Goal: Answer question/provide support: Share knowledge or assist other users

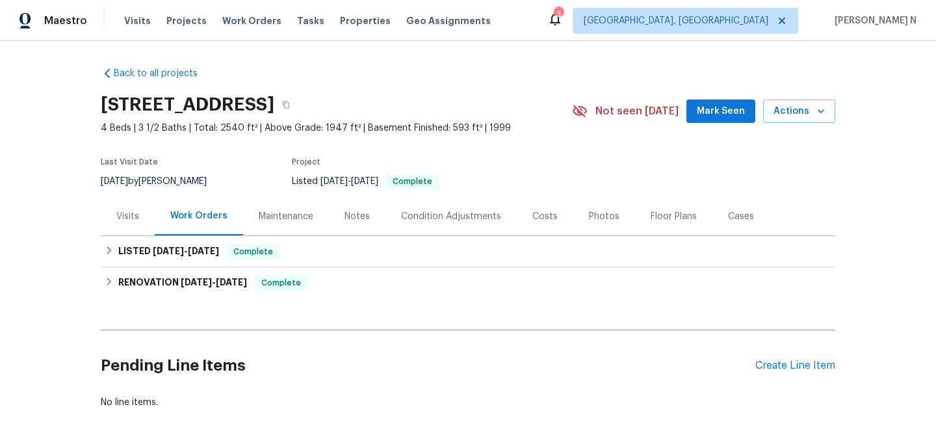
click at [289, 220] on div "Maintenance" at bounding box center [286, 216] width 55 height 13
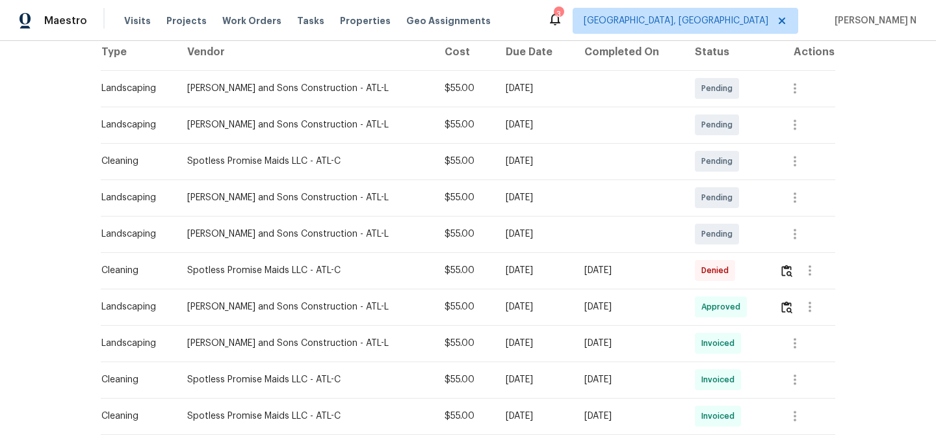
scroll to position [226, 0]
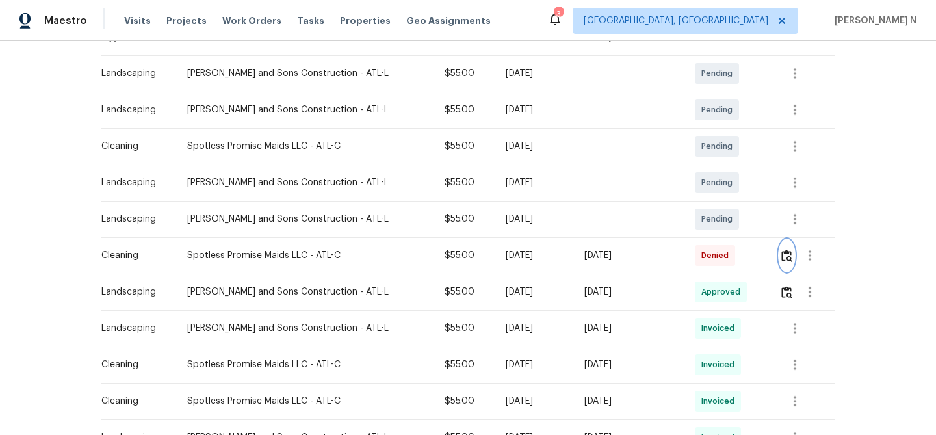
click at [785, 257] on img "button" at bounding box center [786, 256] width 11 height 12
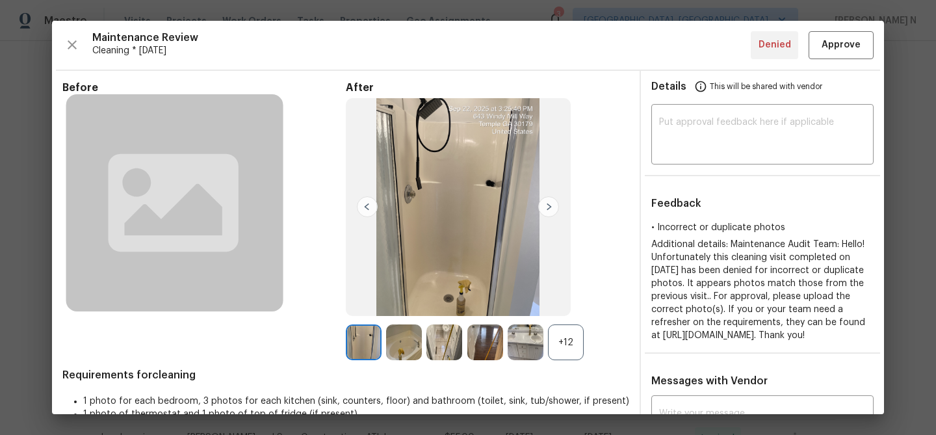
click at [575, 346] on div "+12" at bounding box center [566, 342] width 36 height 36
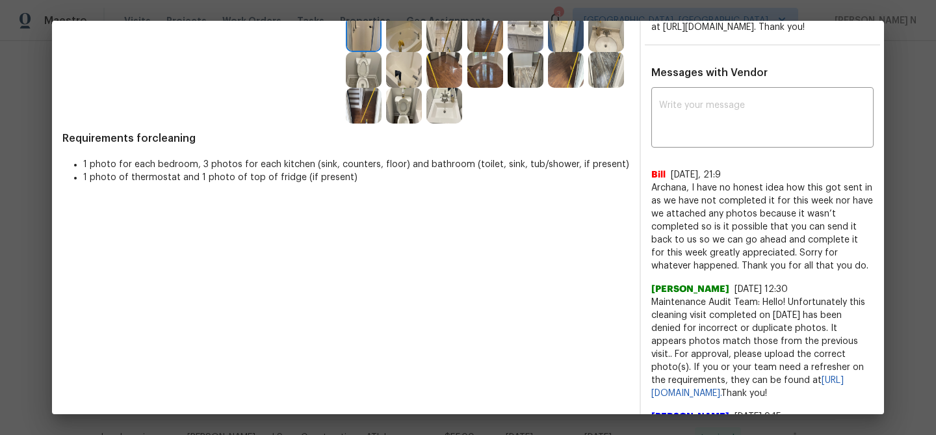
scroll to position [327, 0]
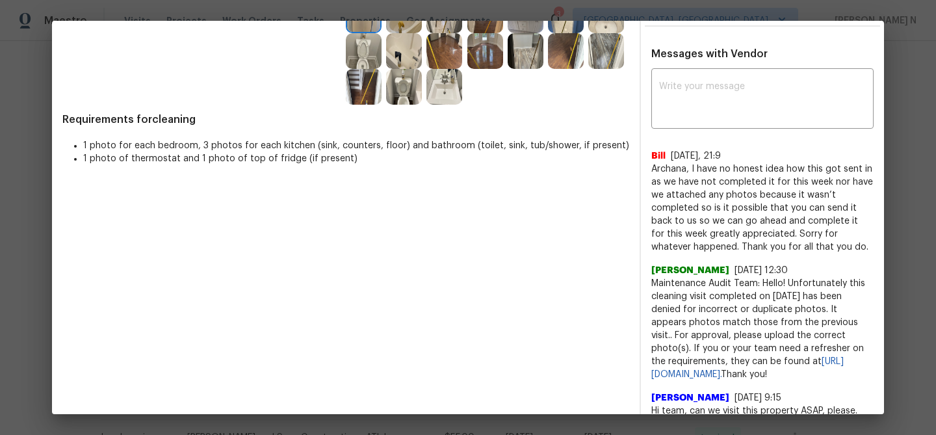
click at [684, 298] on span "Maintenance Audit Team: Hello! Unfortunately this cleaning visit completed on 0…" at bounding box center [762, 329] width 222 height 104
drag, startPoint x: 684, startPoint y: 298, endPoint x: 785, endPoint y: 291, distance: 101.6
click at [785, 291] on span "Maintenance Audit Team: Hello! Unfortunately this cleaning visit completed on 0…" at bounding box center [762, 329] width 222 height 104
copy span "Maintenance Audit Team: Hello!"
click at [710, 118] on textarea at bounding box center [762, 100] width 207 height 36
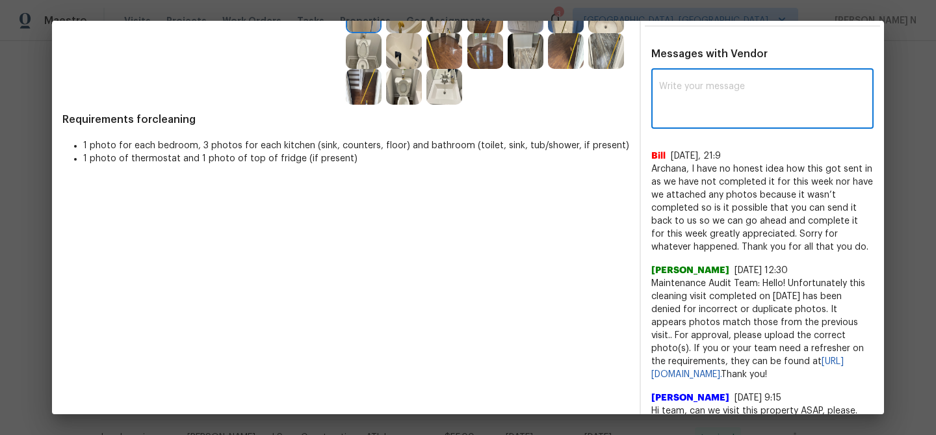
paste textarea "Maintenance Audit Team: Hello!"
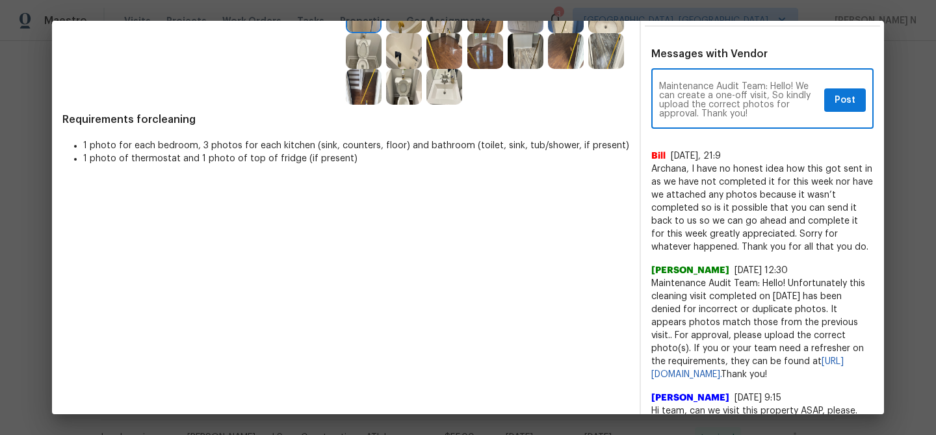
type textarea "Maintenance Audit Team: Hello! We can create a one-off visit, So kindly upload …"
click at [849, 109] on span "Post" at bounding box center [845, 100] width 21 height 16
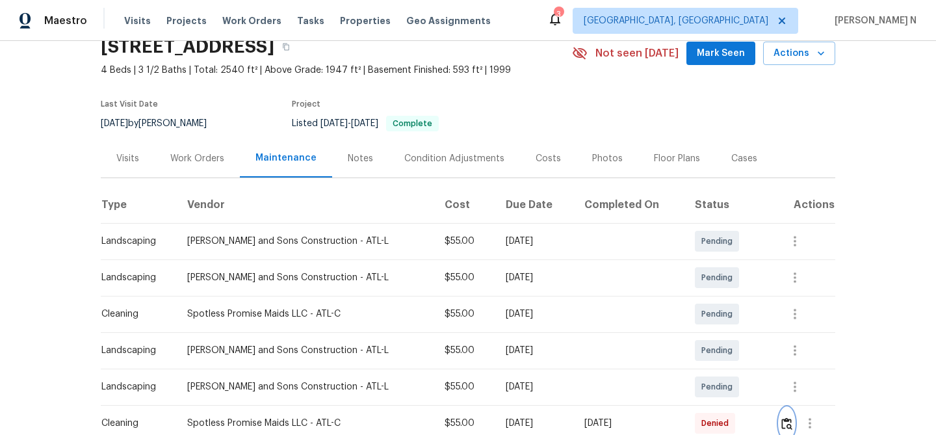
scroll to position [0, 0]
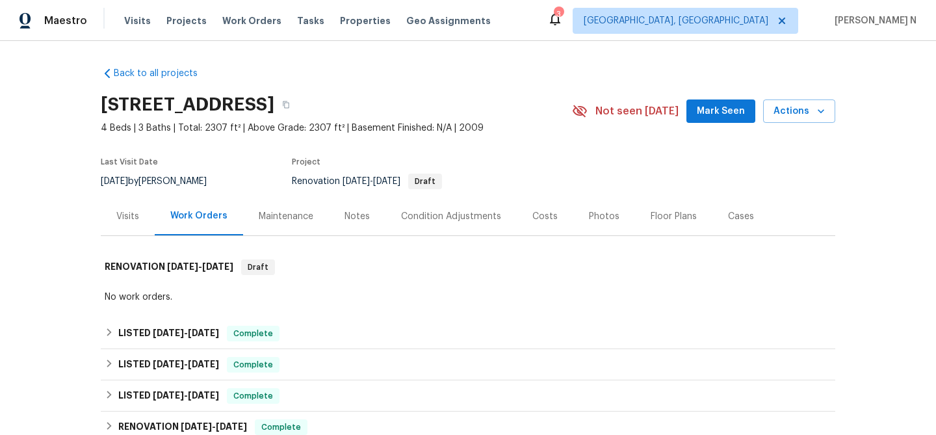
click at [280, 219] on div "Maintenance" at bounding box center [286, 216] width 55 height 13
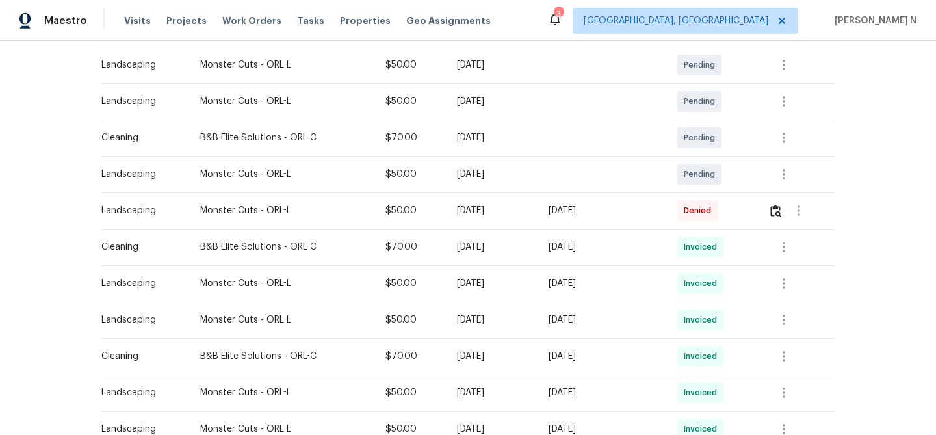
scroll to position [259, 0]
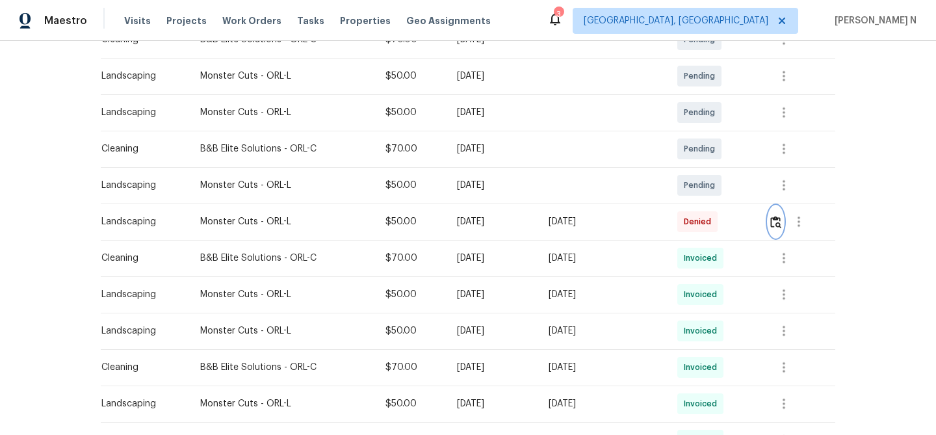
click at [776, 224] on img "button" at bounding box center [775, 222] width 11 height 12
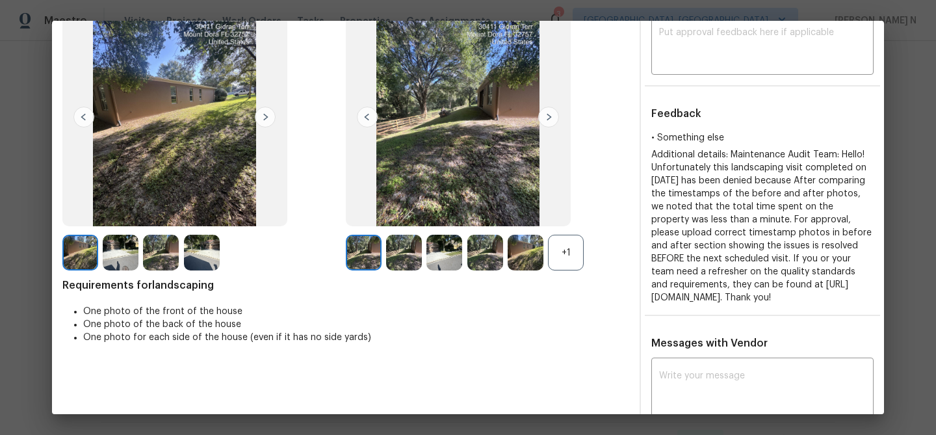
scroll to position [100, 0]
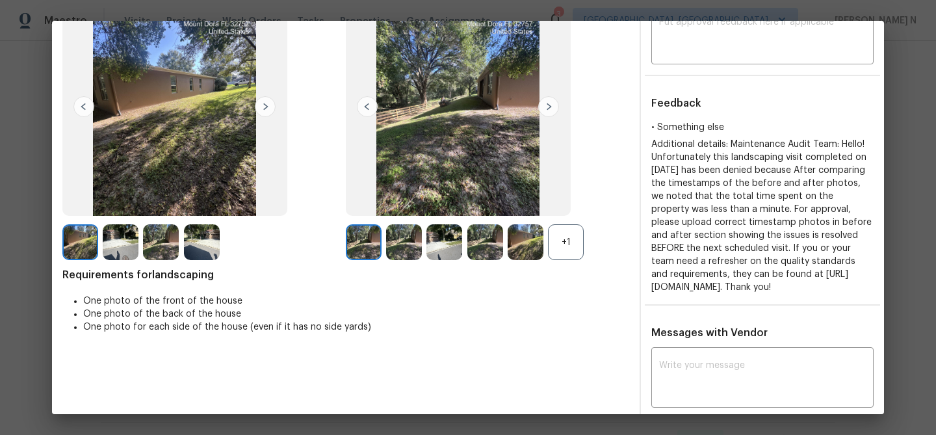
click at [558, 235] on div "+1" at bounding box center [566, 242] width 36 height 36
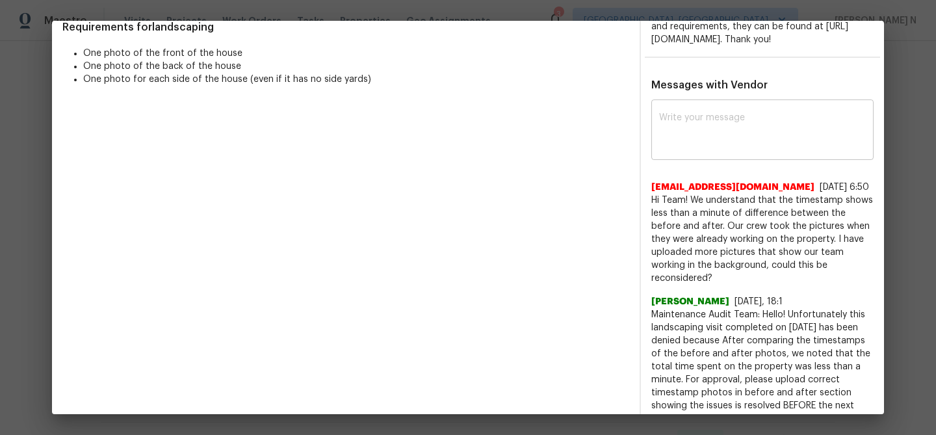
scroll to position [336, 0]
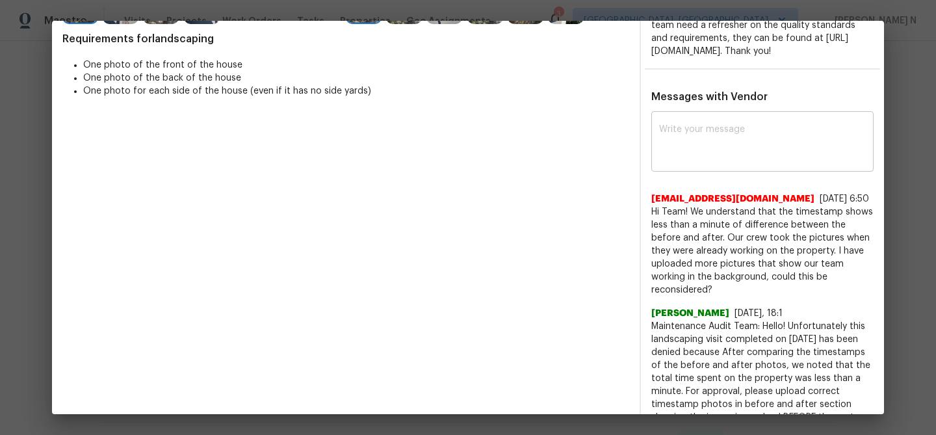
click at [712, 172] on div "x ​" at bounding box center [762, 142] width 222 height 57
paste textarea "Maintenance Audit Team: Hello! We approve this visit as an exception for this t…"
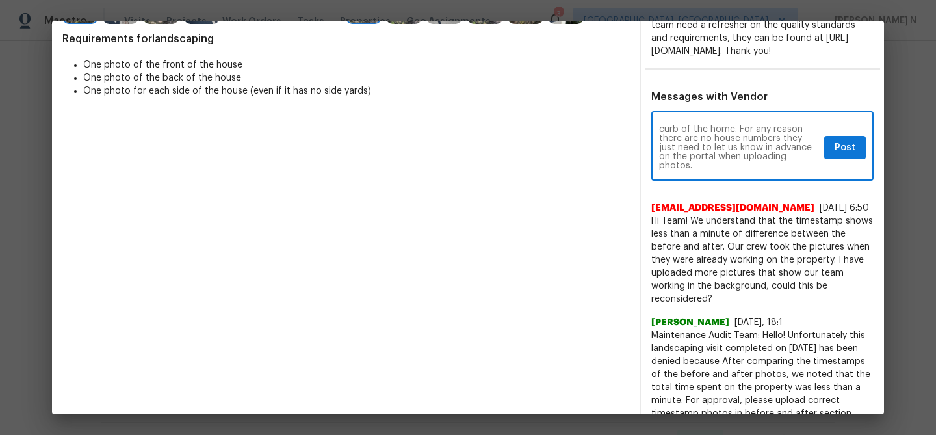
scroll to position [109, 0]
drag, startPoint x: 659, startPoint y: 168, endPoint x: 720, endPoint y: 183, distance: 62.9
click at [720, 170] on textarea "Maintenance Audit Team: Hello! We approve this visit as an exception for this t…" at bounding box center [739, 147] width 160 height 45
type textarea "Maintenance Audit Team: Hello! We approve this visit as an exception for this t…"
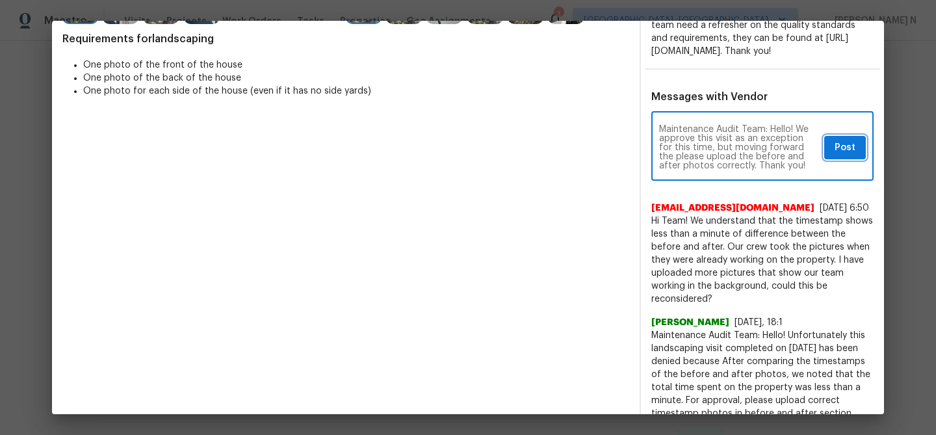
click at [835, 156] on span "Post" at bounding box center [845, 148] width 21 height 16
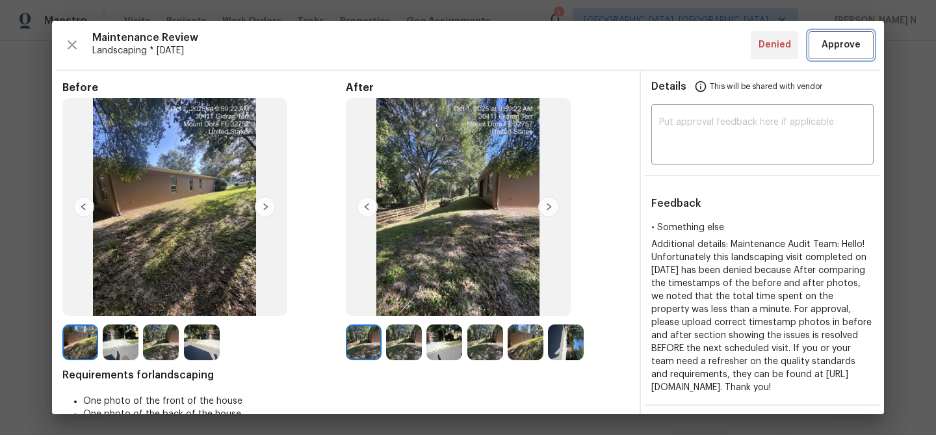
click at [849, 56] on button "Approve" at bounding box center [841, 45] width 65 height 28
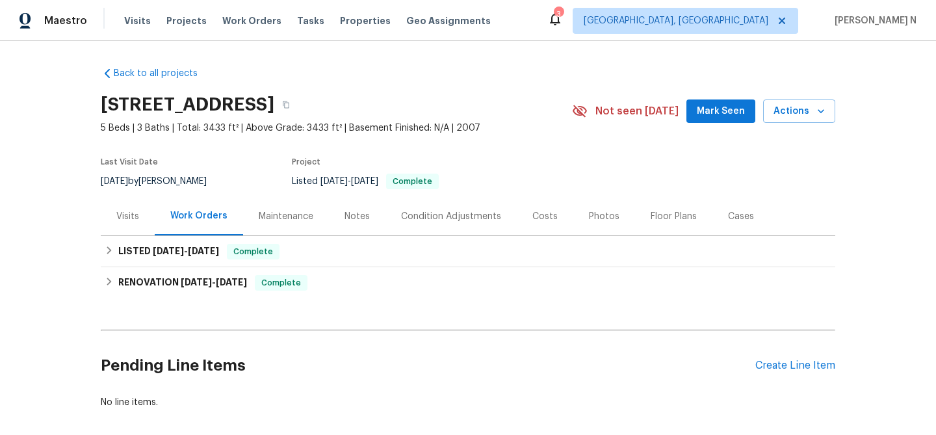
click at [291, 205] on div "Maintenance" at bounding box center [286, 216] width 86 height 38
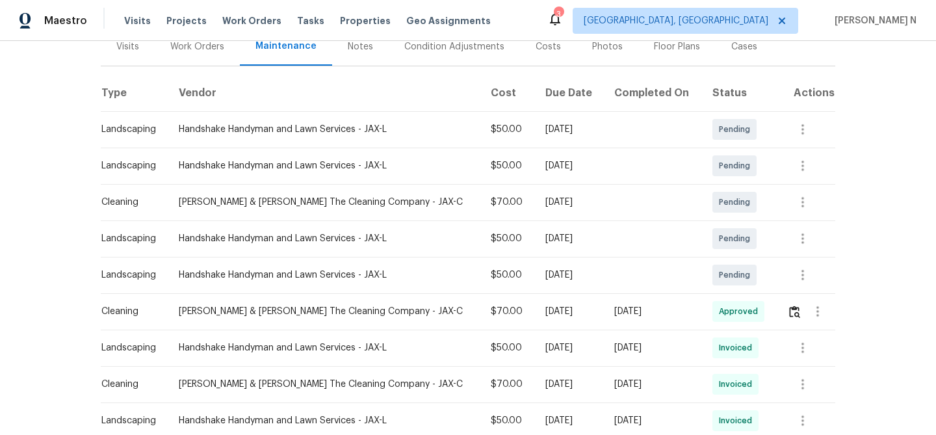
scroll to position [169, 0]
click at [802, 240] on icon "button" at bounding box center [803, 239] width 16 height 16
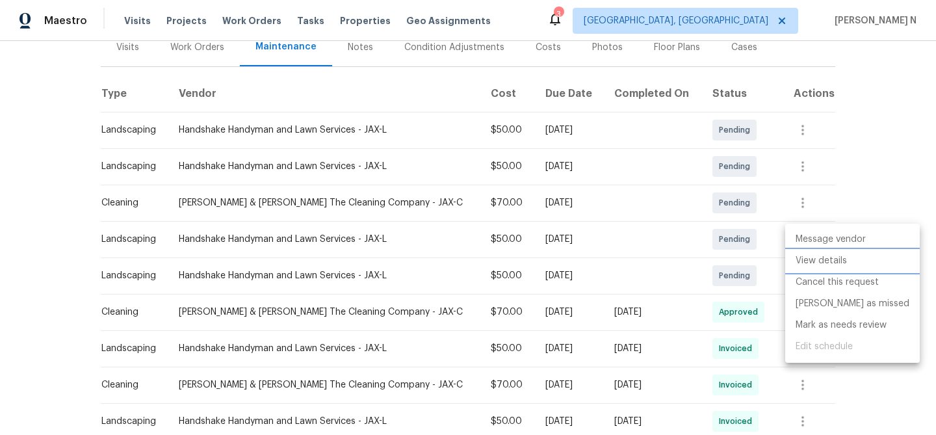
click at [814, 265] on li "View details" at bounding box center [852, 260] width 135 height 21
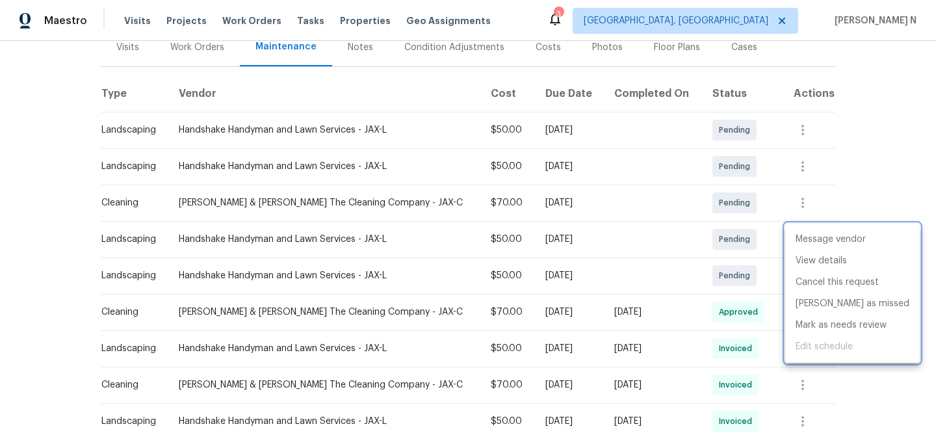
click at [765, 272] on div at bounding box center [468, 217] width 936 height 435
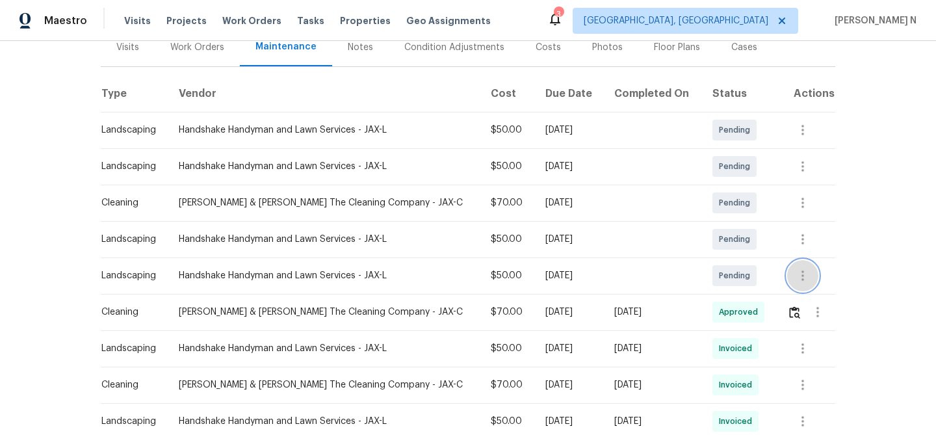
click at [809, 274] on button "button" at bounding box center [802, 275] width 31 height 31
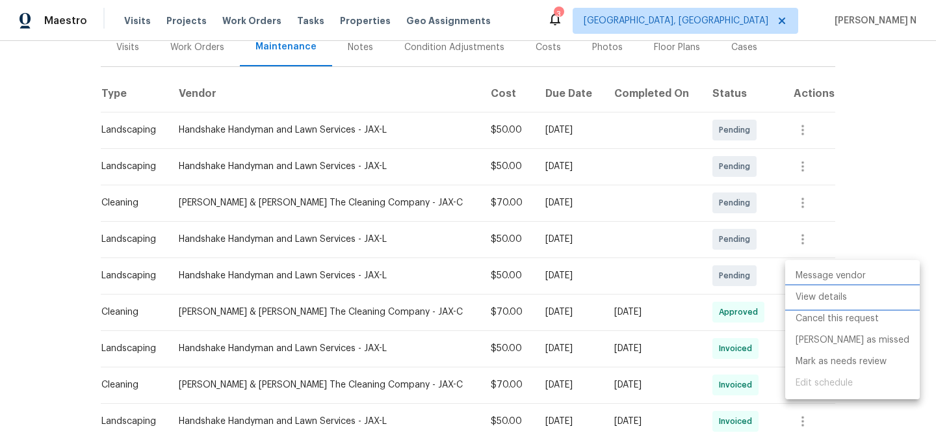
click at [808, 294] on li "View details" at bounding box center [852, 297] width 135 height 21
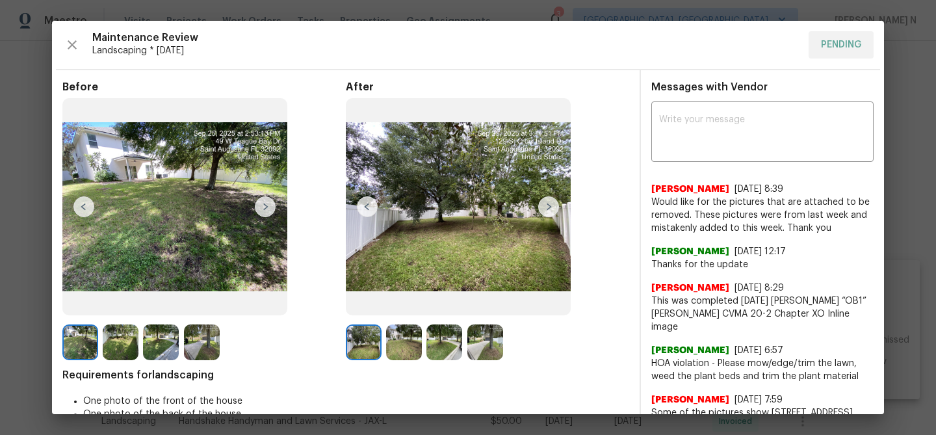
scroll to position [37, 0]
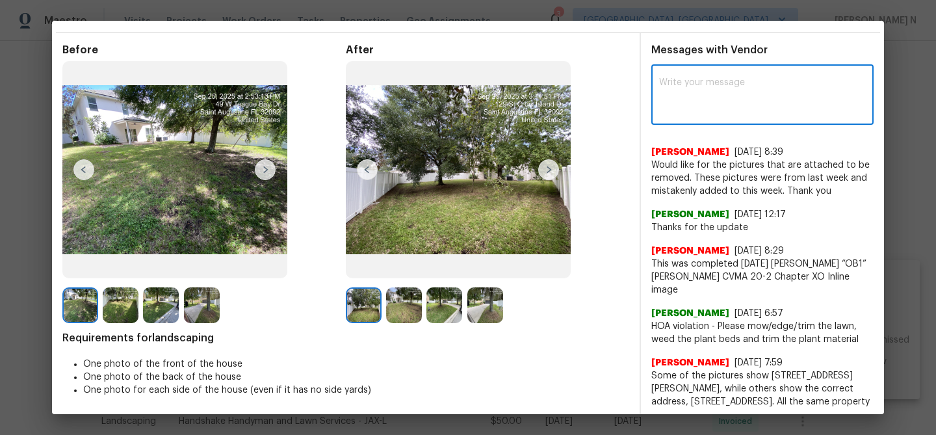
click at [702, 102] on textarea at bounding box center [762, 96] width 207 height 36
paste textarea "Maintenance Audit Team: Hello!"
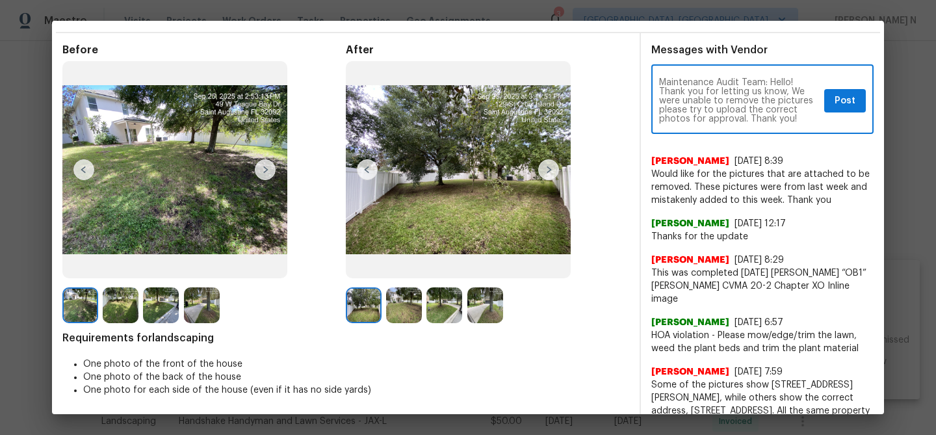
scroll to position [9, 0]
type textarea "Maintenance Audit Team: Hello! Thank you for letting us know, We were unable to…"
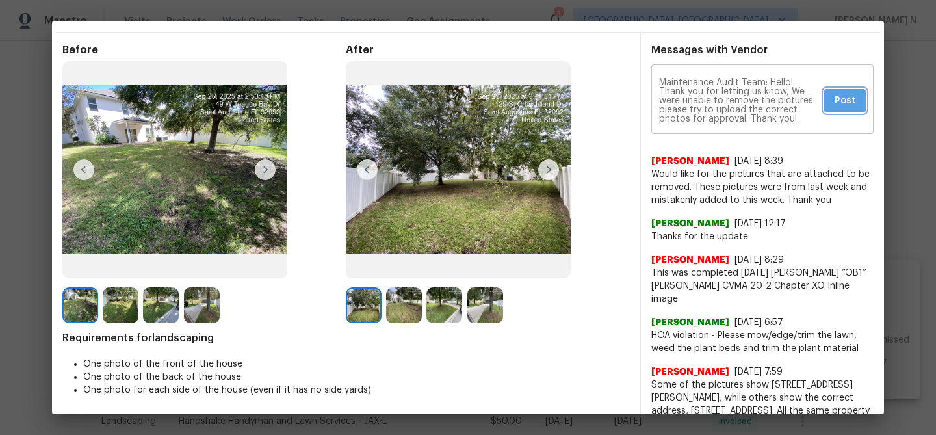
click at [832, 99] on button "Post" at bounding box center [845, 101] width 42 height 24
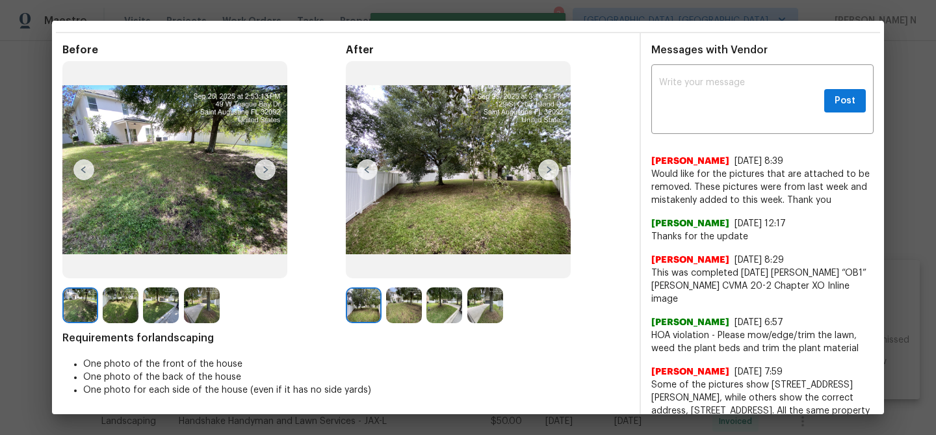
scroll to position [0, 0]
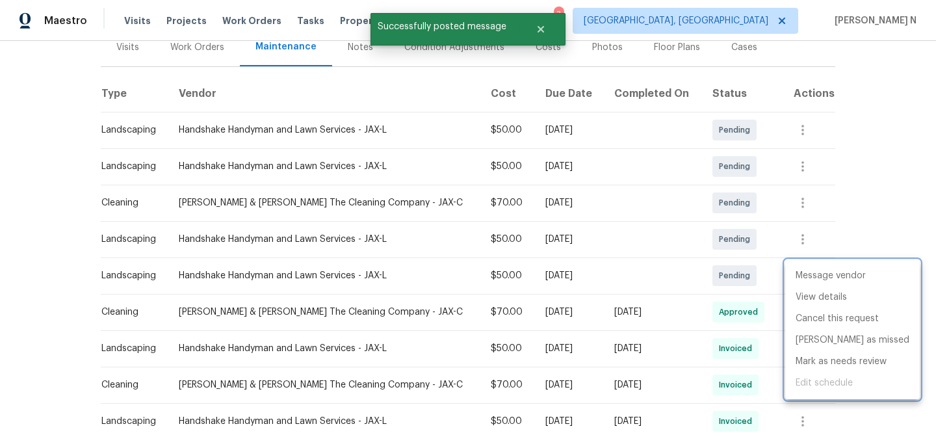
click at [482, 216] on div at bounding box center [468, 217] width 936 height 435
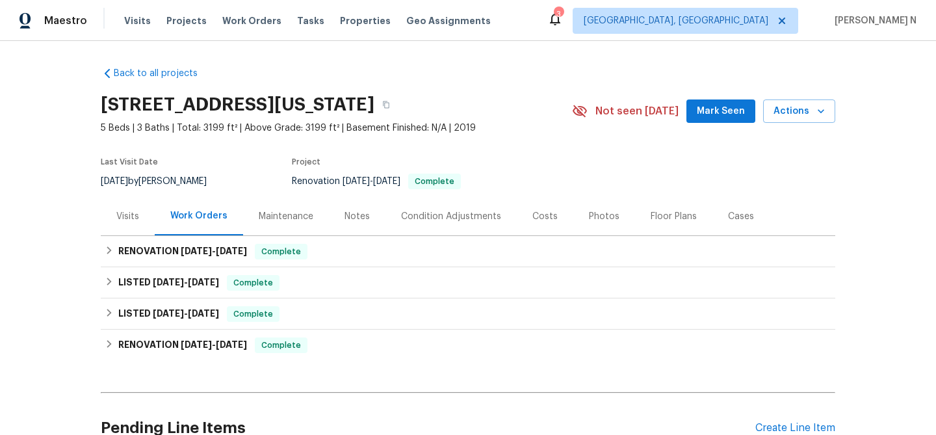
click at [292, 220] on div "Maintenance" at bounding box center [286, 216] width 55 height 13
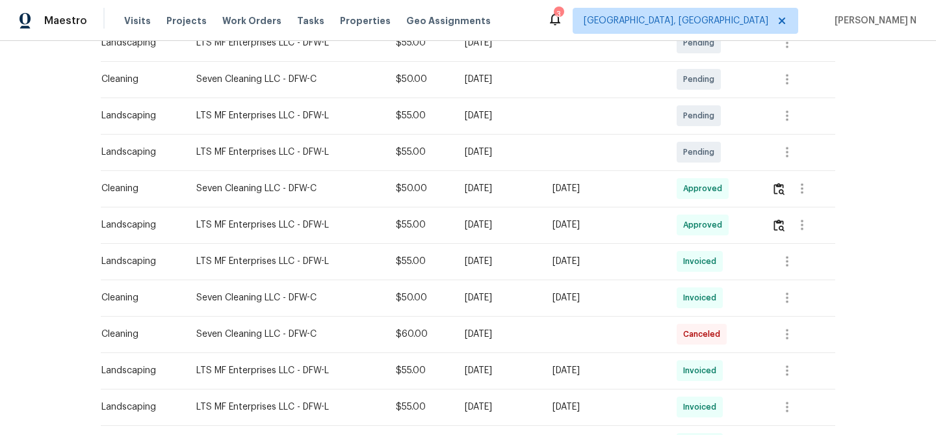
scroll to position [239, 0]
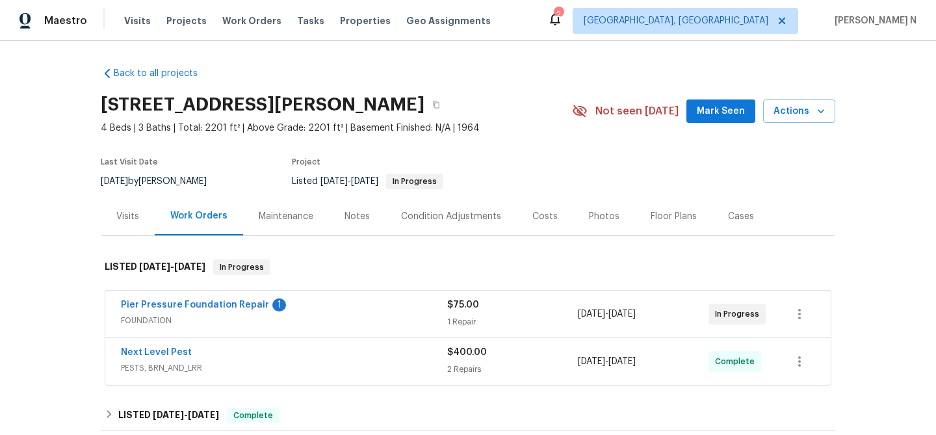
click at [297, 218] on div "Maintenance" at bounding box center [286, 216] width 55 height 13
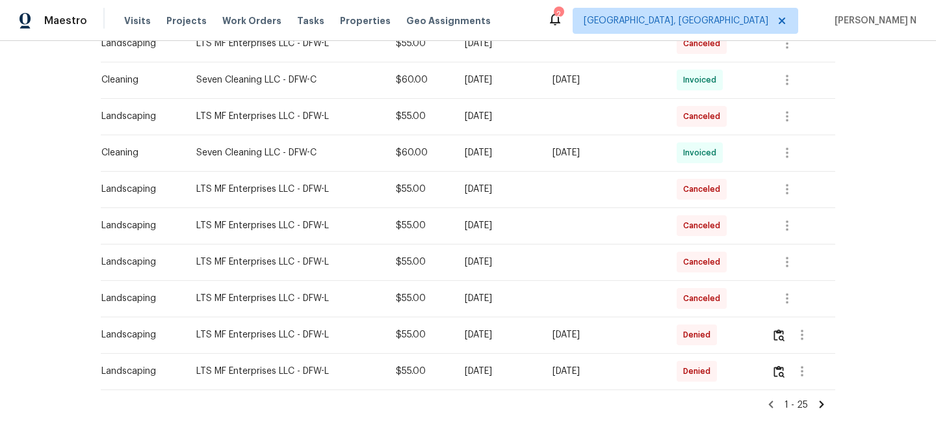
scroll to position [852, 0]
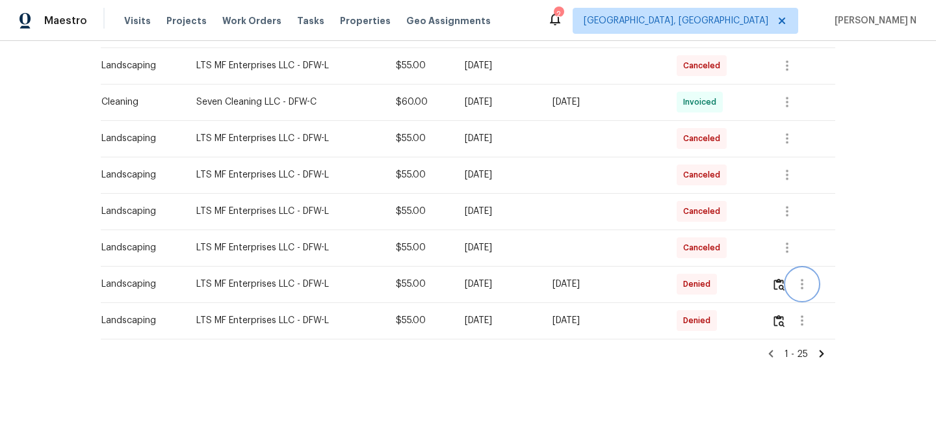
click at [792, 285] on button "button" at bounding box center [801, 283] width 31 height 31
click at [786, 284] on div at bounding box center [468, 217] width 936 height 435
click at [784, 284] on img "button" at bounding box center [778, 284] width 11 height 12
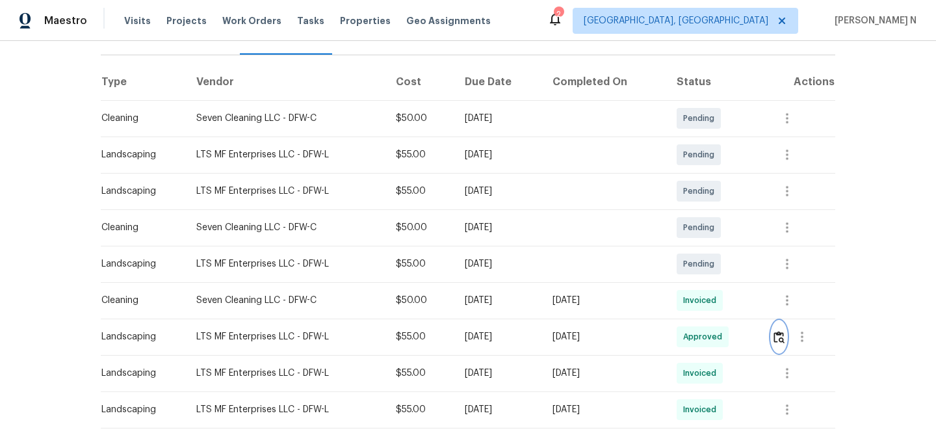
click at [779, 336] on img "button" at bounding box center [778, 337] width 11 height 12
click at [506, 281] on td "[DATE]" at bounding box center [498, 264] width 88 height 36
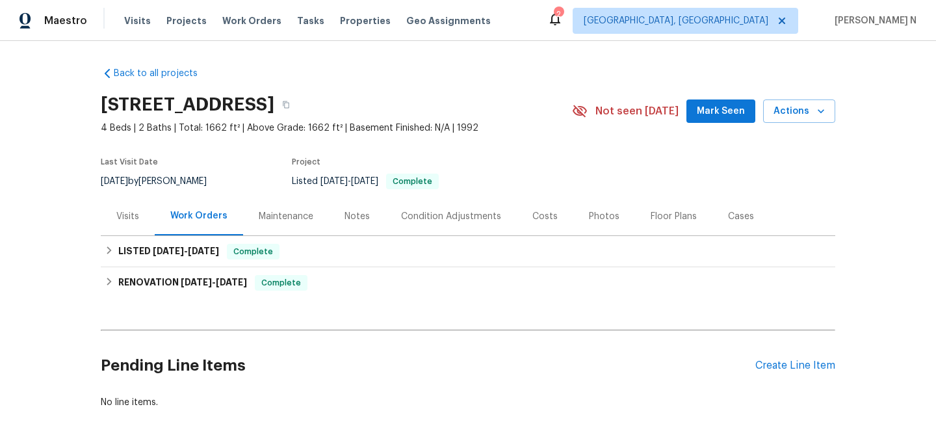
click at [285, 222] on div "Maintenance" at bounding box center [286, 216] width 55 height 13
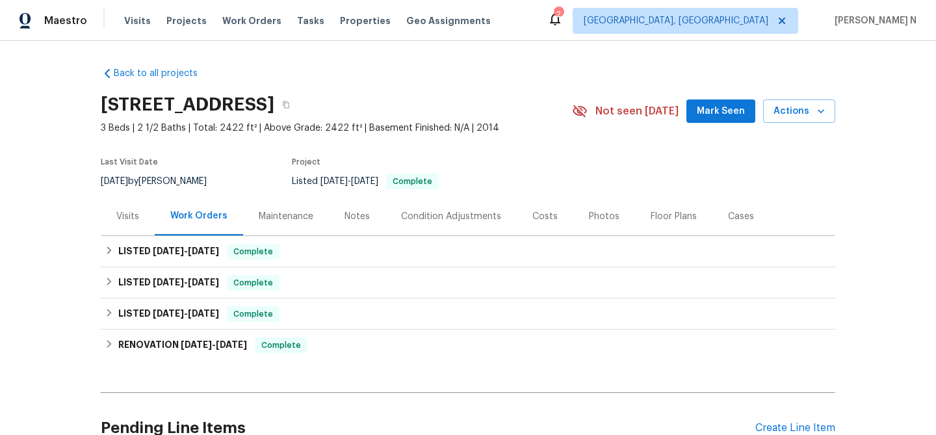
click at [270, 207] on div "Maintenance" at bounding box center [286, 216] width 86 height 38
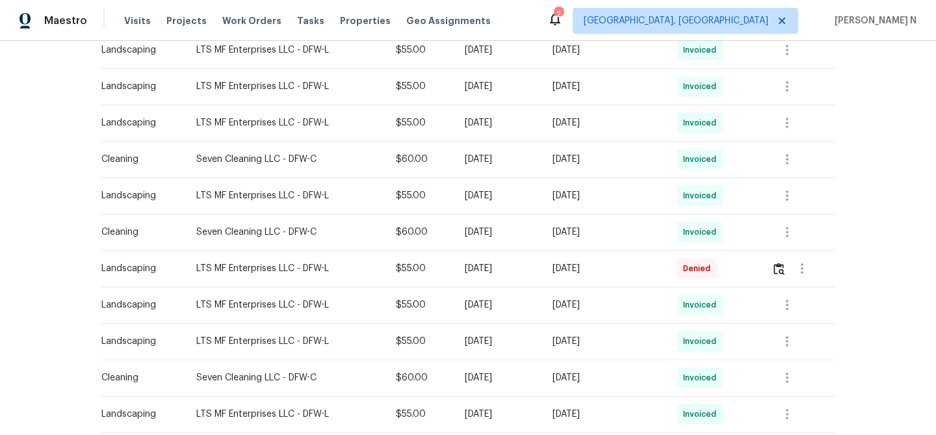
scroll to position [797, 0]
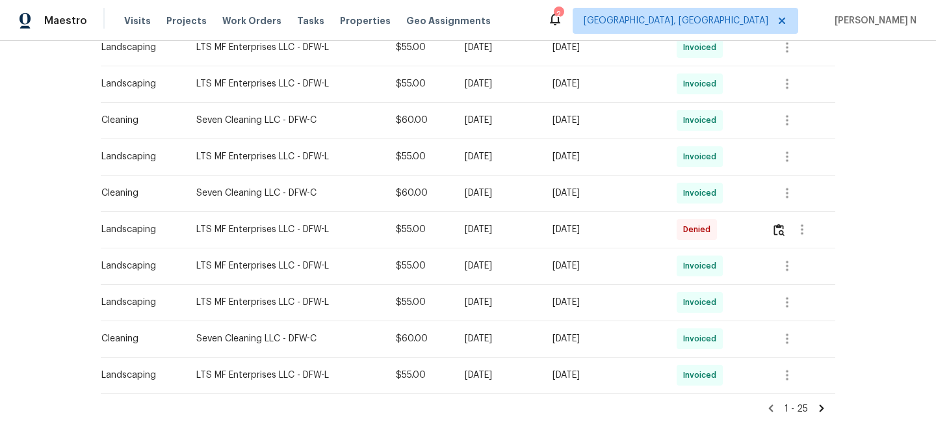
click at [830, 232] on div at bounding box center [802, 229] width 63 height 31
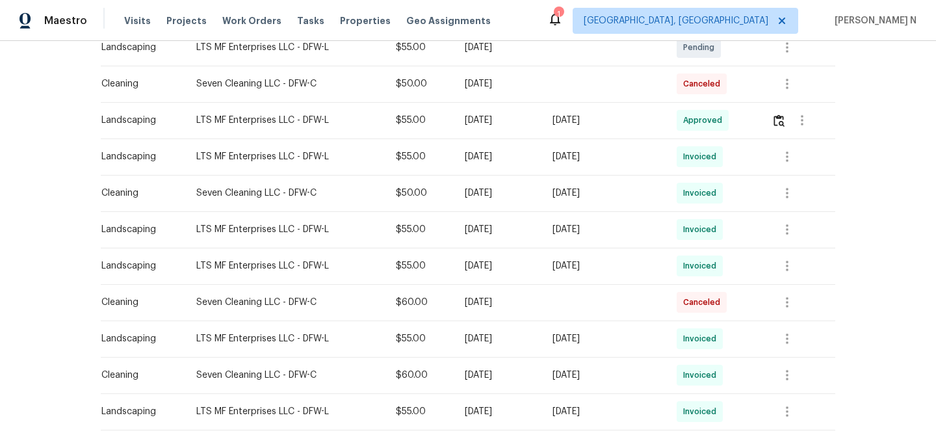
scroll to position [392, 0]
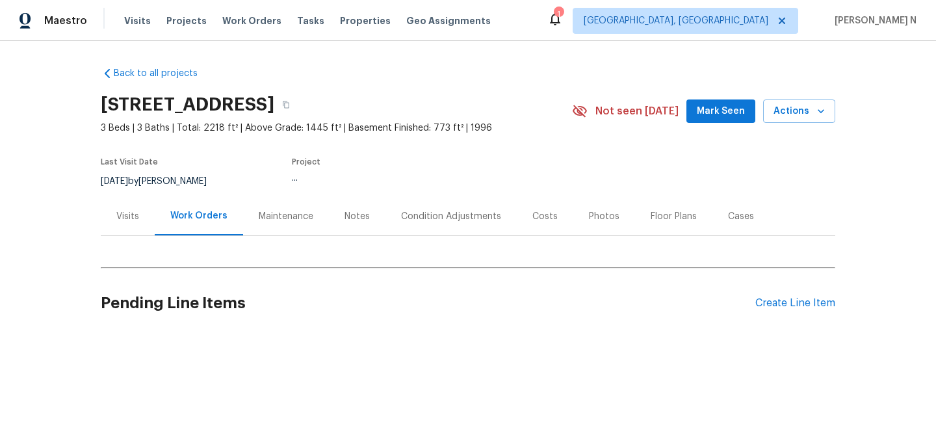
click at [277, 222] on div "Maintenance" at bounding box center [286, 216] width 55 height 13
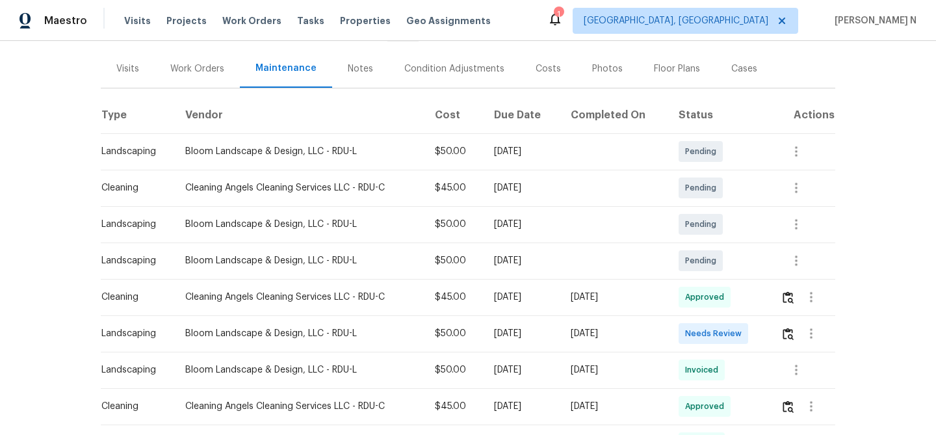
scroll to position [179, 0]
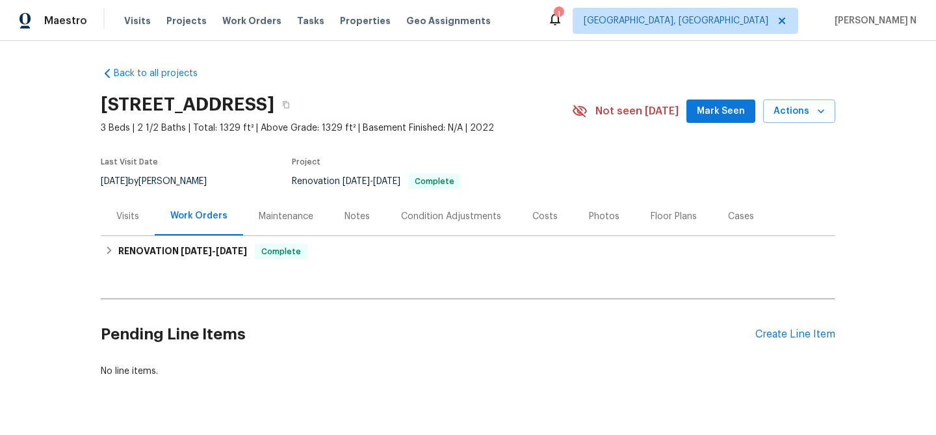
click at [287, 211] on div "Maintenance" at bounding box center [286, 216] width 55 height 13
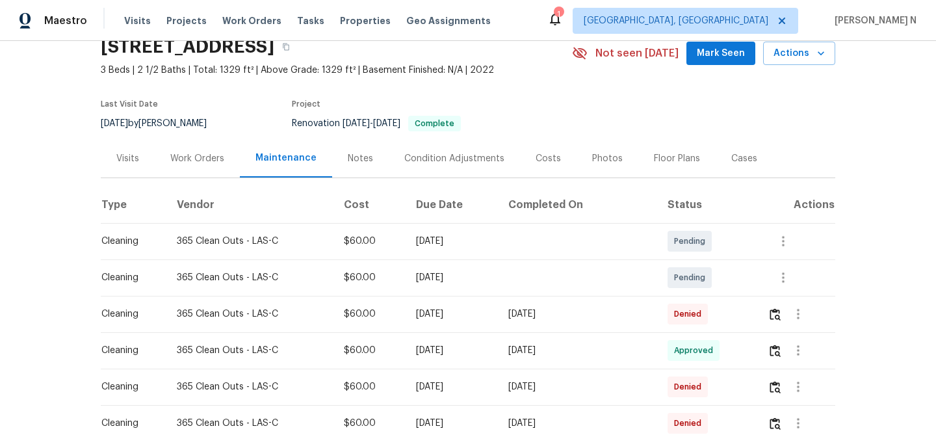
scroll to position [80, 0]
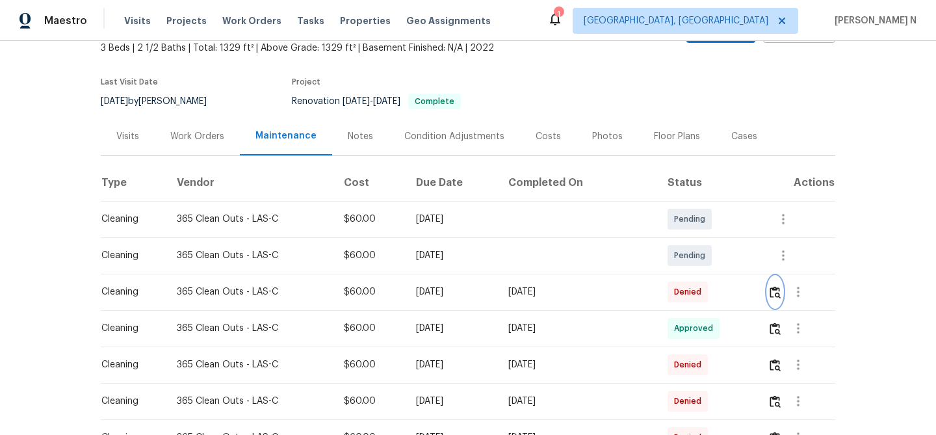
click at [776, 291] on img "button" at bounding box center [775, 292] width 11 height 12
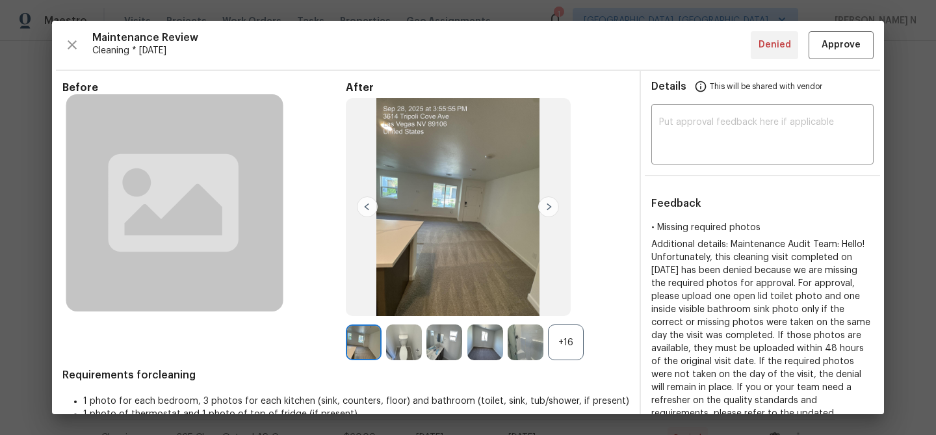
click at [558, 352] on div "+16" at bounding box center [566, 342] width 36 height 36
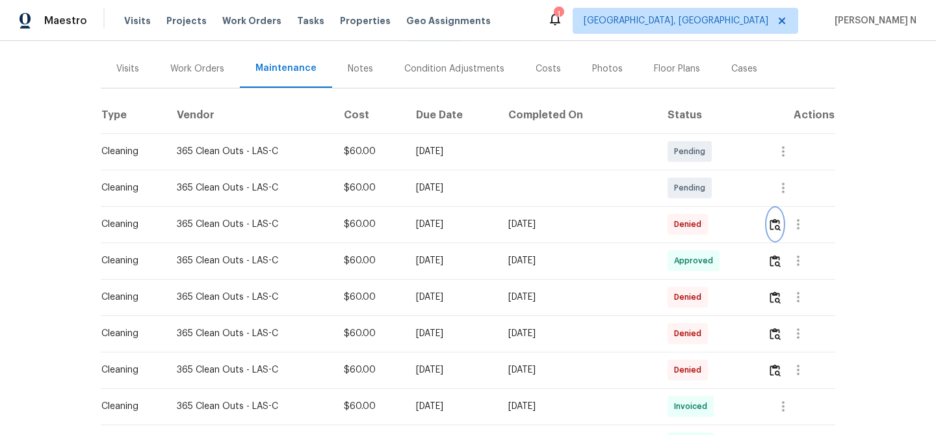
scroll to position [155, 0]
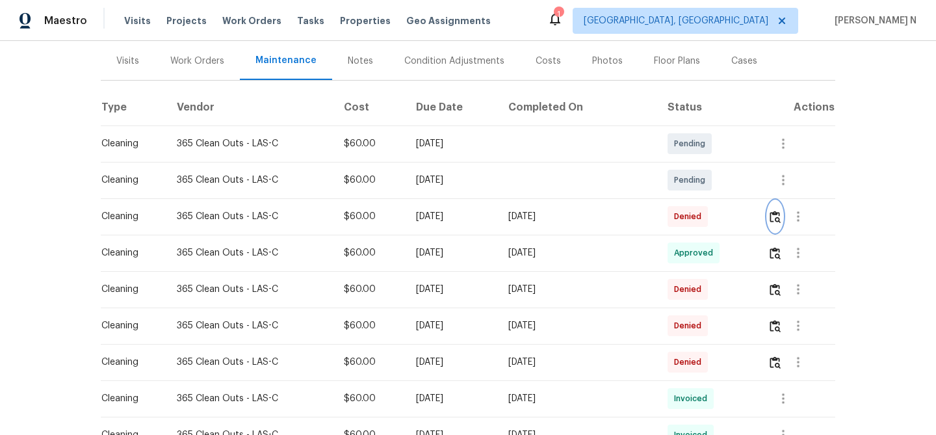
click at [774, 212] on img "button" at bounding box center [775, 217] width 11 height 12
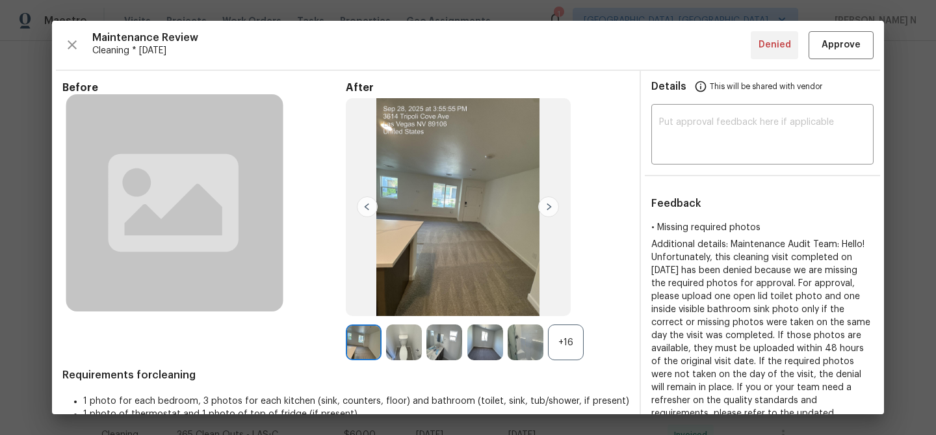
click at [564, 339] on div "+16" at bounding box center [566, 342] width 36 height 36
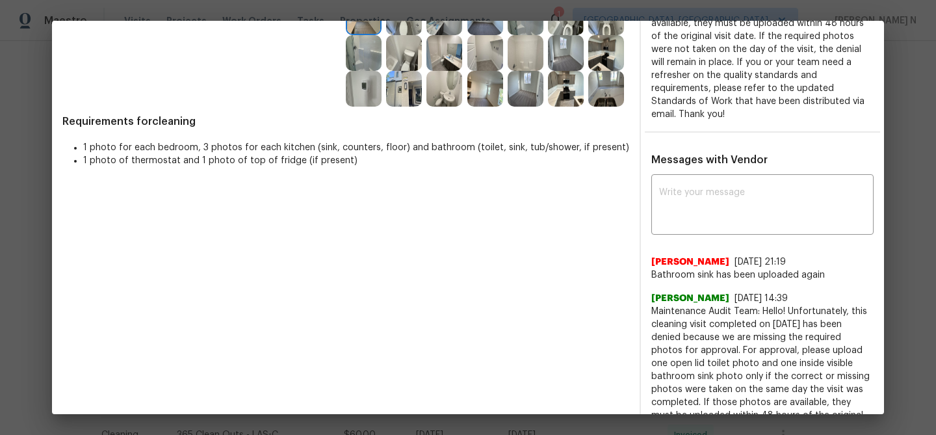
scroll to position [337, 0]
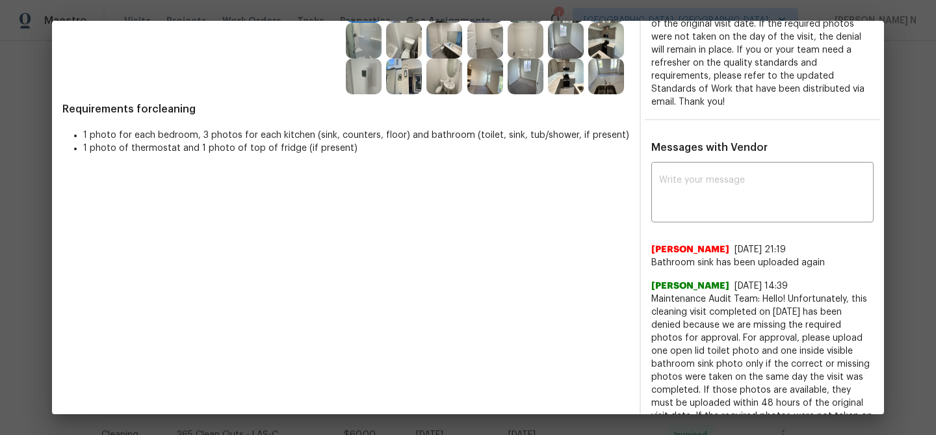
click at [669, 300] on span "Maintenance Audit Team: Hello! Unfortunately, this cleaning visit completed on …" at bounding box center [762, 389] width 222 height 195
drag, startPoint x: 669, startPoint y: 300, endPoint x: 745, endPoint y: 297, distance: 76.1
click at [745, 297] on span "Maintenance Audit Team: Hello! Unfortunately, this cleaning visit completed on …" at bounding box center [762, 389] width 222 height 195
copy span "Maintenance Audit Team:"
click at [684, 203] on textarea at bounding box center [762, 193] width 207 height 36
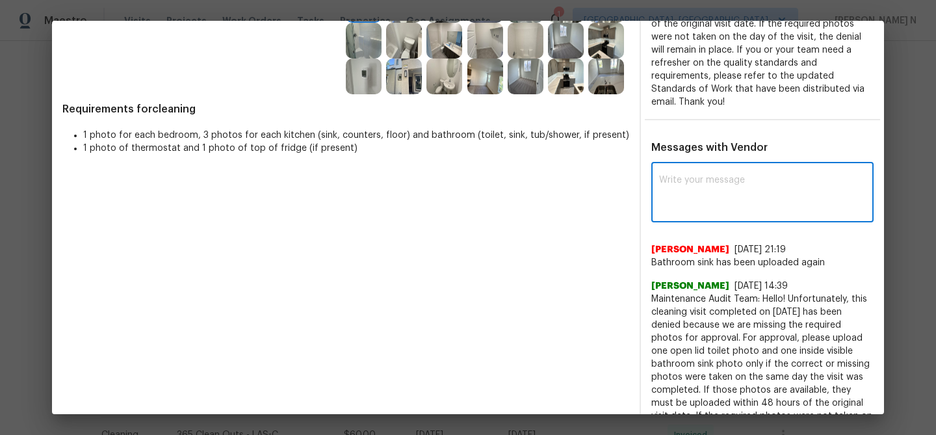
paste textarea "Maintenance Audit Team:"
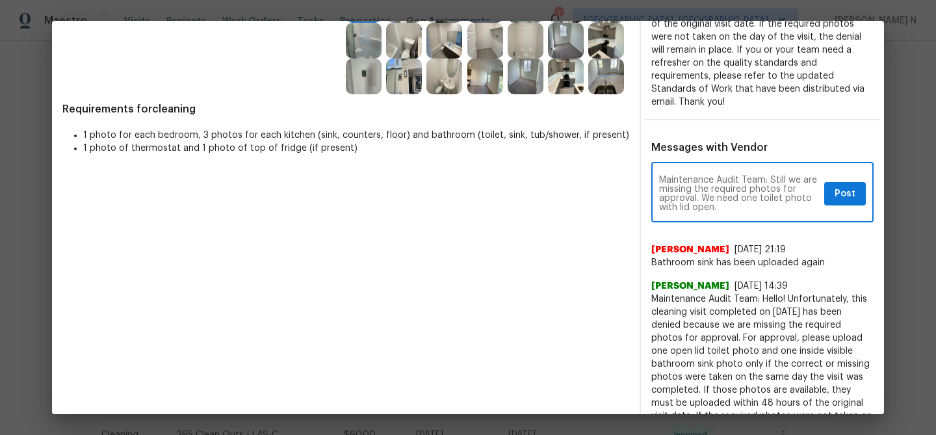
paste textarea "As per our updated SWO the photos must be uploaded within 48 hours of the origi…"
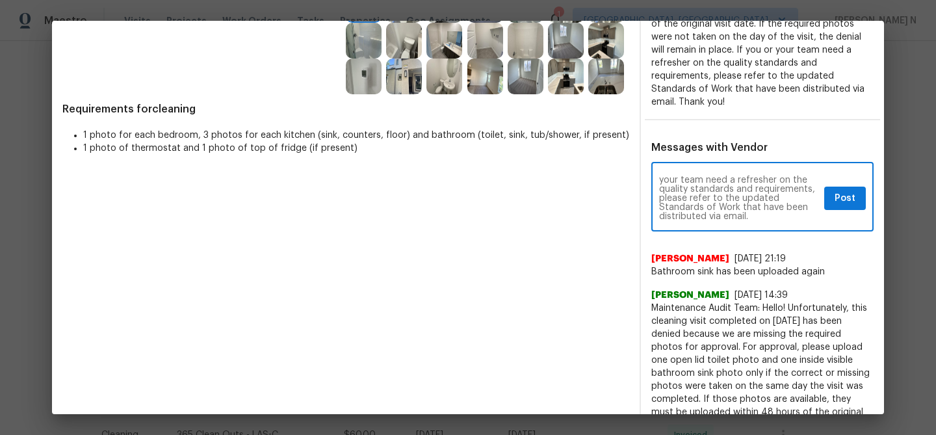
type textarea "Maintenance Audit Team: Still we are missing the required photos for approval. …"
click at [838, 194] on span "Post" at bounding box center [845, 198] width 21 height 16
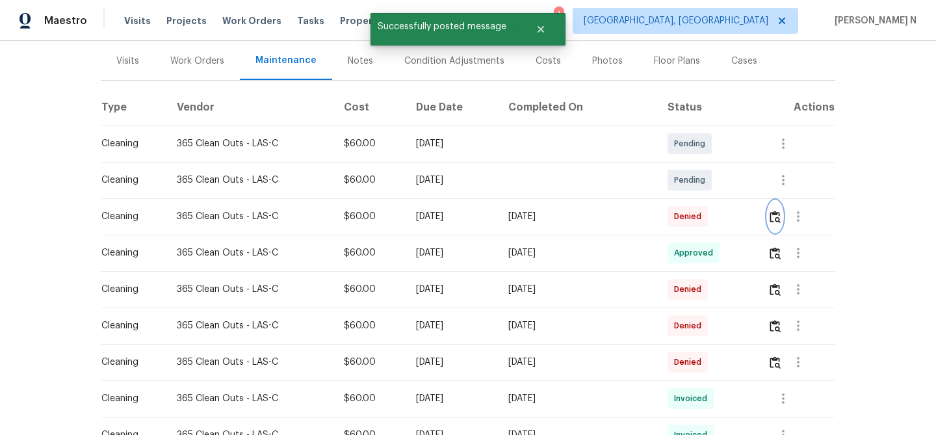
scroll to position [0, 0]
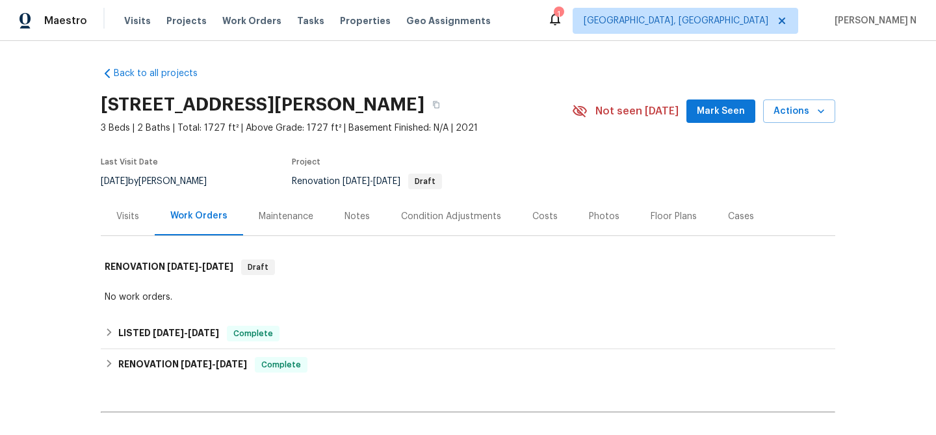
click at [316, 223] on div "Maintenance" at bounding box center [286, 216] width 86 height 38
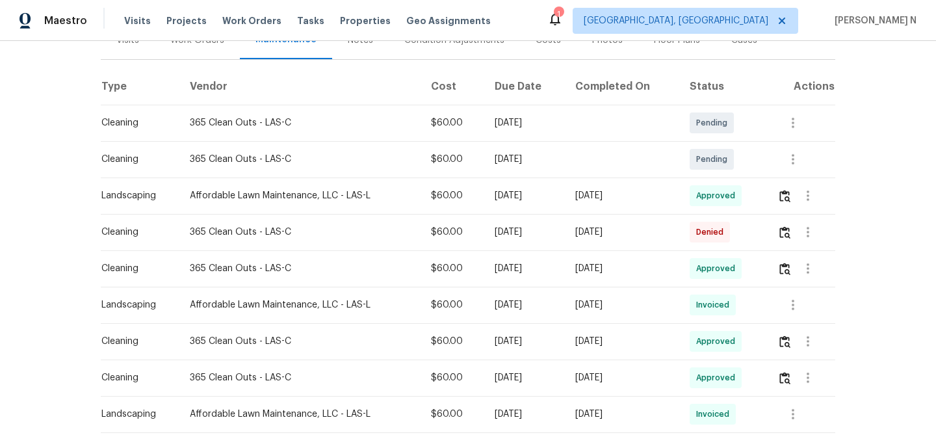
scroll to position [215, 0]
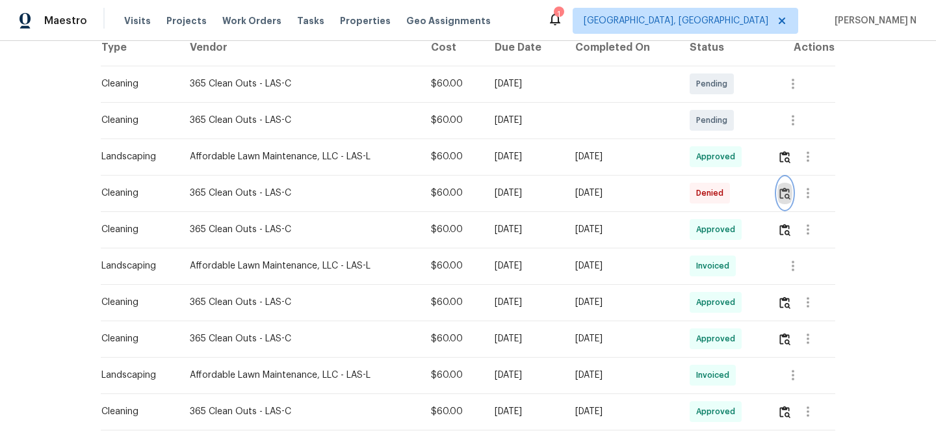
click at [787, 194] on img "button" at bounding box center [784, 193] width 11 height 12
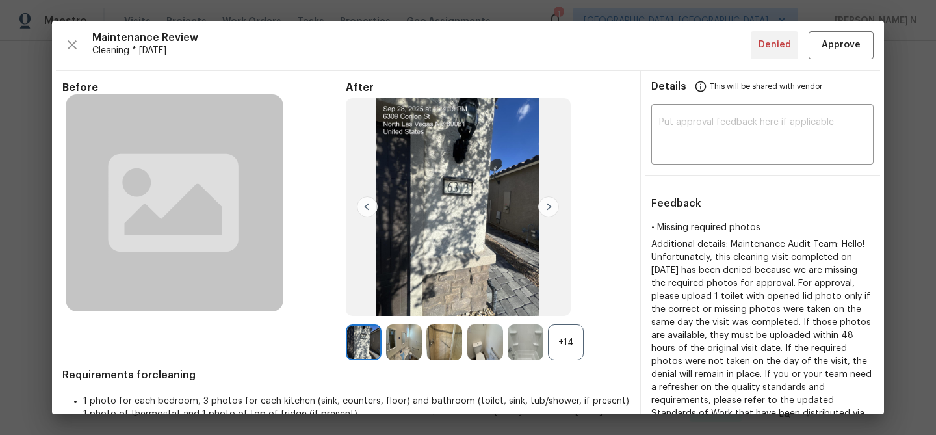
click at [551, 340] on div "+14" at bounding box center [566, 342] width 36 height 36
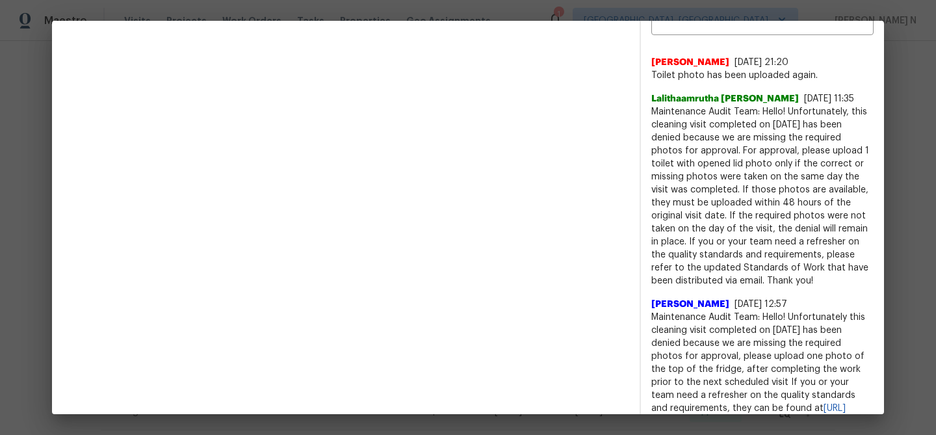
scroll to position [456, 0]
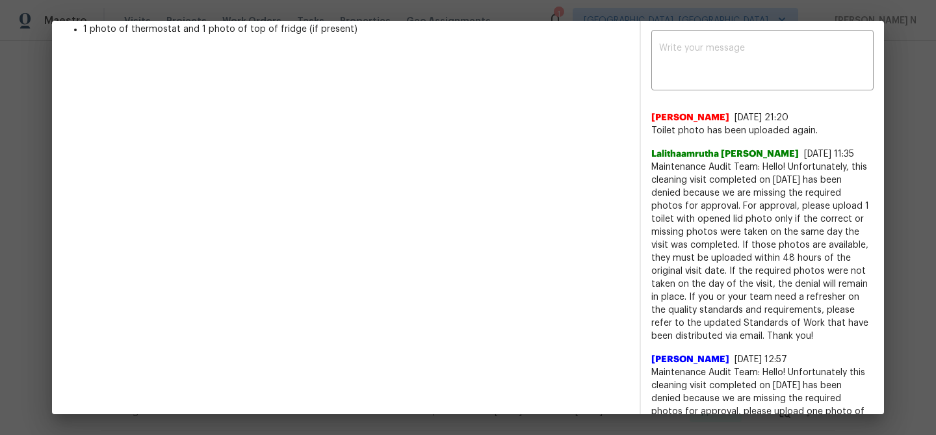
click at [668, 165] on span "Maintenance Audit Team: Hello! Unfortunately, this cleaning visit completed on …" at bounding box center [762, 252] width 222 height 182
drag, startPoint x: 668, startPoint y: 165, endPoint x: 814, endPoint y: 105, distance: 158.2
click at [771, 159] on div "Lalithaamrutha Davuluri 10/1/25, 11:35 Maintenance Audit Team: Hello! Unfortuna…" at bounding box center [762, 245] width 222 height 195
click at [693, 170] on span "Maintenance Audit Team: Hello! Unfortunately, this cleaning visit completed on …" at bounding box center [762, 252] width 222 height 182
click at [695, 164] on span "Maintenance Audit Team: Hello! Unfortunately, this cleaning visit completed on …" at bounding box center [762, 252] width 222 height 182
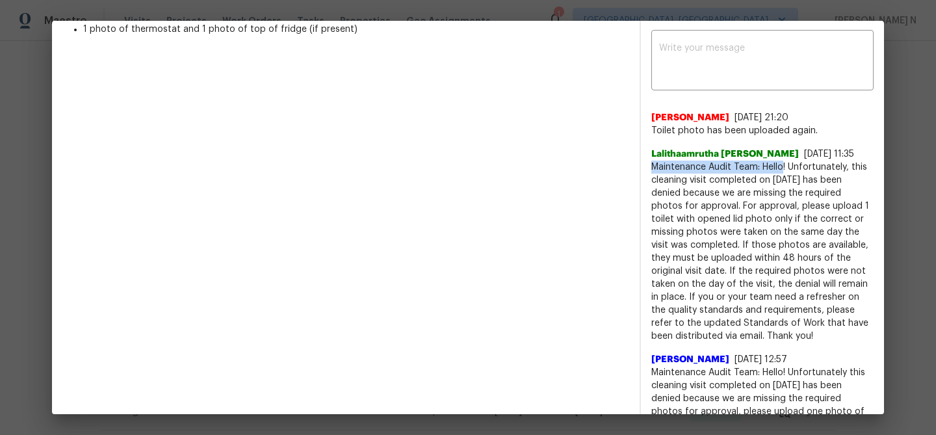
drag, startPoint x: 695, startPoint y: 164, endPoint x: 769, endPoint y: 162, distance: 74.1
click at [769, 162] on span "Maintenance Audit Team: Hello! Unfortunately, this cleaning visit completed on …" at bounding box center [762, 252] width 222 height 182
copy span "Maintenance Audit Team: Hello!"
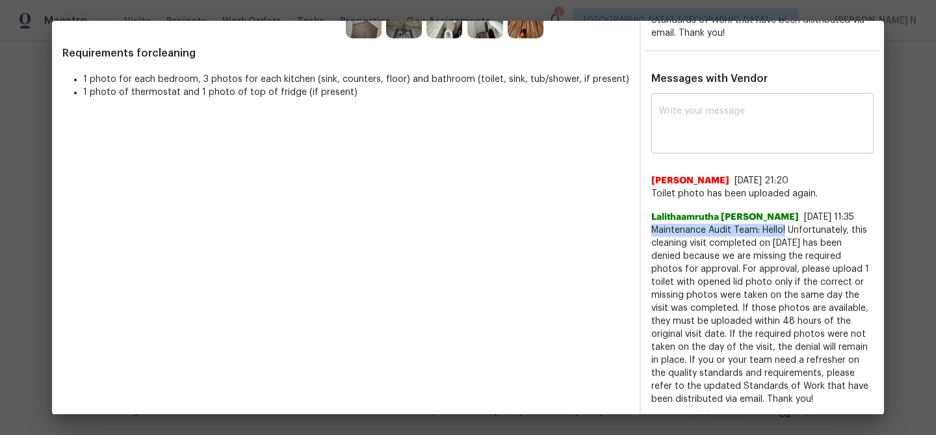
scroll to position [349, 0]
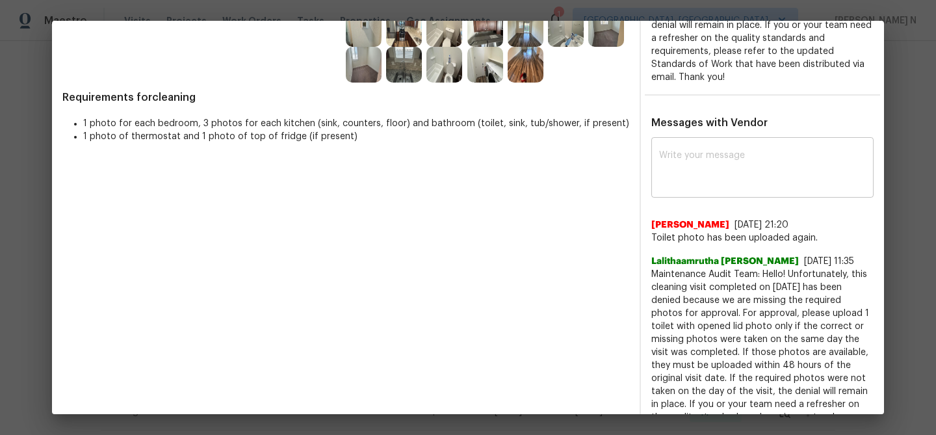
click at [756, 146] on div "x ​" at bounding box center [762, 168] width 222 height 57
paste textarea "Maintenance Audit Team: Hello!"
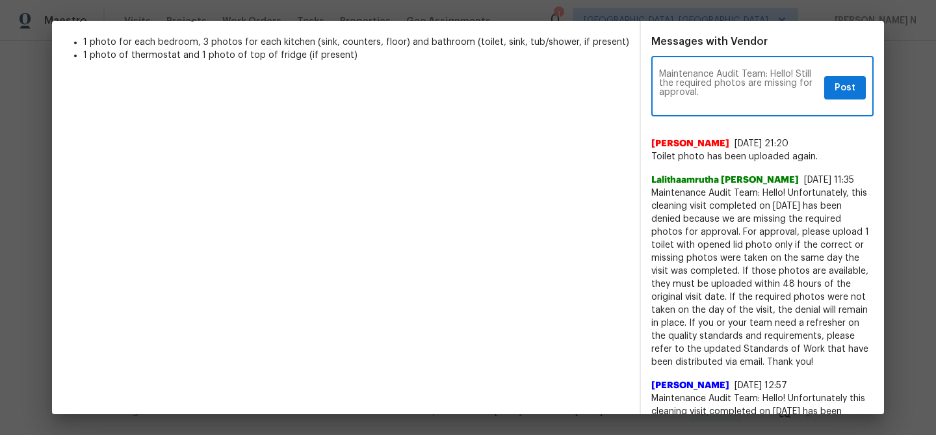
scroll to position [434, 0]
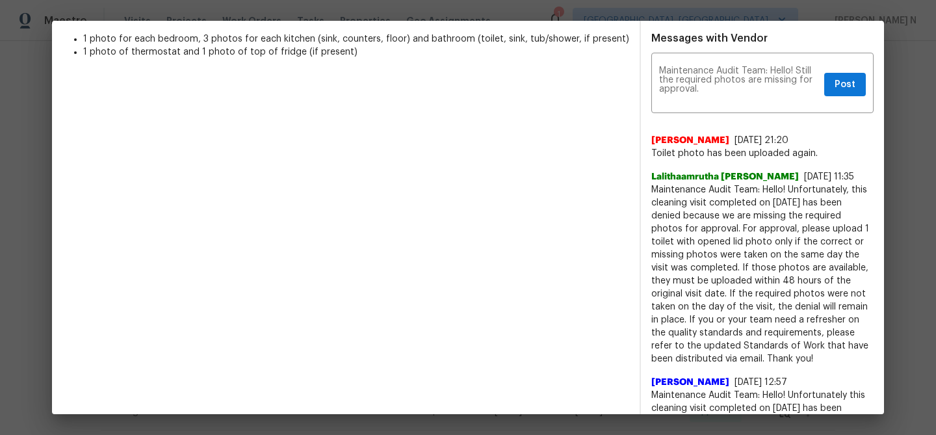
drag, startPoint x: 708, startPoint y: 226, endPoint x: 799, endPoint y: 352, distance: 155.0
click at [799, 352] on span "Maintenance Audit Team: Hello! Unfortunately, this cleaning visit completed on …" at bounding box center [762, 274] width 222 height 182
copy span "For approval, please upload 1 toilet with opened lid photo only if the correct …"
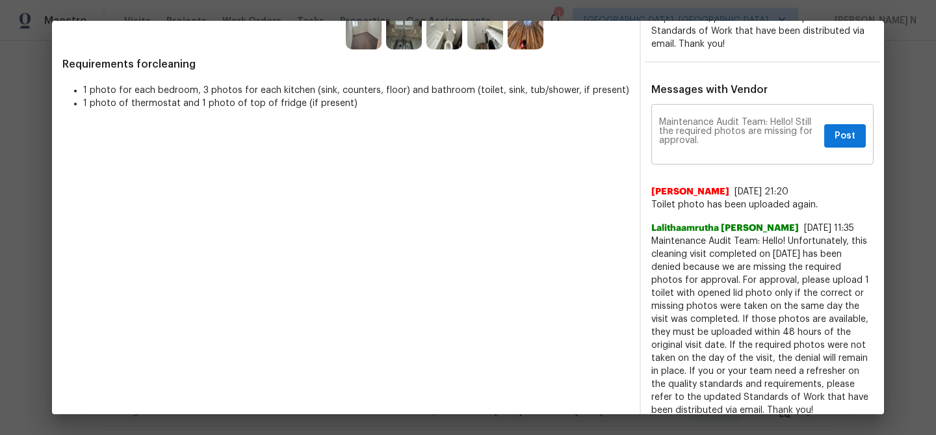
click at [726, 144] on textarea "Maintenance Audit Team: Hello! Still the required photos are missing for approv…" at bounding box center [739, 136] width 160 height 36
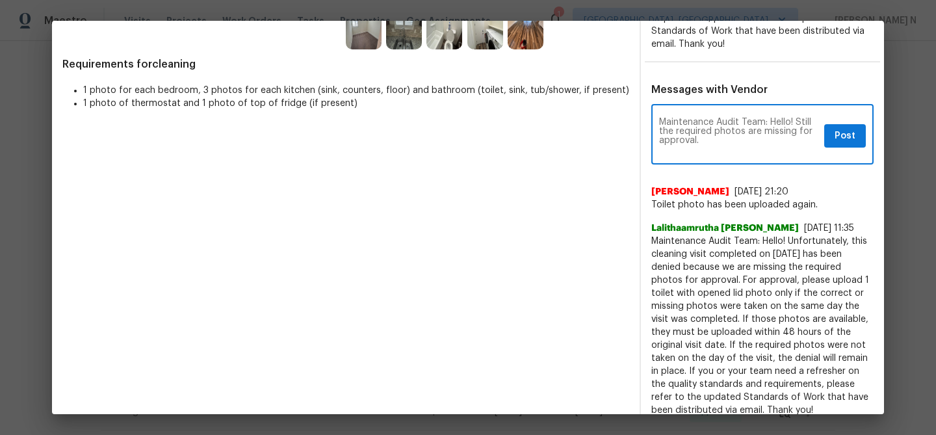
paste textarea "For approval, please upload 1 toilet with opened lid photo only if the correct …"
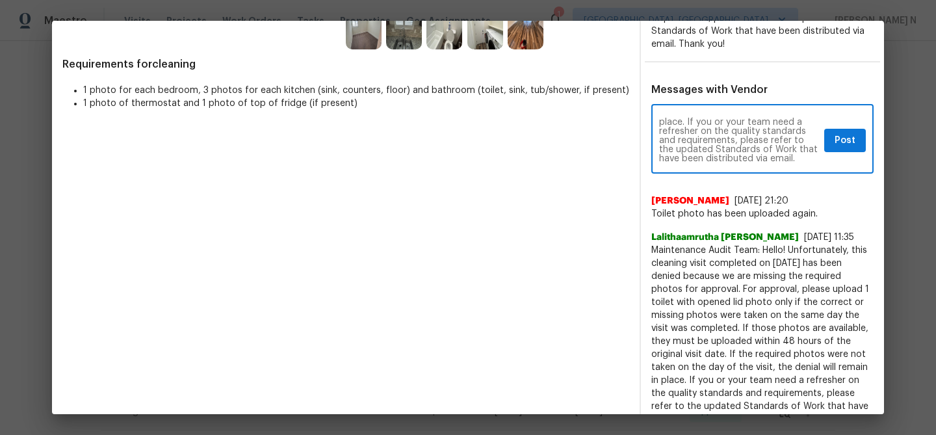
type textarea "Maintenance Audit Team: Hello! Still the required photos are missing for approv…"
click at [841, 142] on span "Post" at bounding box center [845, 141] width 21 height 16
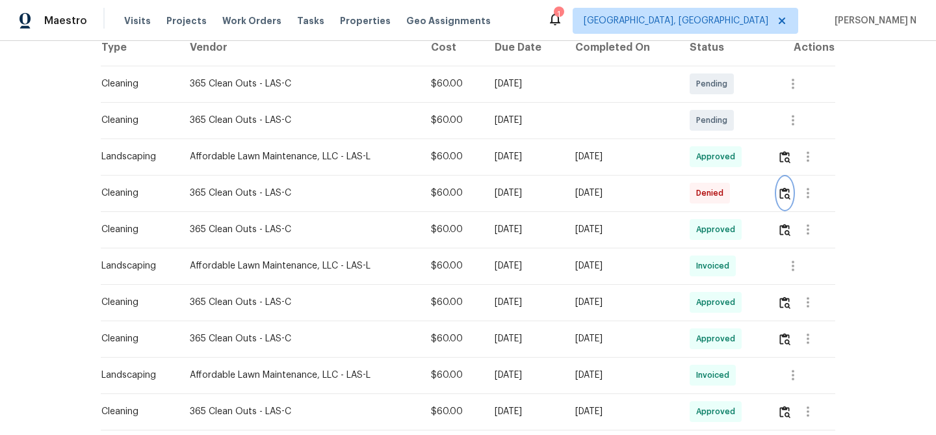
scroll to position [0, 0]
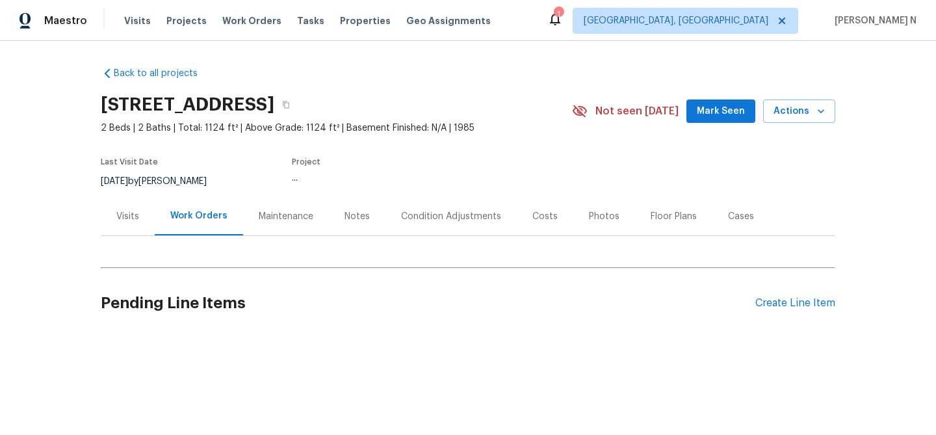
click at [265, 224] on div "Maintenance" at bounding box center [286, 216] width 86 height 38
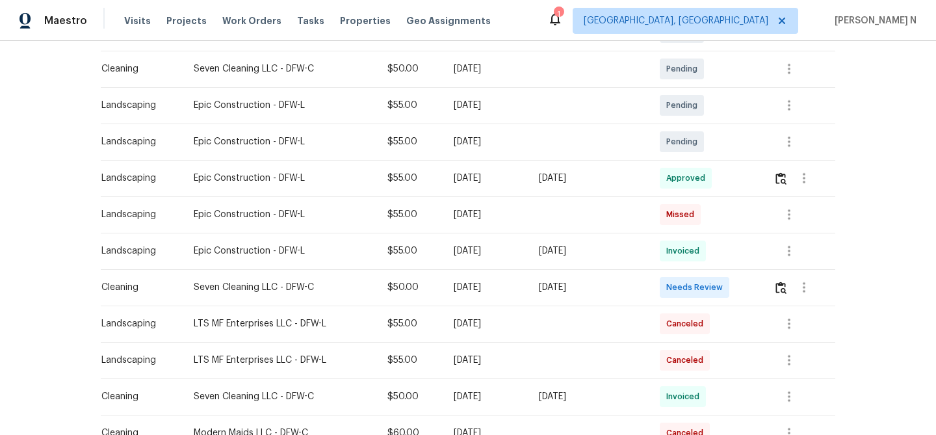
scroll to position [268, 0]
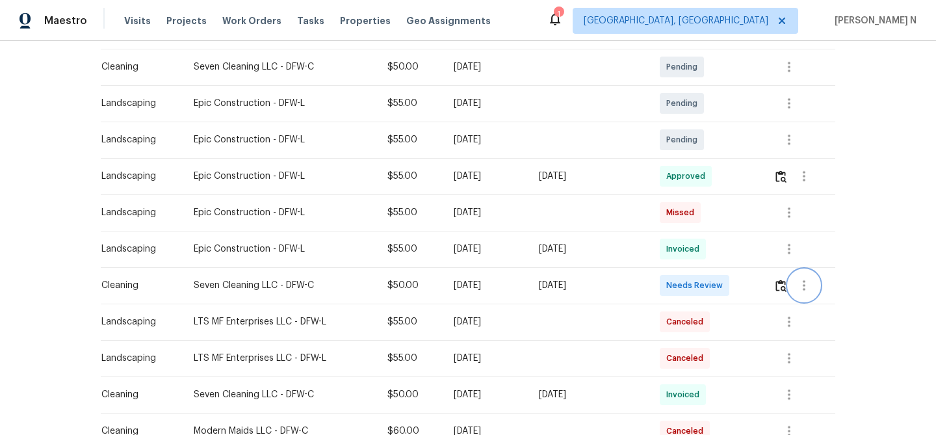
click at [794, 287] on button "button" at bounding box center [803, 285] width 31 height 31
click at [784, 288] on div at bounding box center [468, 217] width 936 height 435
click at [784, 288] on img "button" at bounding box center [780, 285] width 11 height 12
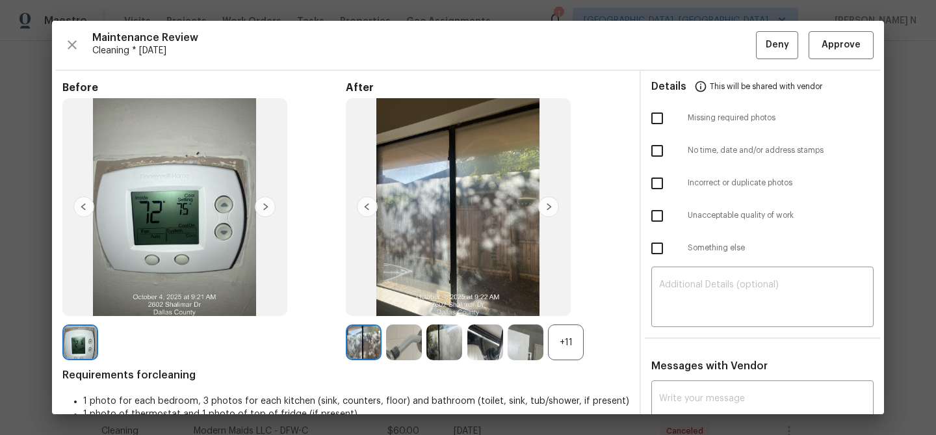
click at [568, 354] on div "+11" at bounding box center [566, 342] width 36 height 36
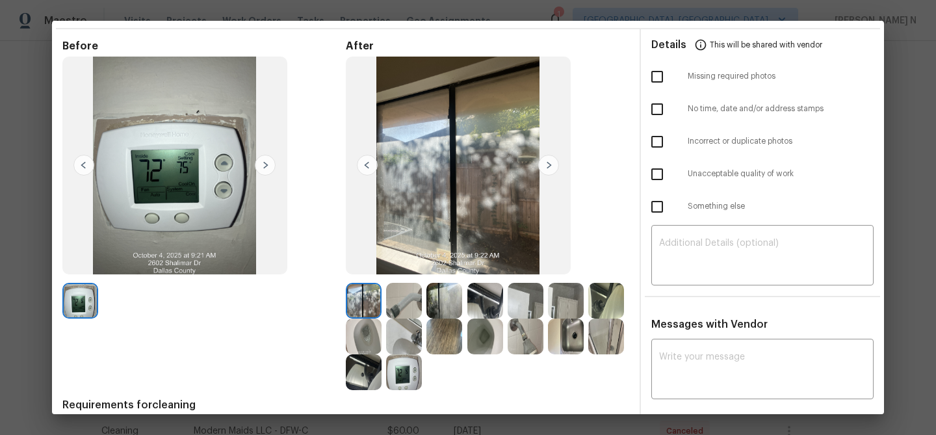
scroll to position [37, 0]
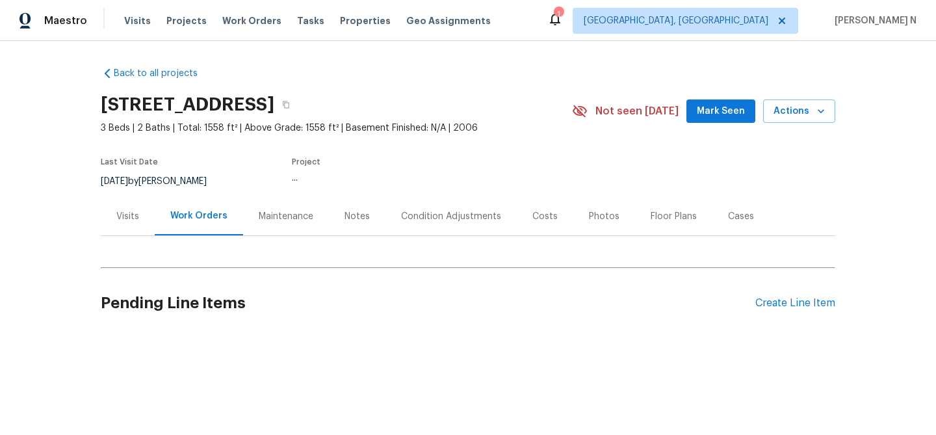
click at [281, 215] on div "Maintenance" at bounding box center [286, 216] width 55 height 13
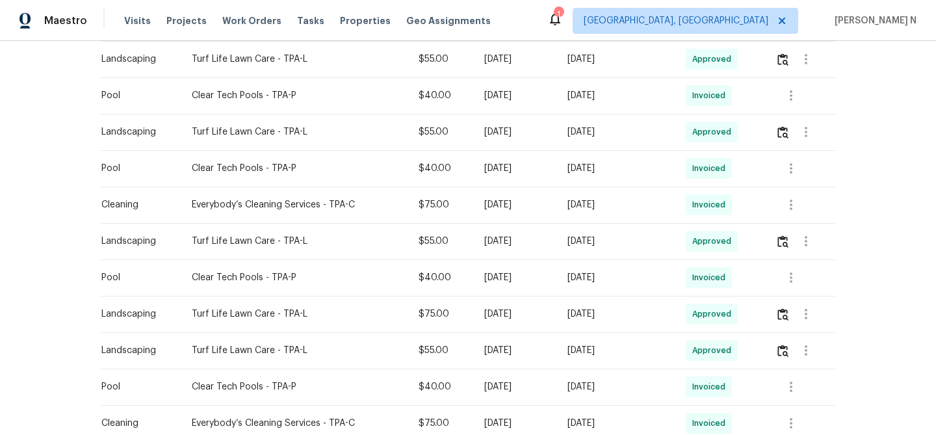
scroll to position [577, 0]
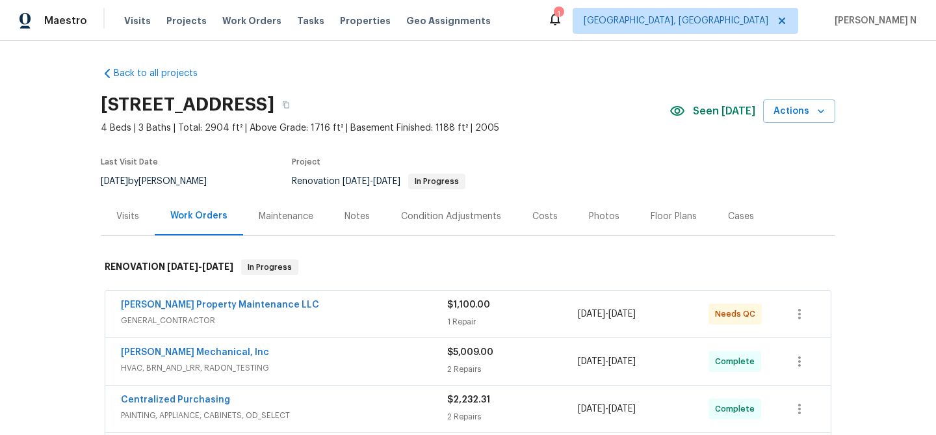
click at [266, 205] on div "Maintenance" at bounding box center [286, 216] width 86 height 38
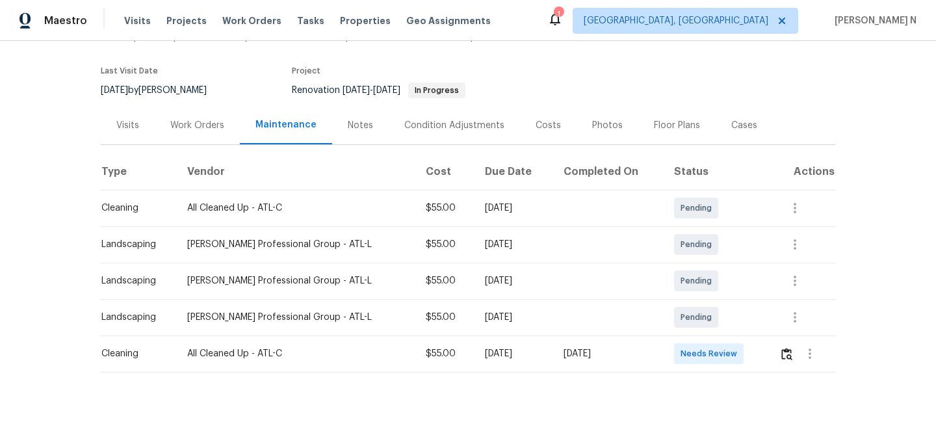
scroll to position [107, 0]
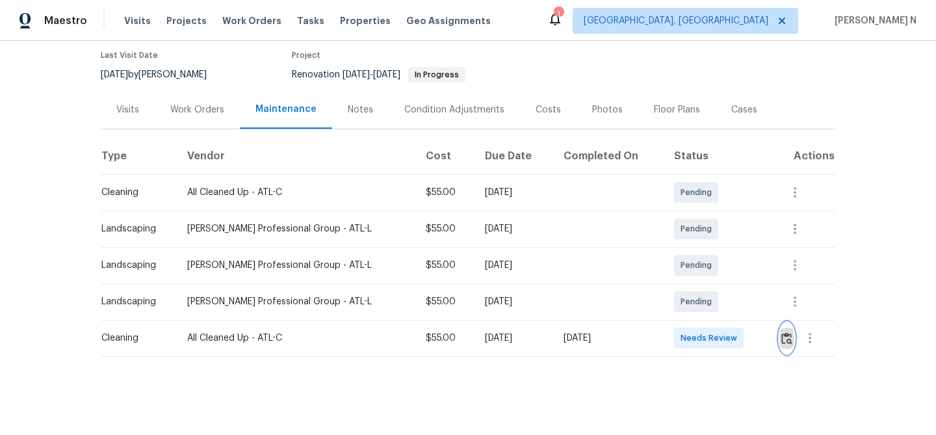
click at [789, 333] on img "button" at bounding box center [786, 338] width 11 height 12
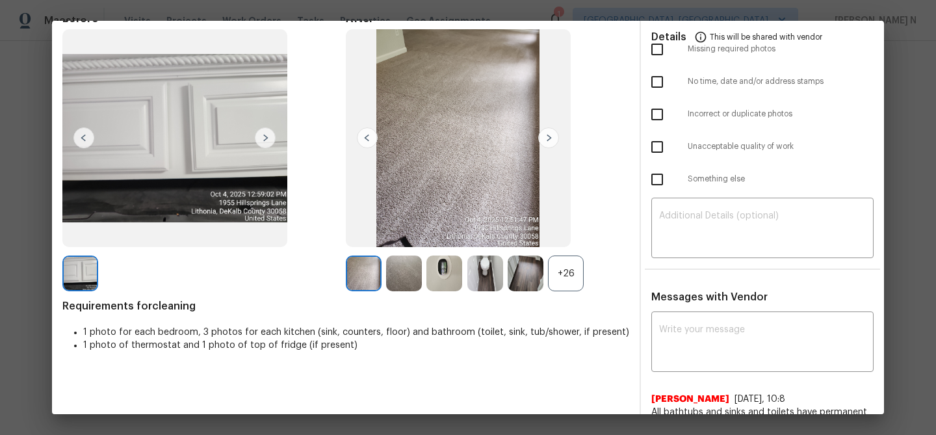
scroll to position [135, 0]
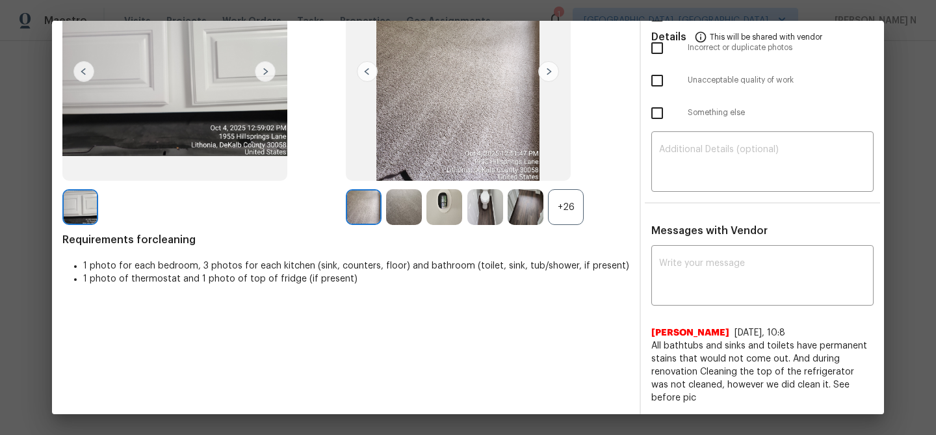
click at [570, 213] on div "+26" at bounding box center [566, 207] width 36 height 36
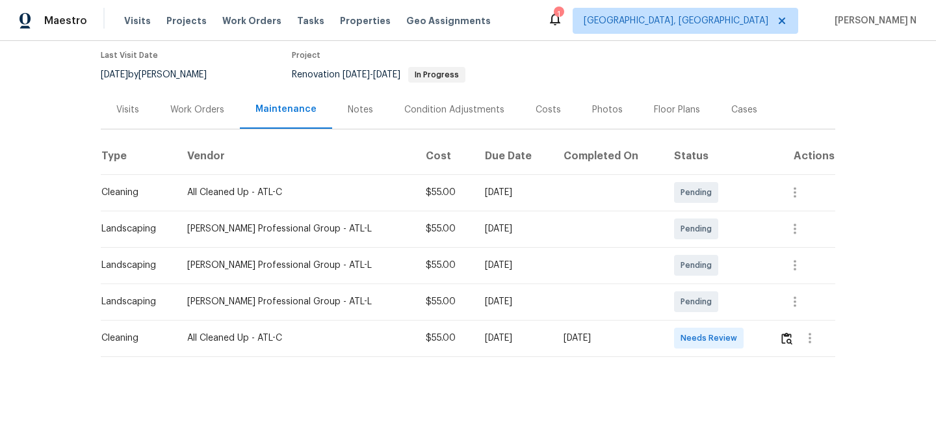
click at [590, 252] on td at bounding box center [608, 265] width 111 height 36
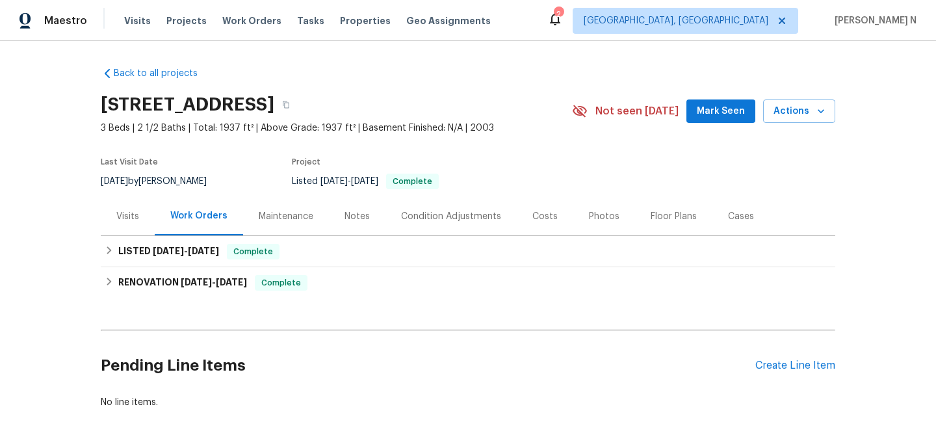
click at [290, 211] on div "Maintenance" at bounding box center [286, 216] width 55 height 13
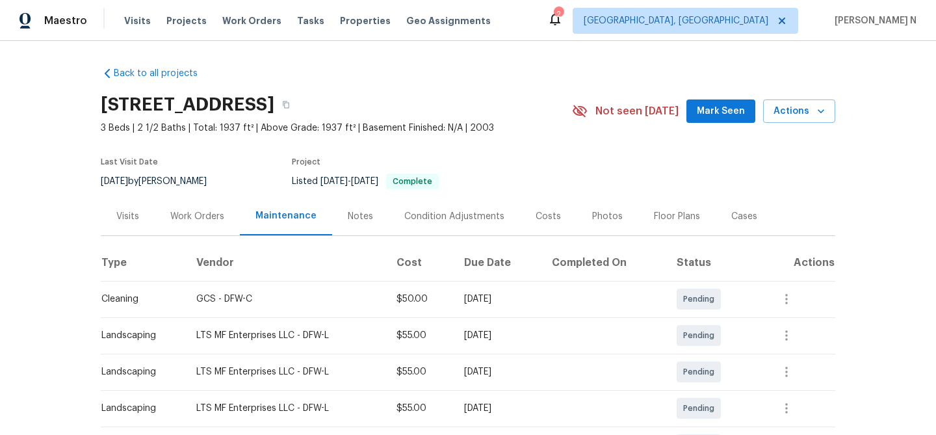
scroll to position [216, 0]
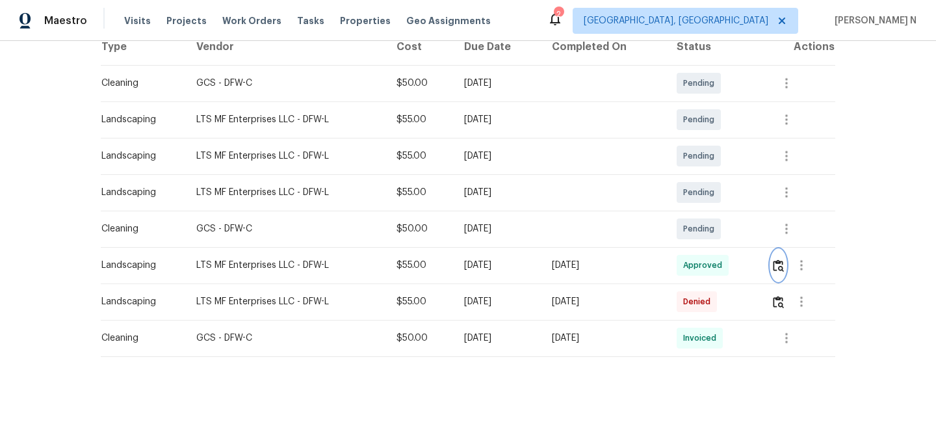
click at [784, 270] on img "button" at bounding box center [778, 265] width 11 height 12
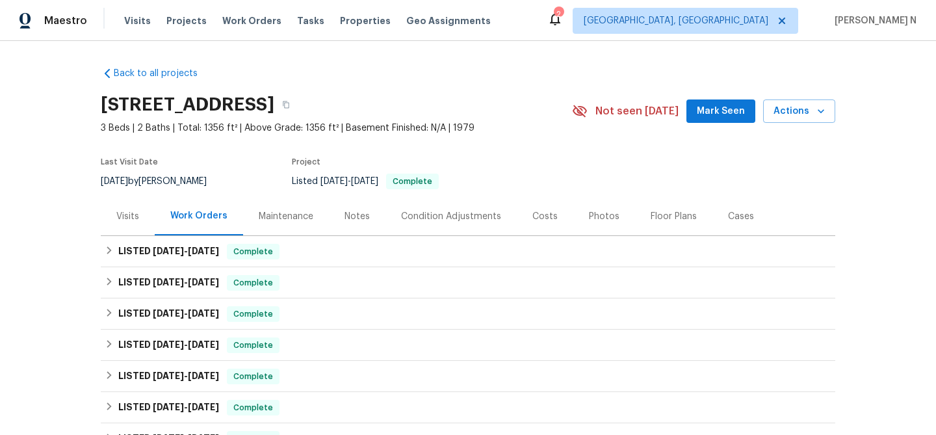
click at [294, 219] on div "Maintenance" at bounding box center [286, 216] width 55 height 13
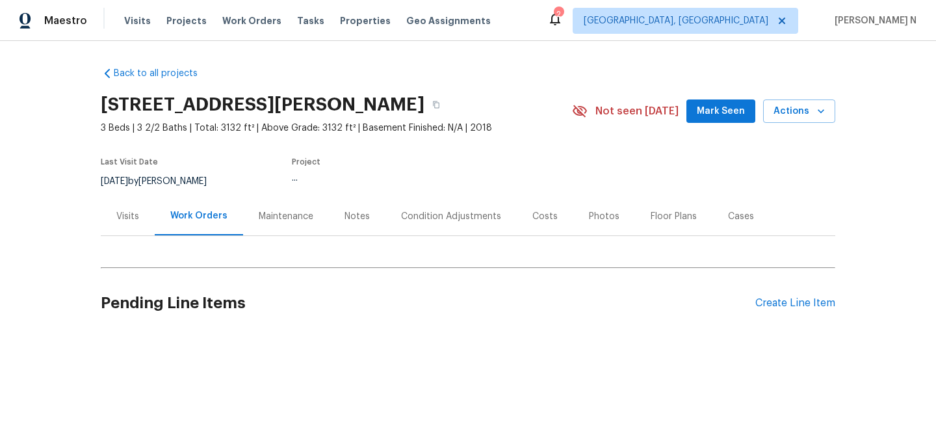
click at [297, 213] on div "Maintenance" at bounding box center [286, 216] width 55 height 13
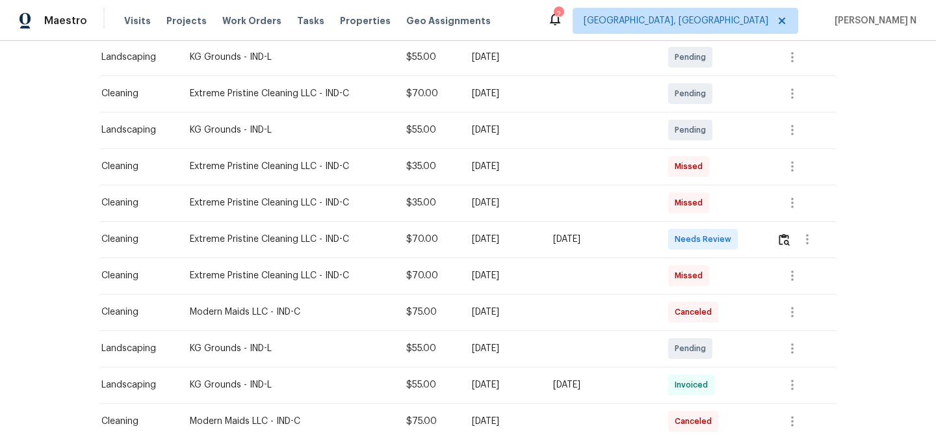
scroll to position [282, 0]
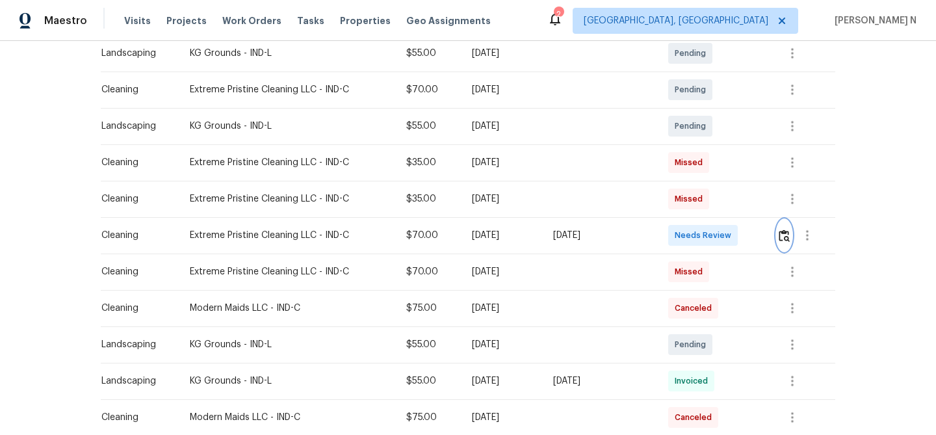
click at [785, 243] on button "button" at bounding box center [784, 235] width 15 height 31
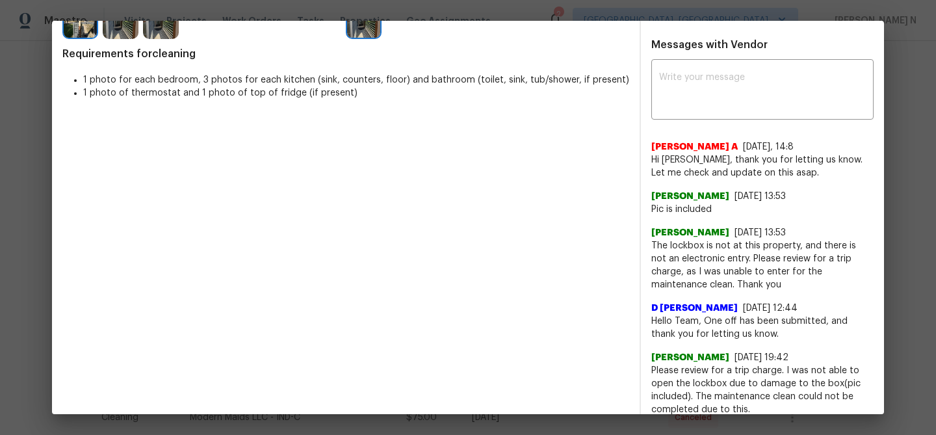
scroll to position [333, 0]
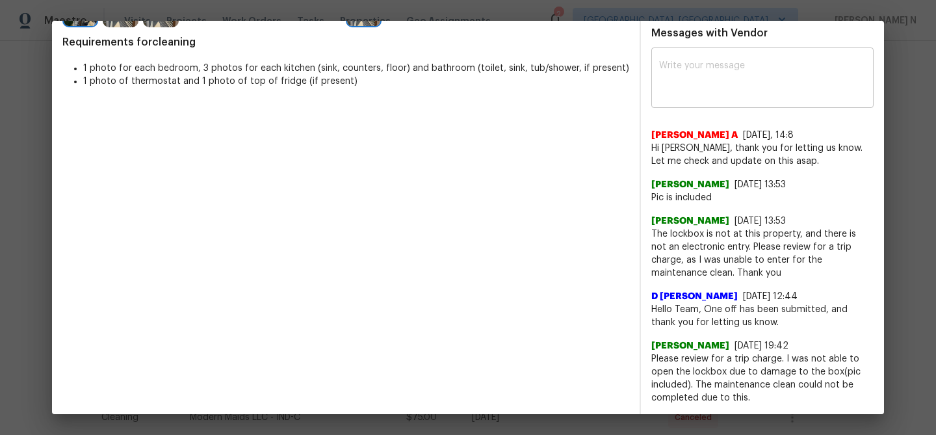
click at [739, 77] on textarea at bounding box center [762, 79] width 207 height 36
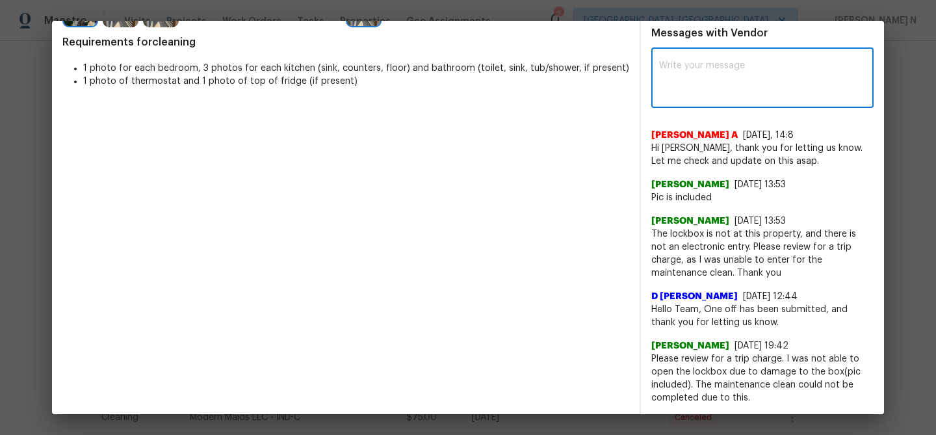
paste textarea "Maintenance Audit Team: Hello!"
type textarea "Maintenance Audit Team: Hello! As requested we providing the trip charge. Thank…"
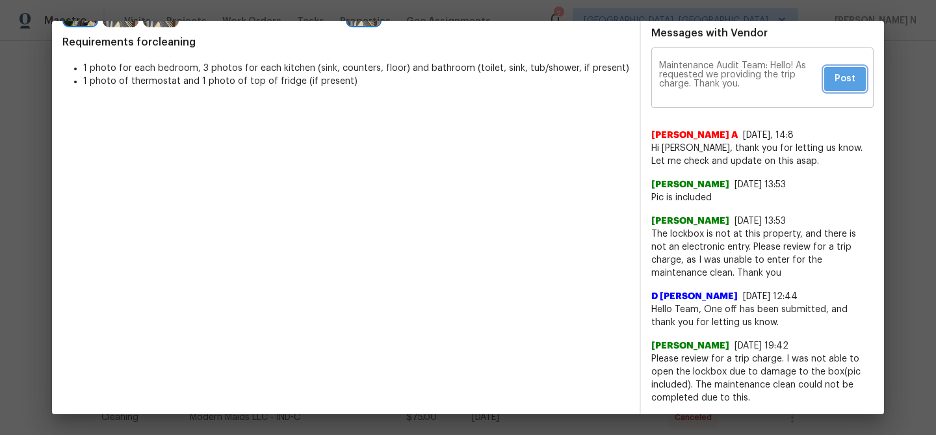
click at [857, 83] on button "Post" at bounding box center [845, 79] width 42 height 24
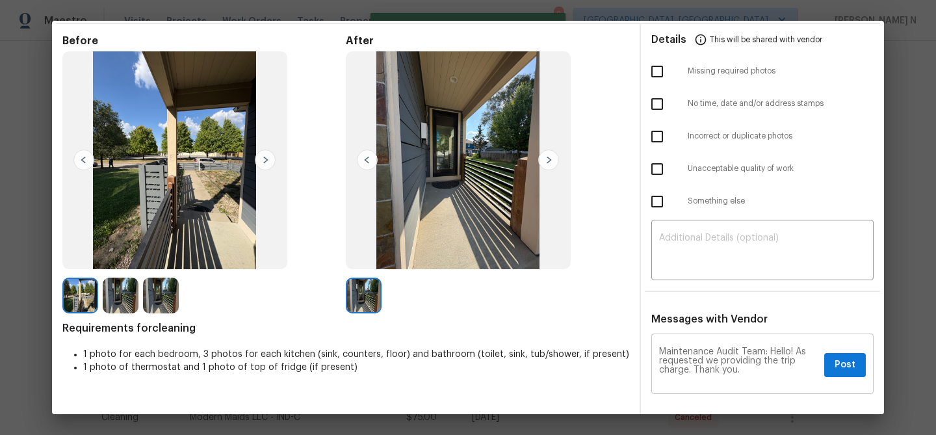
scroll to position [0, 0]
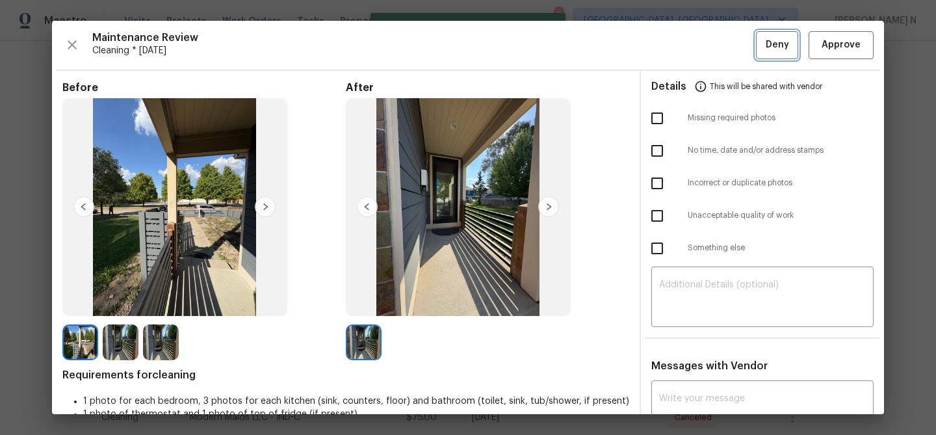
click at [788, 48] on button "Deny" at bounding box center [777, 45] width 42 height 28
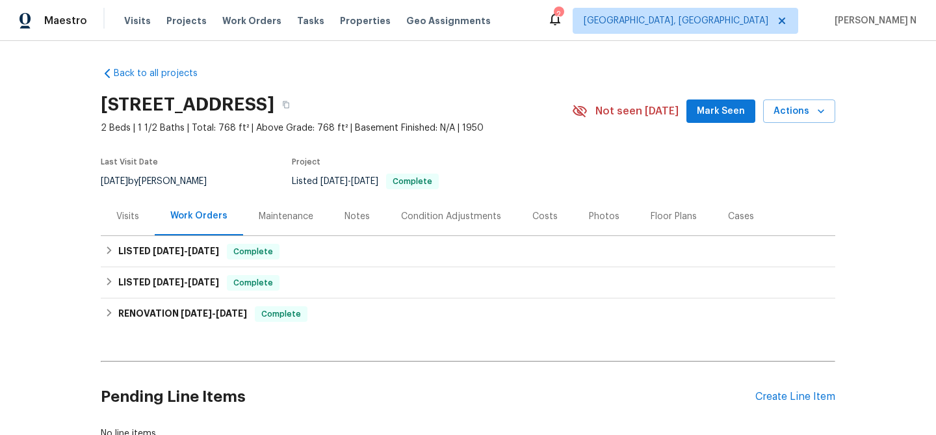
click at [269, 202] on div "Maintenance" at bounding box center [286, 216] width 86 height 38
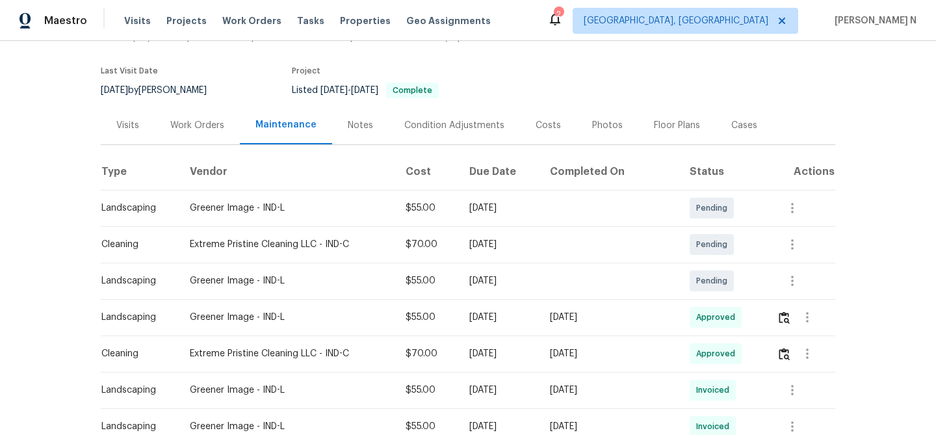
scroll to position [81, 0]
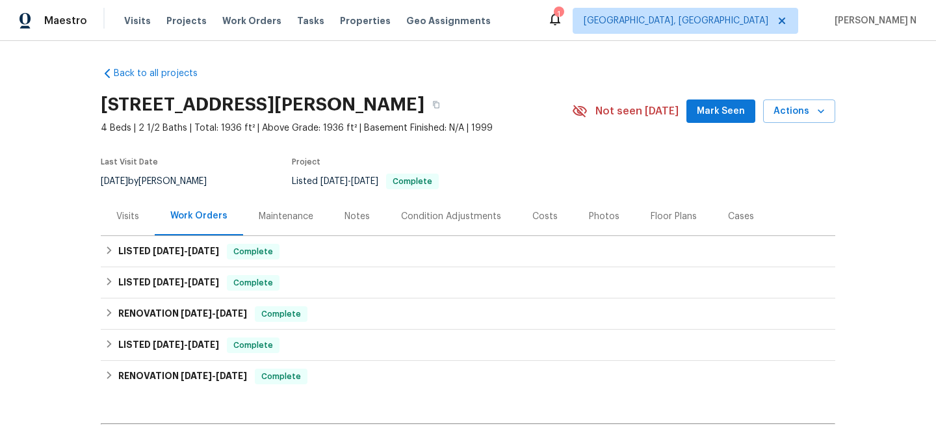
click at [265, 221] on div "Maintenance" at bounding box center [286, 216] width 55 height 13
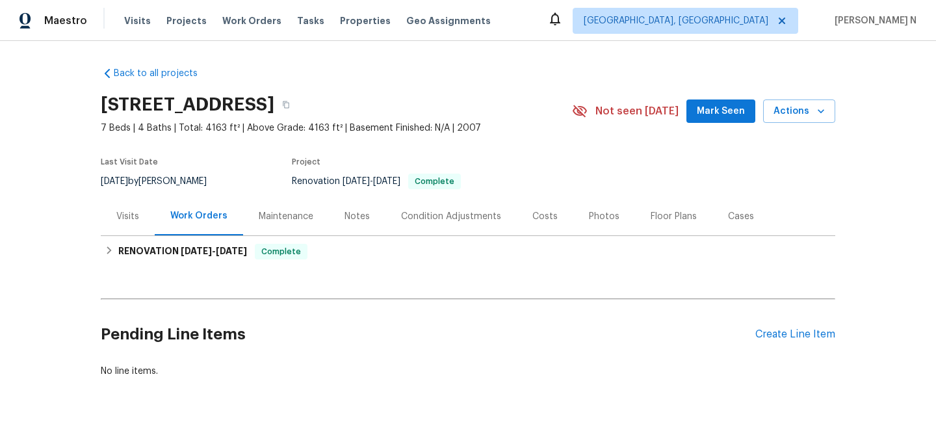
click at [300, 223] on div "Maintenance" at bounding box center [286, 216] width 86 height 38
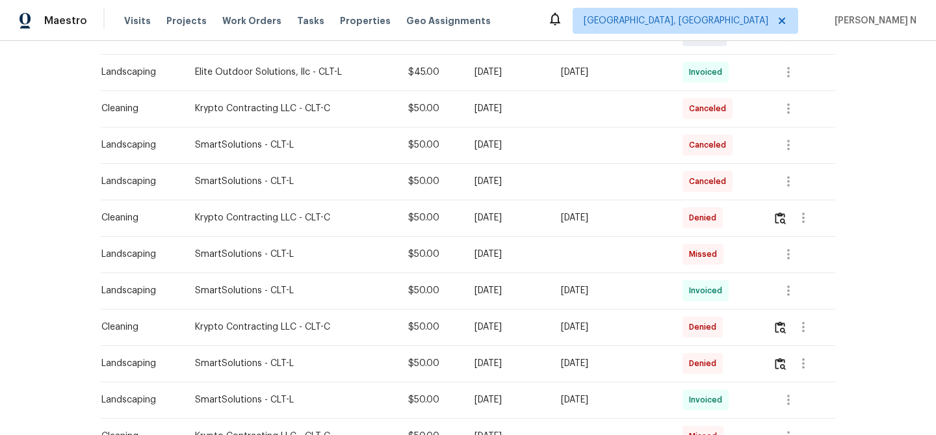
scroll to position [413, 0]
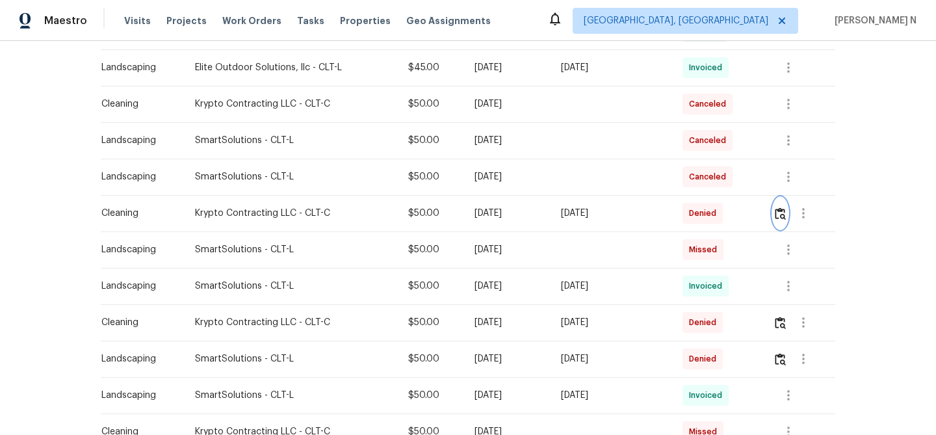
click at [785, 209] on img "button" at bounding box center [780, 213] width 11 height 12
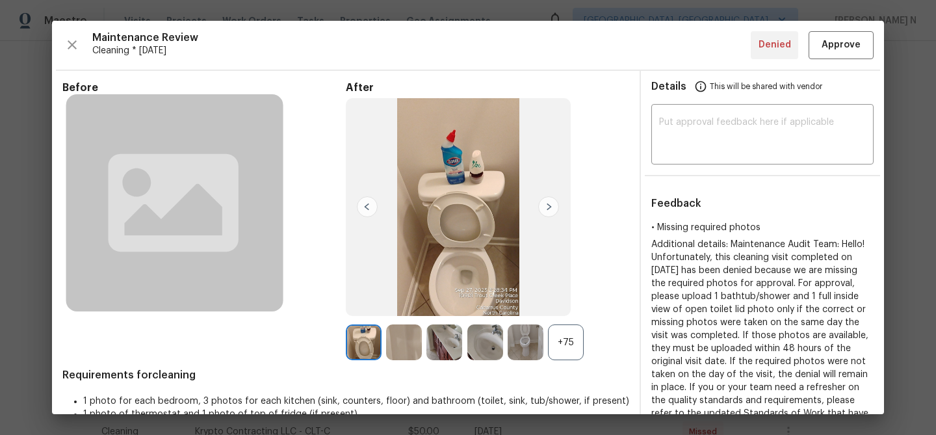
click at [568, 344] on div "+75" at bounding box center [566, 342] width 36 height 36
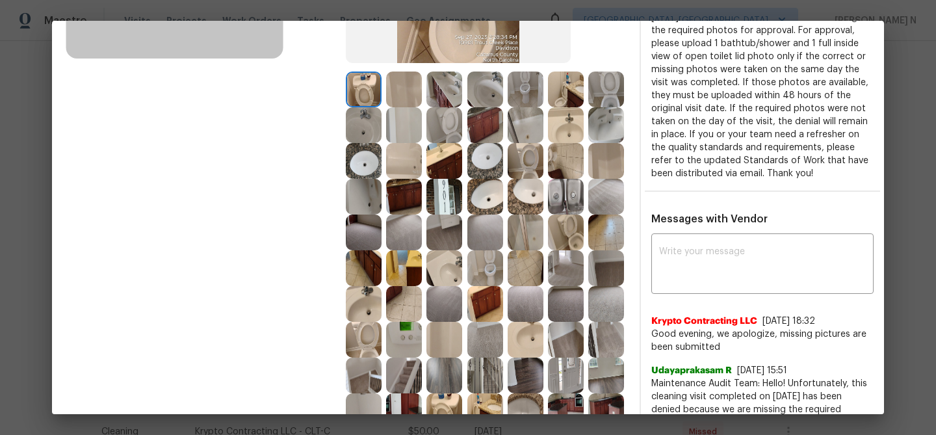
scroll to position [201, 0]
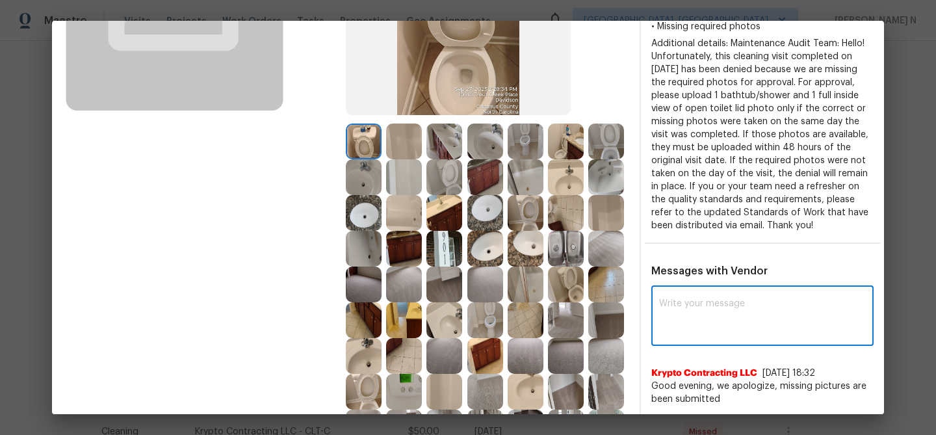
click at [701, 335] on textarea at bounding box center [762, 317] width 207 height 36
paste textarea "Maintenance Audit Team: Hello! Thank you for uploading the photo, after further…"
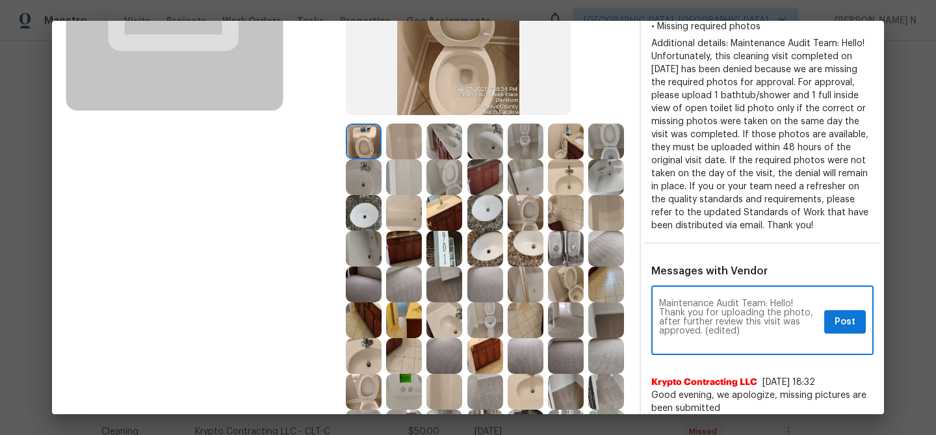
scroll to position [0, 0]
drag, startPoint x: 701, startPoint y: 343, endPoint x: 753, endPoint y: 341, distance: 52.7
click at [753, 342] on textarea "Maintenance Audit Team: Hello! Thank you for uploading the photo, after further…" at bounding box center [739, 321] width 160 height 45
click at [753, 341] on textarea "Maintenance Audit Team: Hello! Thank you for uploading the photo, after further…" at bounding box center [739, 321] width 160 height 45
drag, startPoint x: 703, startPoint y: 346, endPoint x: 752, endPoint y: 345, distance: 49.4
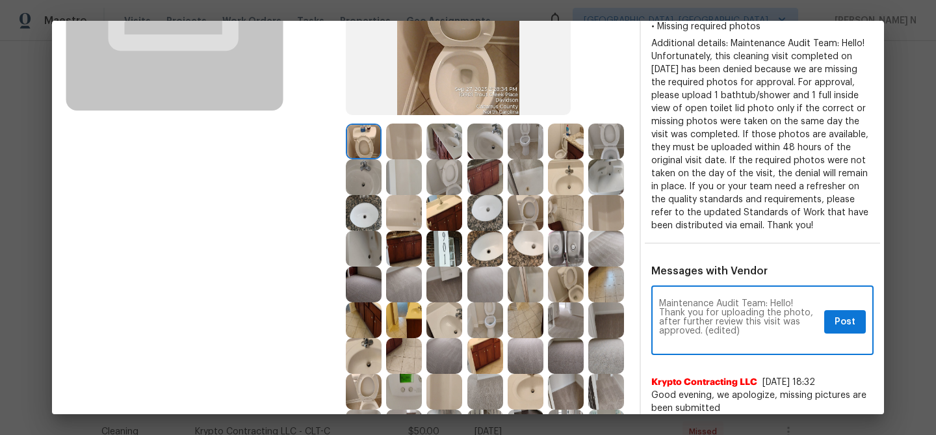
click at [751, 344] on textarea "Maintenance Audit Team: Hello! Thank you for uploading the photo, after further…" at bounding box center [739, 321] width 160 height 45
type textarea "Maintenance Audit Team: Hello! Thank you for uploading the photo, after further…"
click at [838, 328] on span "Post" at bounding box center [845, 322] width 21 height 16
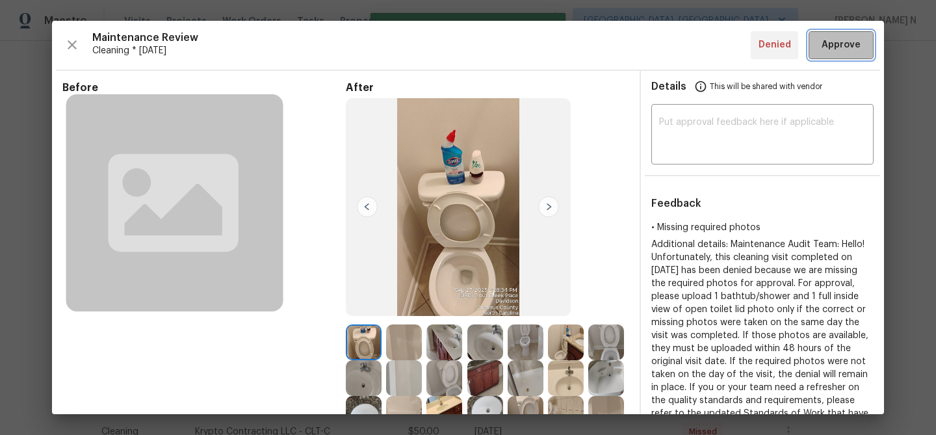
click at [836, 53] on button "Approve" at bounding box center [841, 45] width 65 height 28
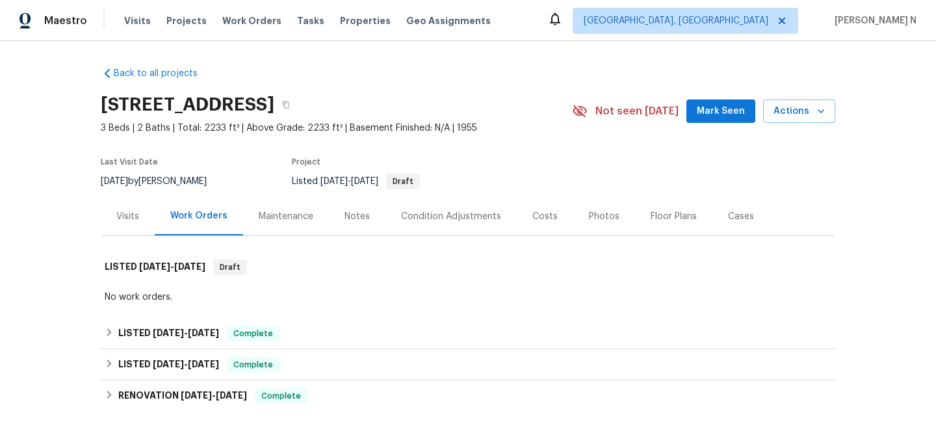
click at [268, 218] on div "Maintenance" at bounding box center [286, 216] width 55 height 13
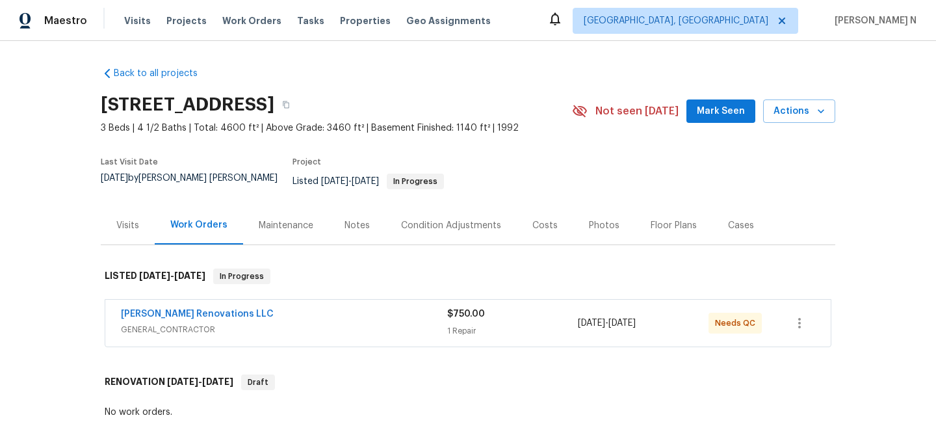
click at [278, 219] on div "Maintenance" at bounding box center [286, 225] width 55 height 13
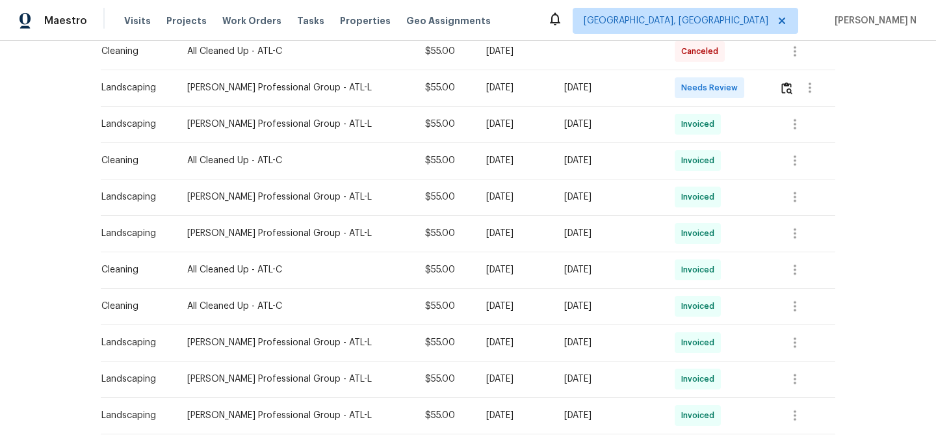
scroll to position [378, 0]
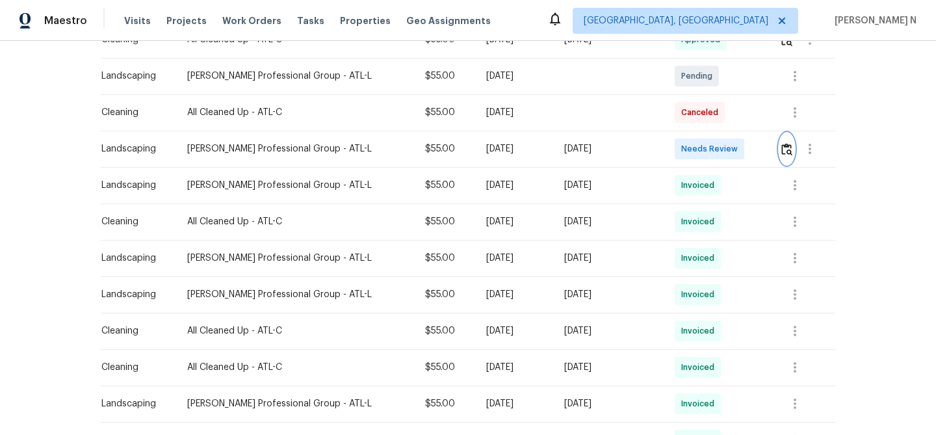
click at [791, 144] on img "button" at bounding box center [786, 149] width 11 height 12
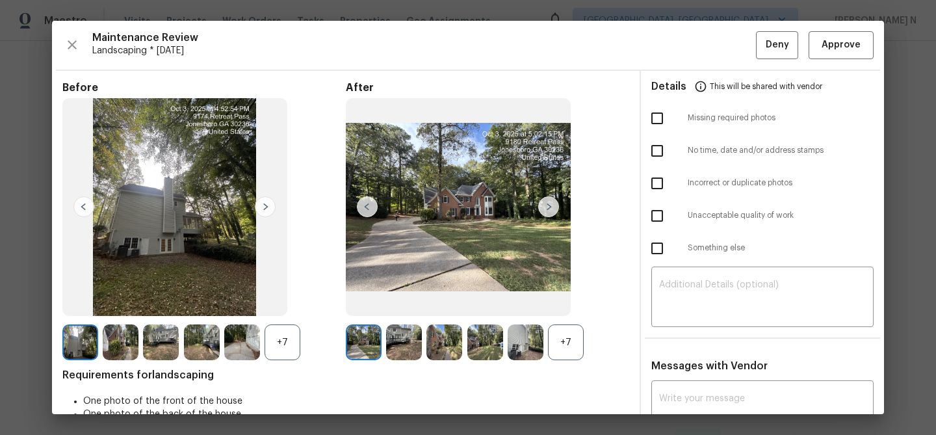
click at [561, 346] on div "+7" at bounding box center [566, 342] width 36 height 36
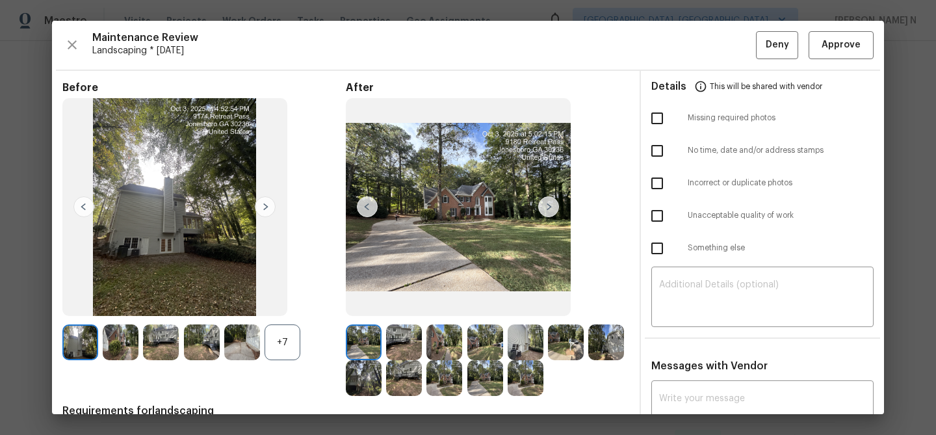
click at [279, 328] on div "+7" at bounding box center [283, 342] width 36 height 36
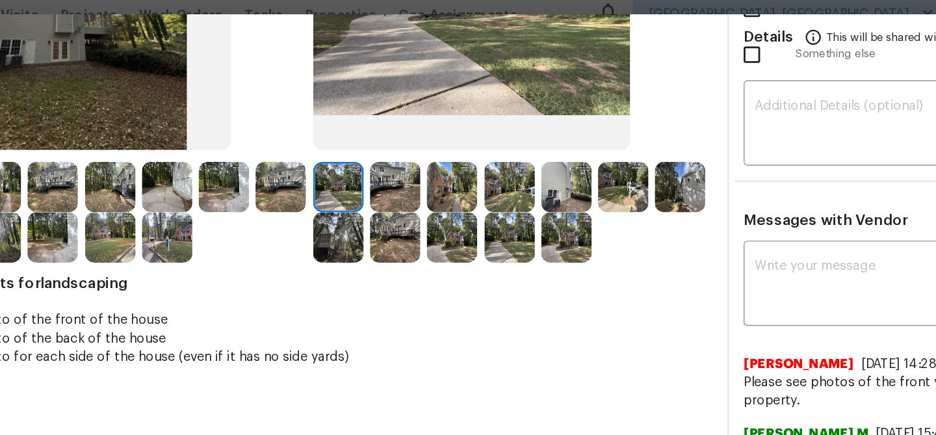
scroll to position [204, 0]
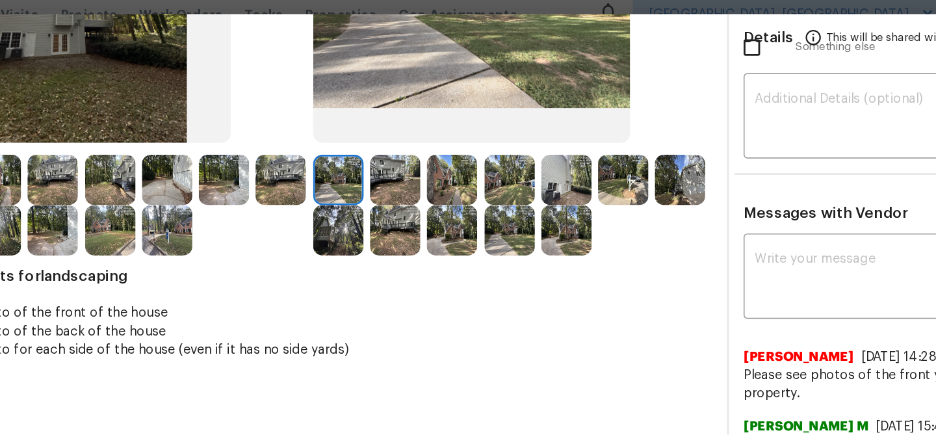
click at [561, 137] on img at bounding box center [566, 138] width 36 height 36
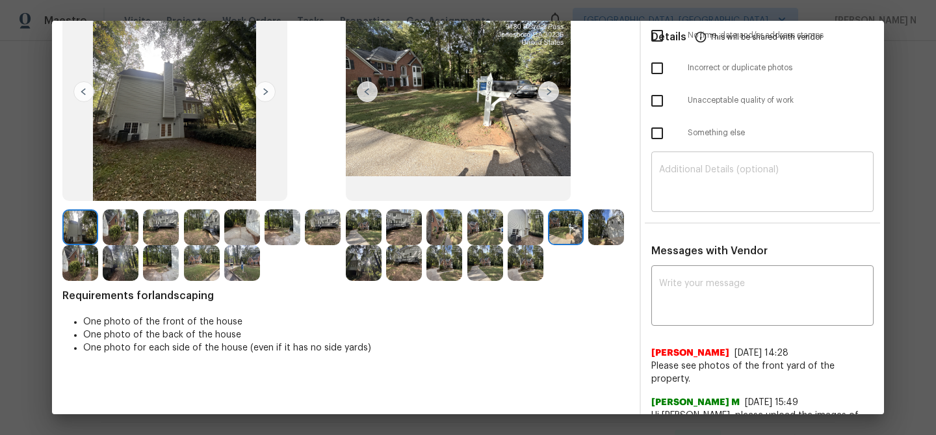
scroll to position [0, 0]
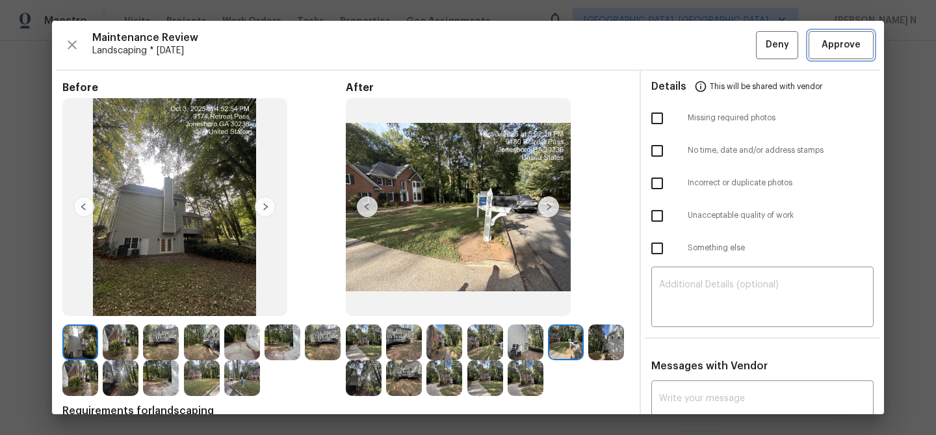
click at [836, 46] on span "Approve" at bounding box center [841, 45] width 39 height 16
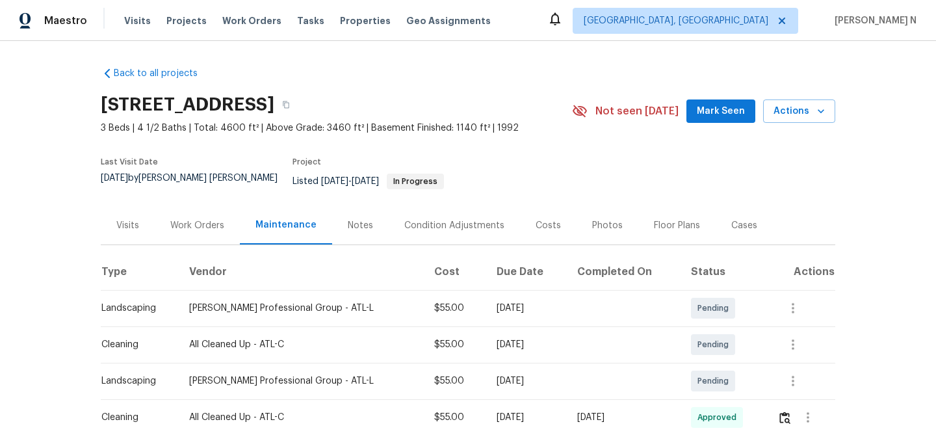
scroll to position [164, 0]
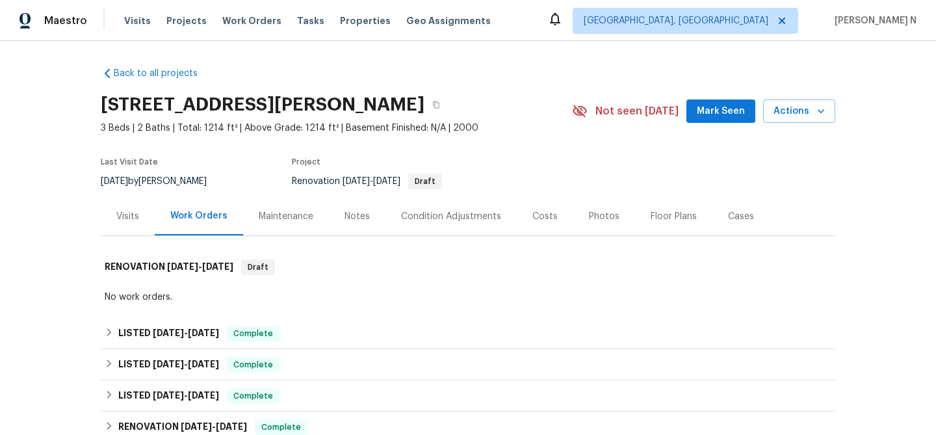
click at [262, 222] on div "Maintenance" at bounding box center [286, 216] width 86 height 38
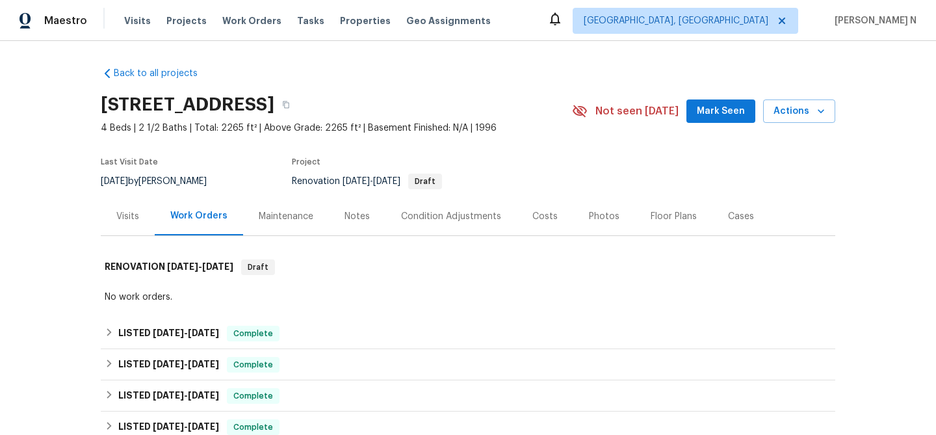
click at [293, 227] on div "Maintenance" at bounding box center [286, 216] width 86 height 38
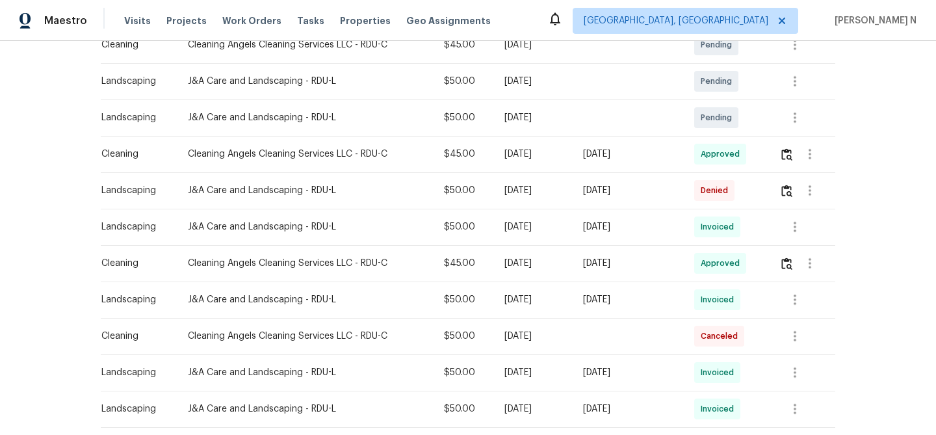
scroll to position [291, 0]
click at [792, 200] on button "button" at bounding box center [786, 189] width 15 height 31
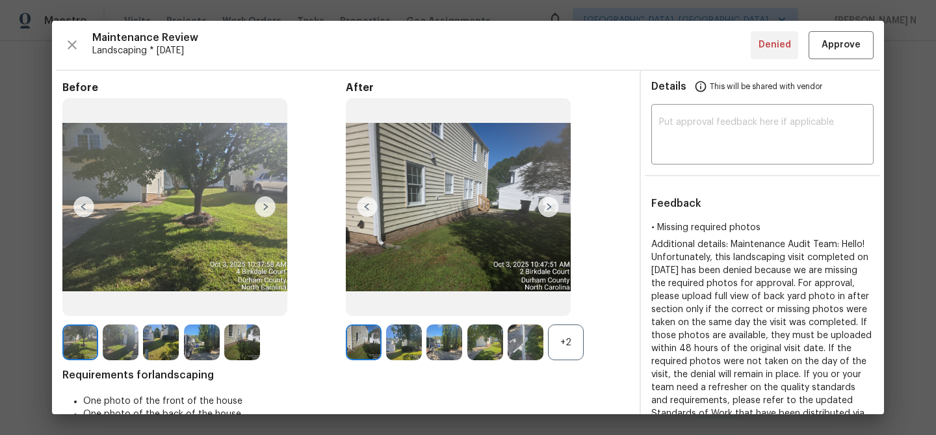
click at [562, 350] on div "+2" at bounding box center [566, 342] width 36 height 36
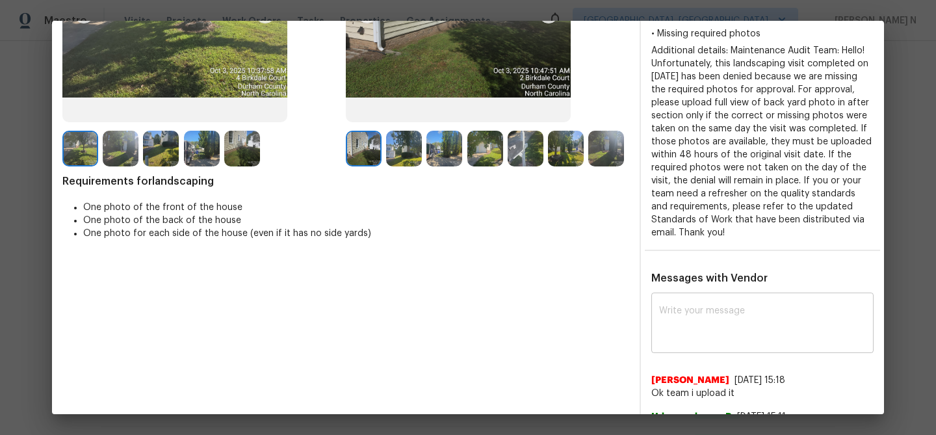
scroll to position [201, 0]
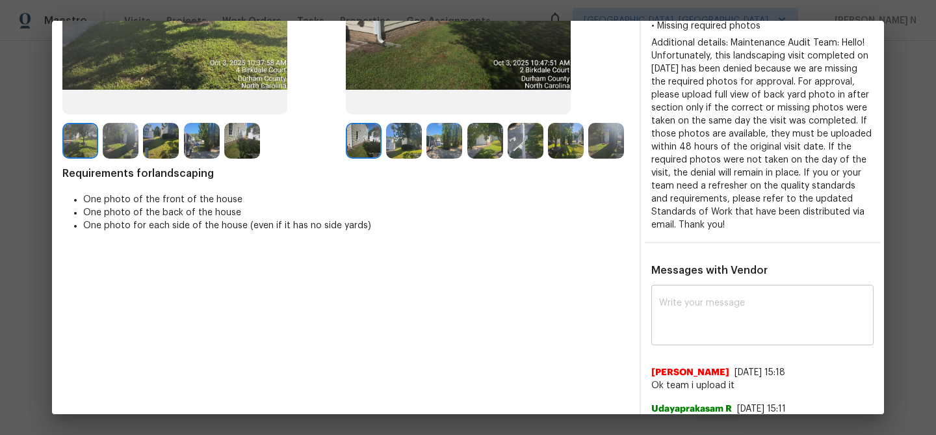
click at [687, 331] on textarea at bounding box center [762, 316] width 207 height 36
paste textarea "Maintenance Audit Team: Hello! Thank you for uploading the photo, after further…"
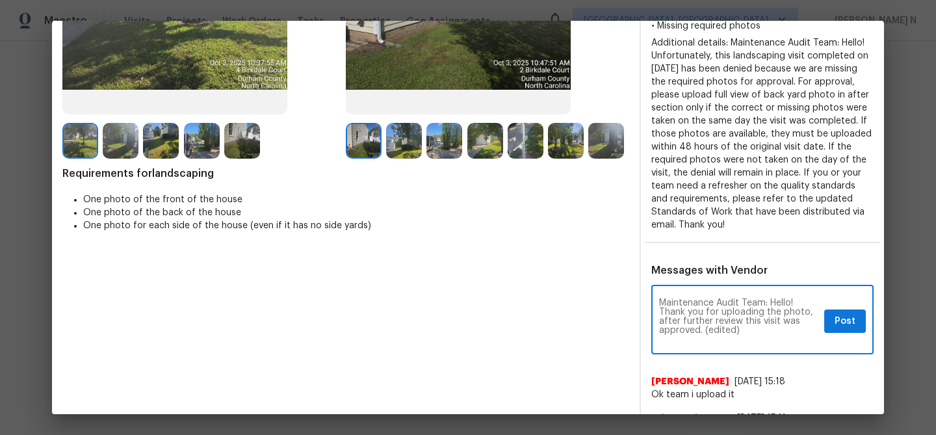
scroll to position [0, 0]
drag, startPoint x: 705, startPoint y: 333, endPoint x: 746, endPoint y: 333, distance: 41.6
click at [746, 333] on textarea "Maintenance Audit Team: Hello! Thank you for uploading the photo, after further…" at bounding box center [739, 320] width 160 height 45
type textarea "Maintenance Audit Team: Hello! Thank you for uploading the photo, after further…"
click at [848, 320] on span "Post" at bounding box center [845, 321] width 21 height 16
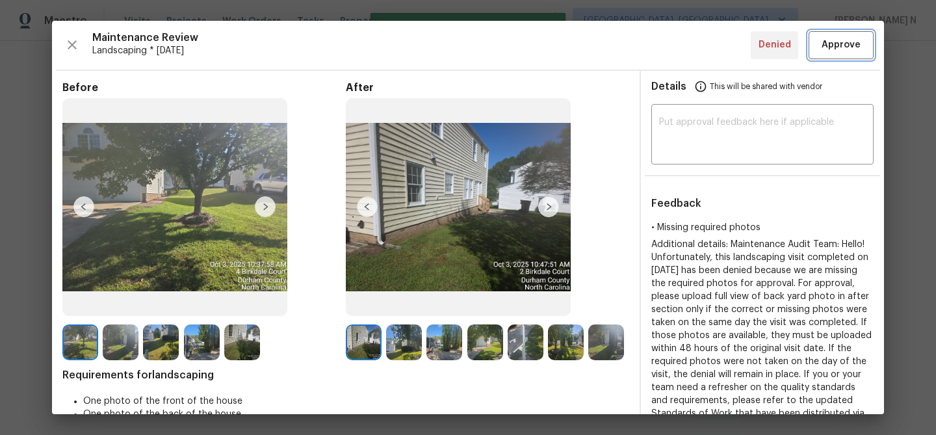
click at [842, 50] on span "Approve" at bounding box center [841, 45] width 39 height 16
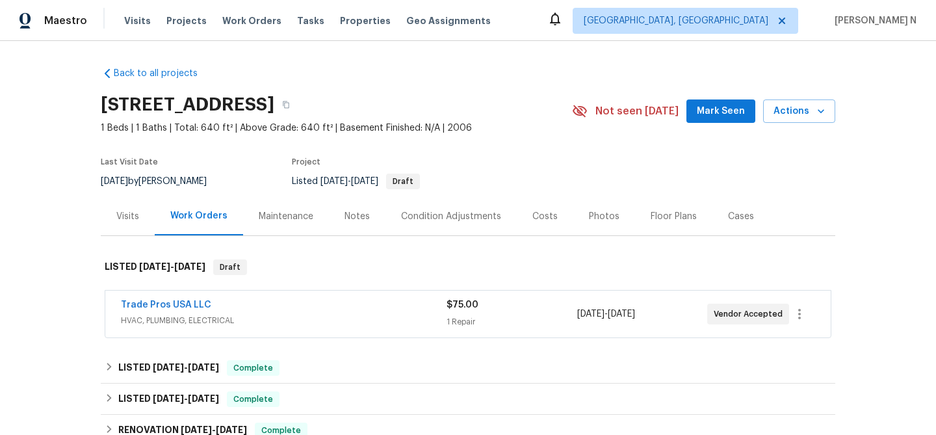
click at [291, 211] on div "Maintenance" at bounding box center [286, 216] width 55 height 13
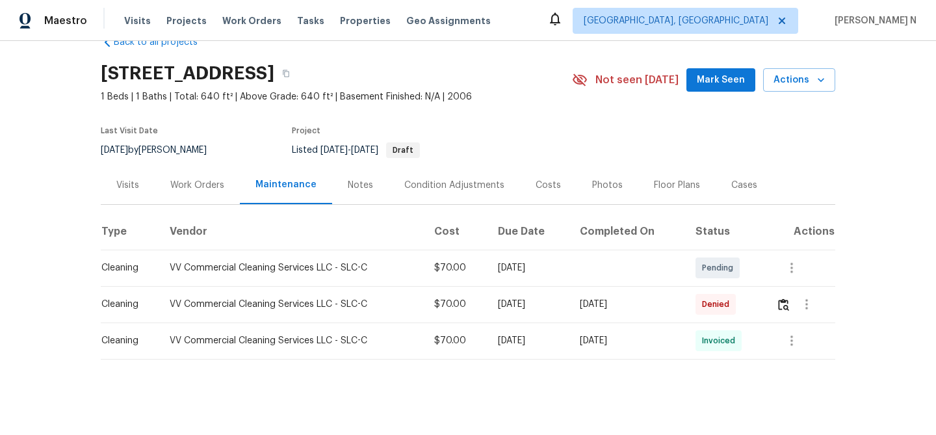
scroll to position [34, 0]
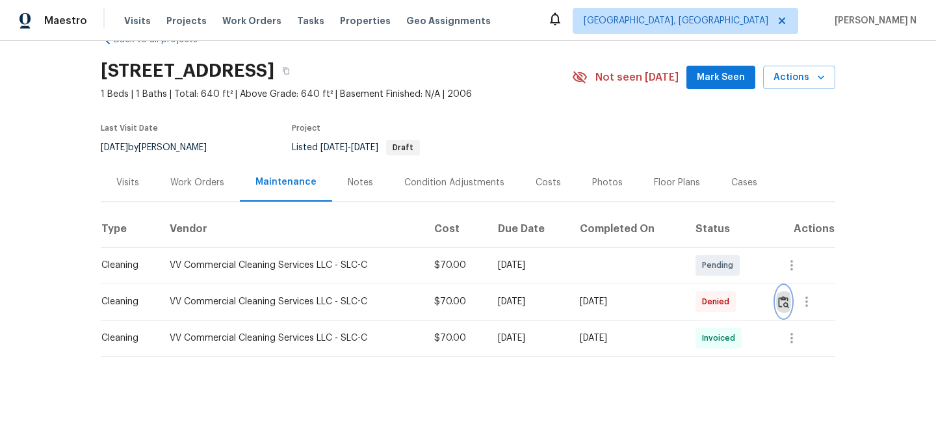
click at [788, 293] on button "button" at bounding box center [783, 301] width 15 height 31
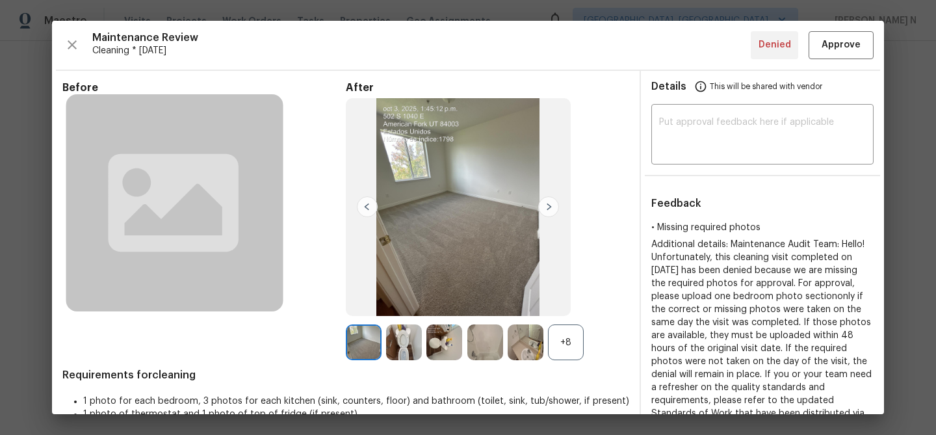
click at [580, 347] on div "+8" at bounding box center [566, 342] width 36 height 36
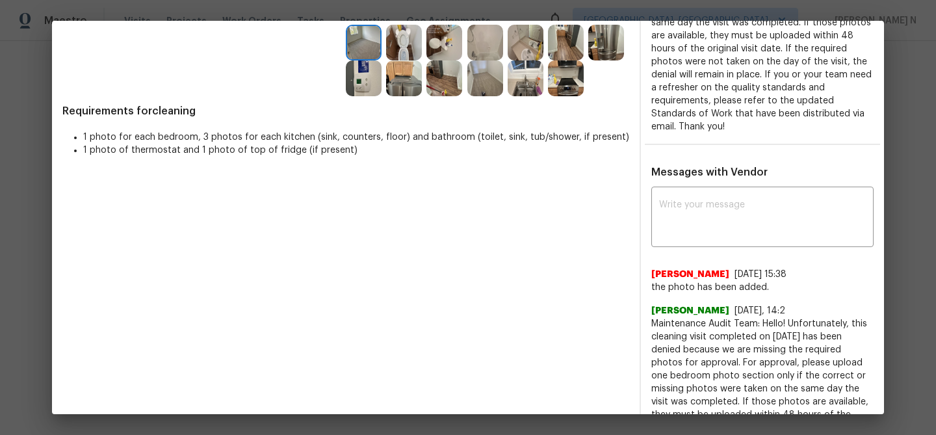
scroll to position [321, 0]
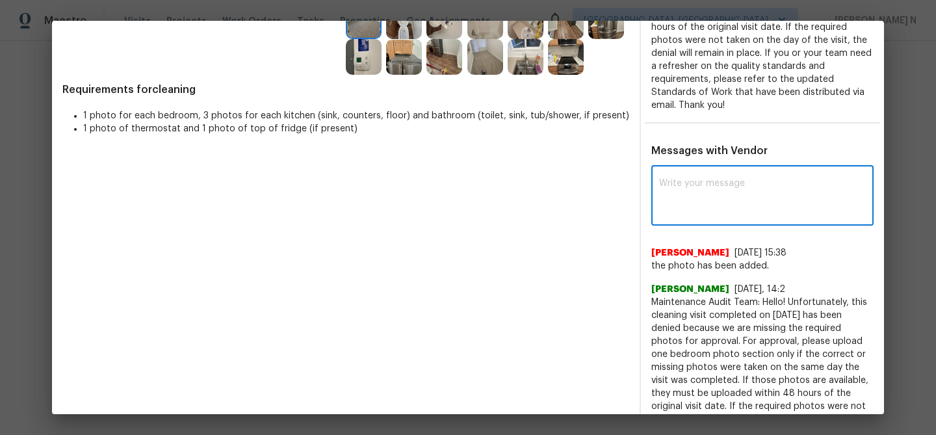
click at [693, 208] on textarea at bounding box center [762, 197] width 207 height 36
paste textarea "Maintenance Audit Team: Hello! Thank you for uploading the photo, after further…"
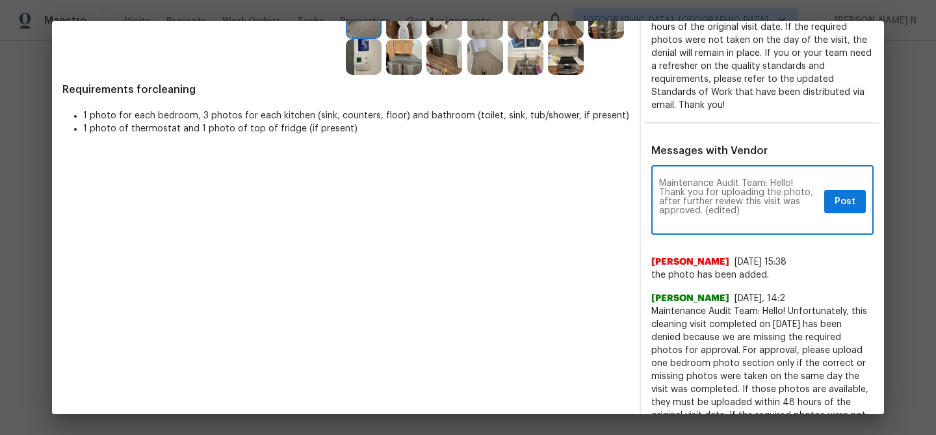
scroll to position [0, 0]
drag, startPoint x: 703, startPoint y: 209, endPoint x: 753, endPoint y: 209, distance: 50.7
click at [753, 209] on textarea "Maintenance Audit Team: Hello! Thank you for uploading the photo, after further…" at bounding box center [739, 201] width 160 height 45
type textarea "Maintenance Audit Team: Hello! Thank you for uploading the photo, after further…"
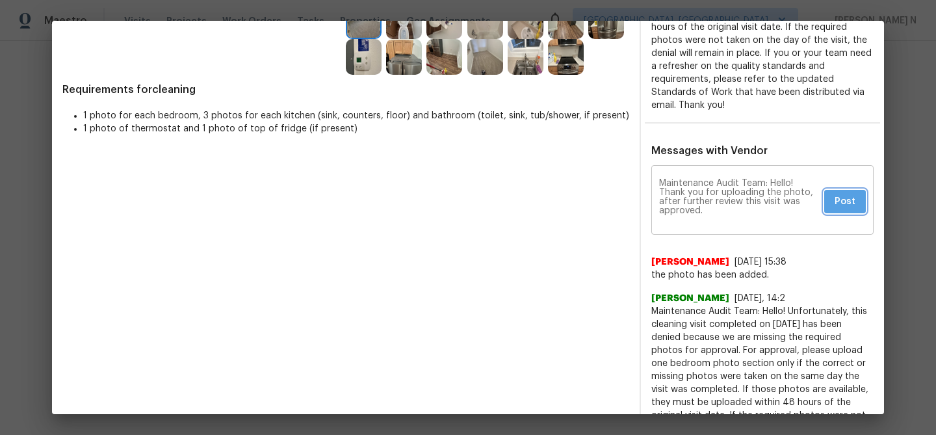
click at [851, 194] on span "Post" at bounding box center [845, 202] width 21 height 16
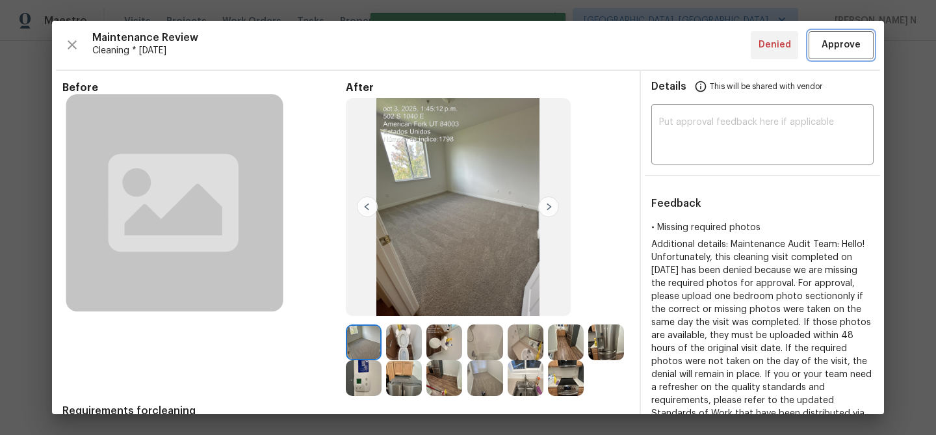
click at [836, 45] on span "Approve" at bounding box center [841, 45] width 39 height 16
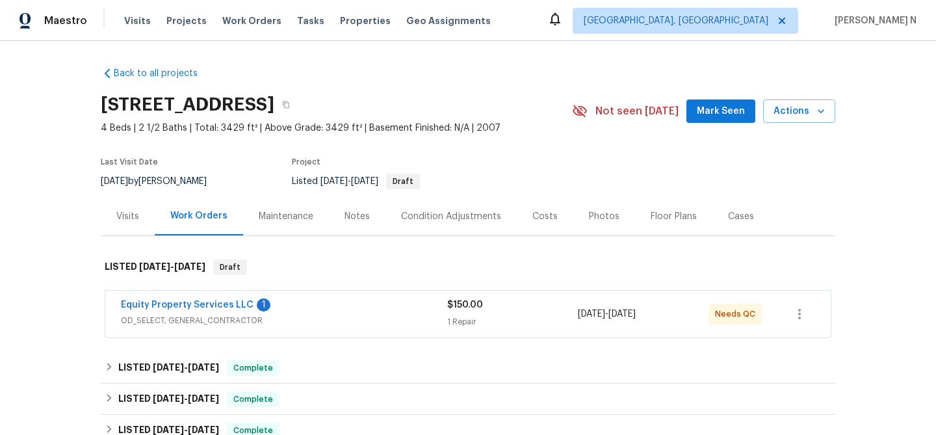
click at [314, 217] on div "Maintenance" at bounding box center [286, 216] width 86 height 38
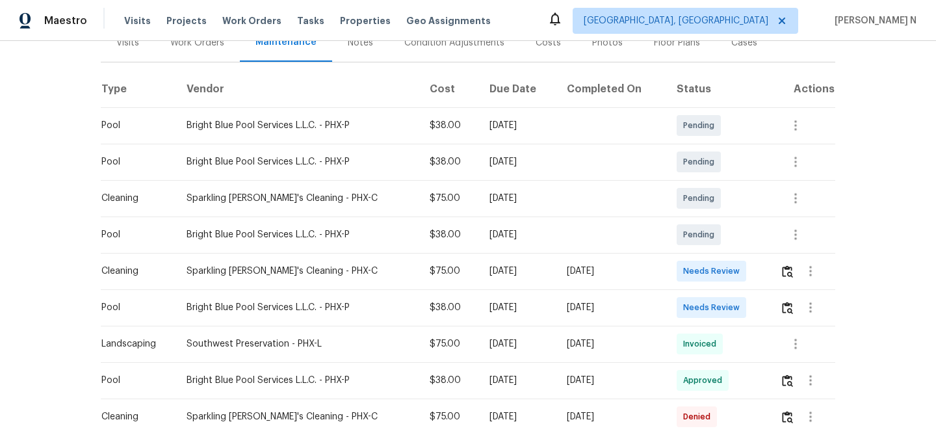
scroll to position [174, 0]
click at [790, 270] on img "button" at bounding box center [787, 271] width 11 height 12
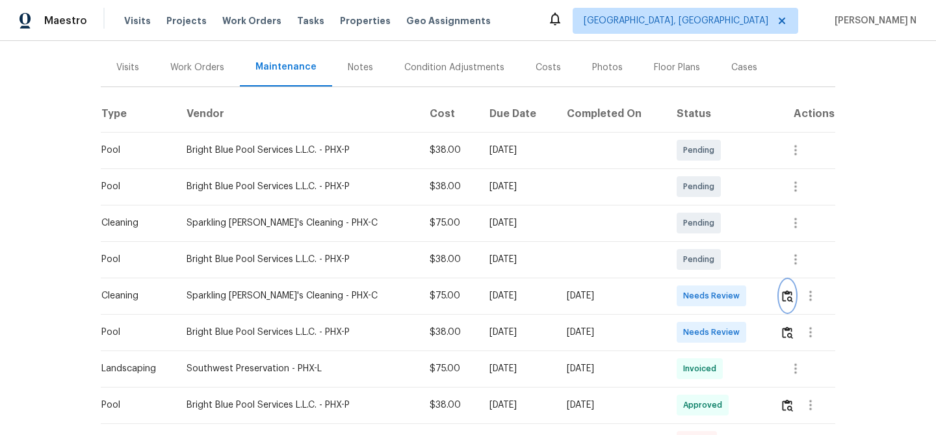
scroll to position [153, 0]
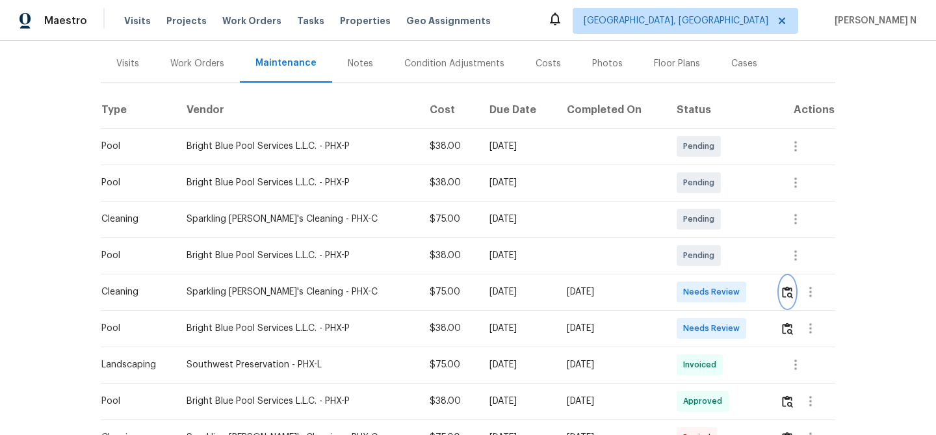
click at [788, 289] on img "button" at bounding box center [787, 292] width 11 height 12
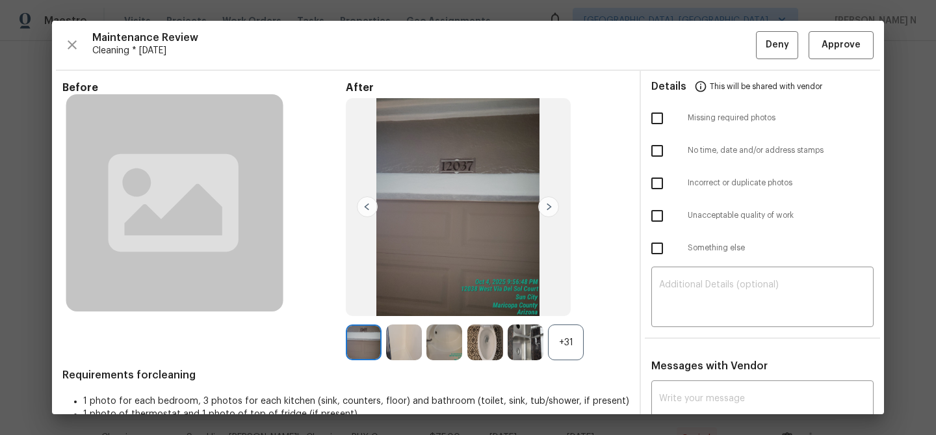
click at [565, 338] on div "+31" at bounding box center [566, 342] width 36 height 36
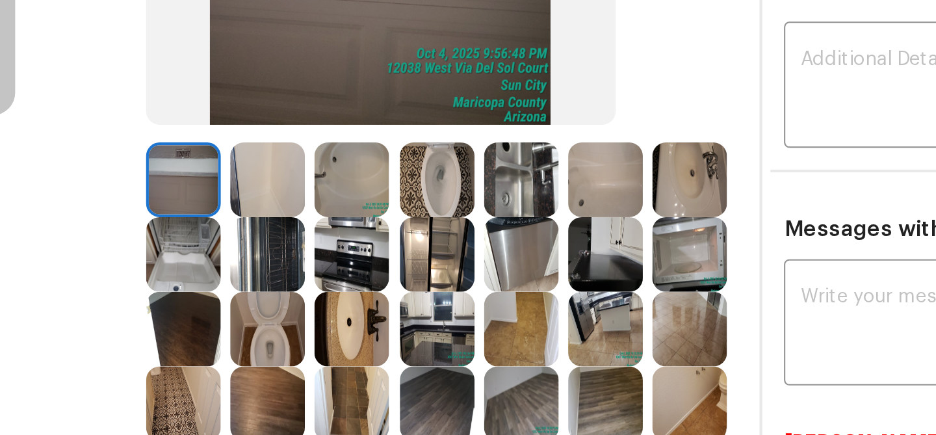
scroll to position [126, 0]
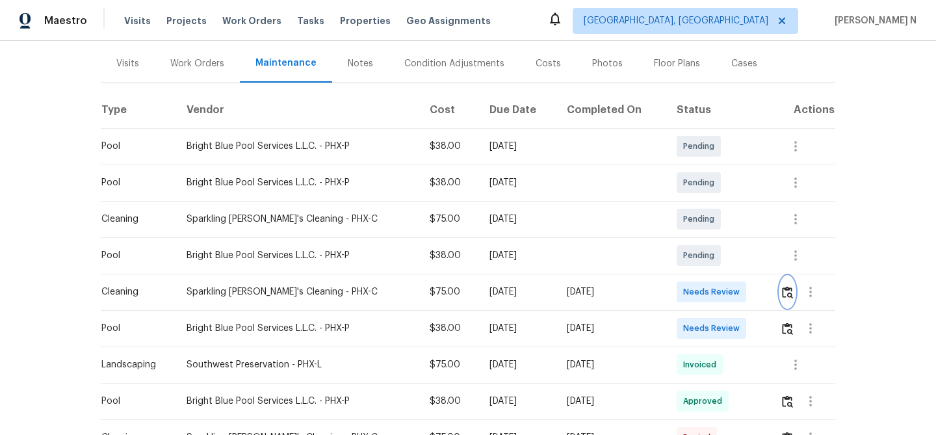
click at [786, 295] on img "button" at bounding box center [787, 292] width 11 height 12
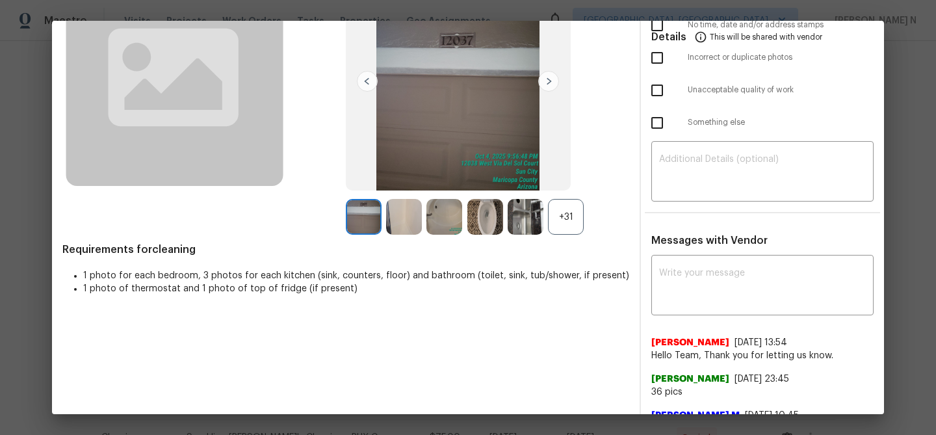
scroll to position [140, 0]
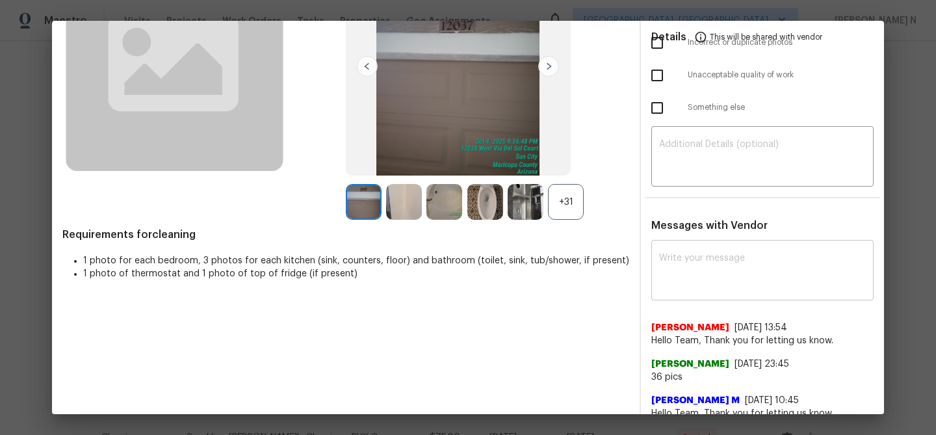
click at [694, 275] on textarea at bounding box center [762, 271] width 207 height 36
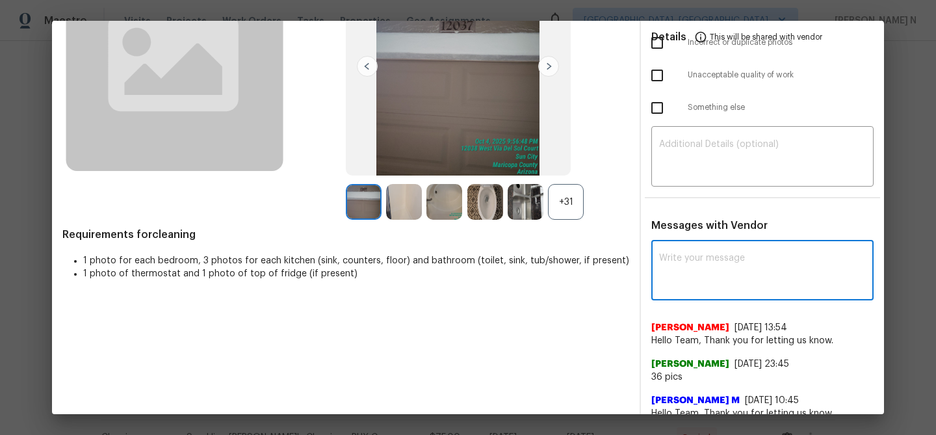
paste textarea "Maintenance Audit Team: Hello! Thank you for uploading the photo, after further…"
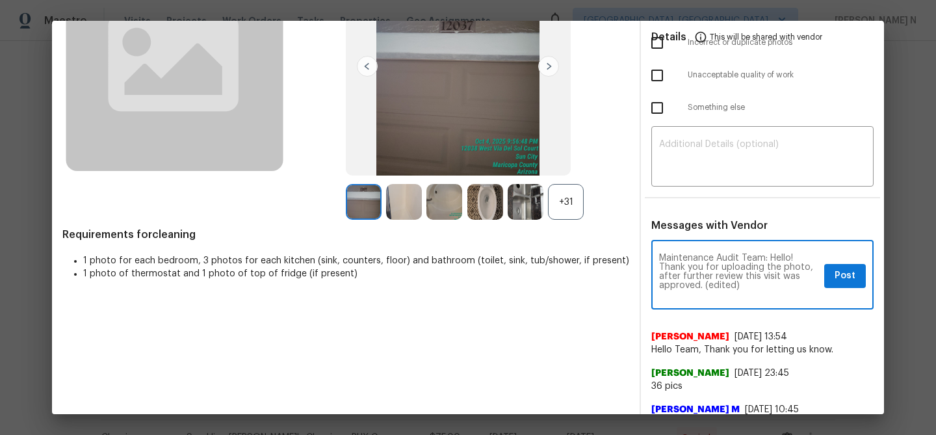
scroll to position [0, 0]
drag, startPoint x: 704, startPoint y: 285, endPoint x: 751, endPoint y: 285, distance: 47.4
click at [751, 285] on textarea "Maintenance Audit Team: Hello! Thank you for uploading the photo, after further…" at bounding box center [739, 275] width 160 height 45
type textarea "Maintenance Audit Team: Hello! Thank you for uploading the photo, after further…"
click at [842, 275] on span "Post" at bounding box center [845, 276] width 21 height 16
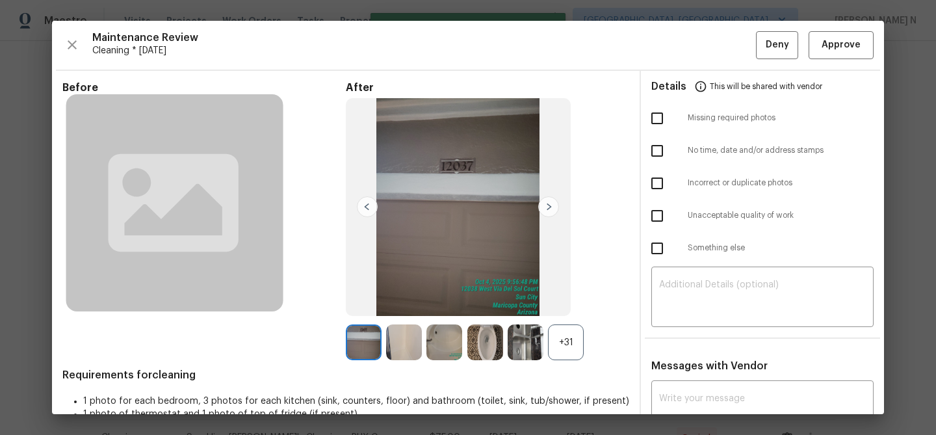
click at [835, 59] on div "Maintenance Review Cleaning * Mon, Sep 29 Deny Approve Before After +31 Require…" at bounding box center [468, 217] width 832 height 393
click at [835, 55] on button "Approve" at bounding box center [841, 45] width 65 height 28
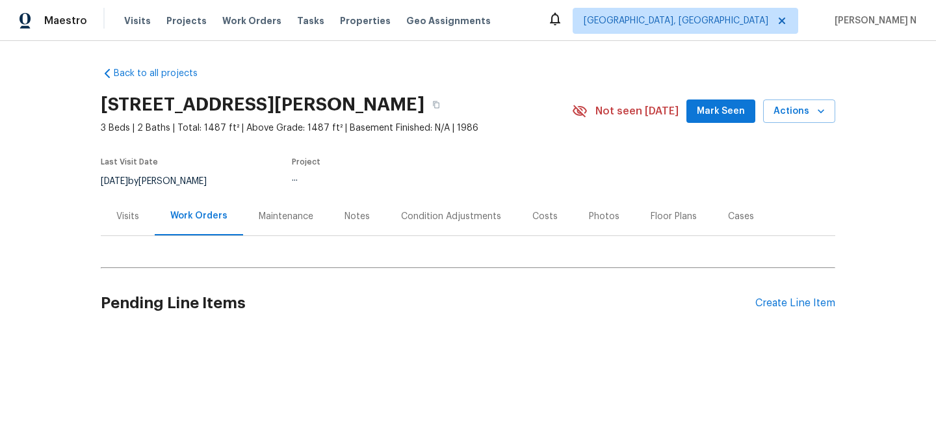
click at [289, 212] on div "Maintenance" at bounding box center [286, 216] width 55 height 13
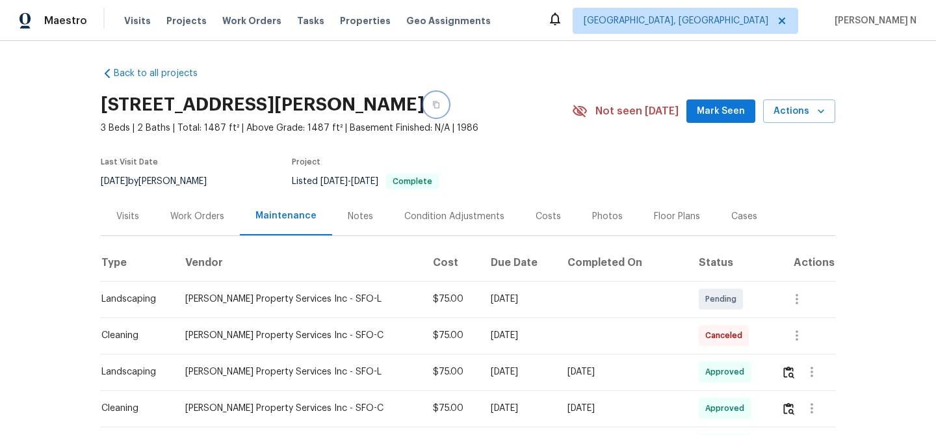
click at [440, 105] on icon "button" at bounding box center [436, 105] width 8 height 8
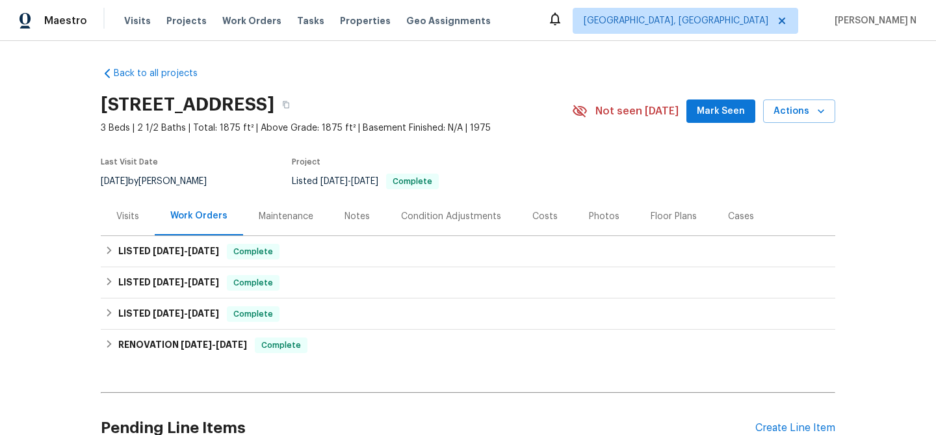
click at [270, 216] on div "Maintenance" at bounding box center [286, 216] width 55 height 13
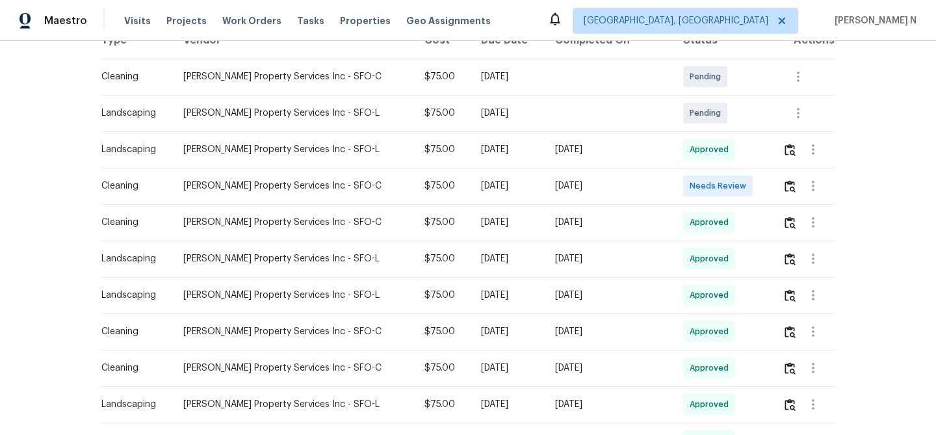
scroll to position [226, 0]
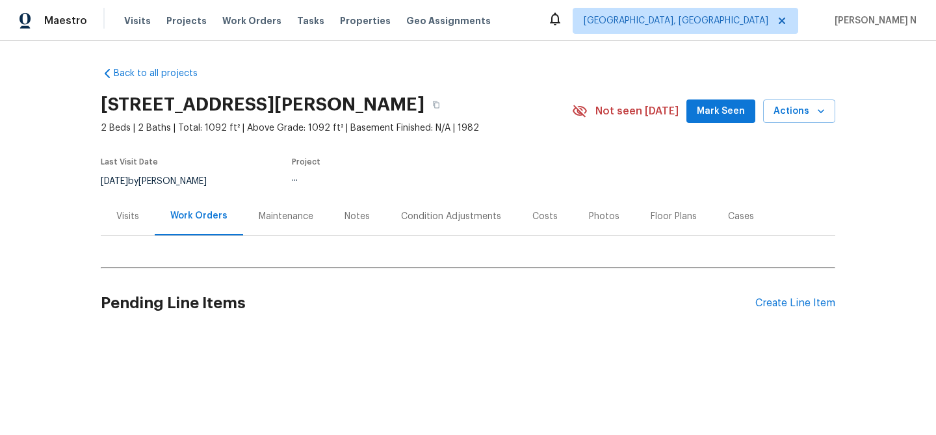
click at [270, 211] on div "Maintenance" at bounding box center [286, 216] width 55 height 13
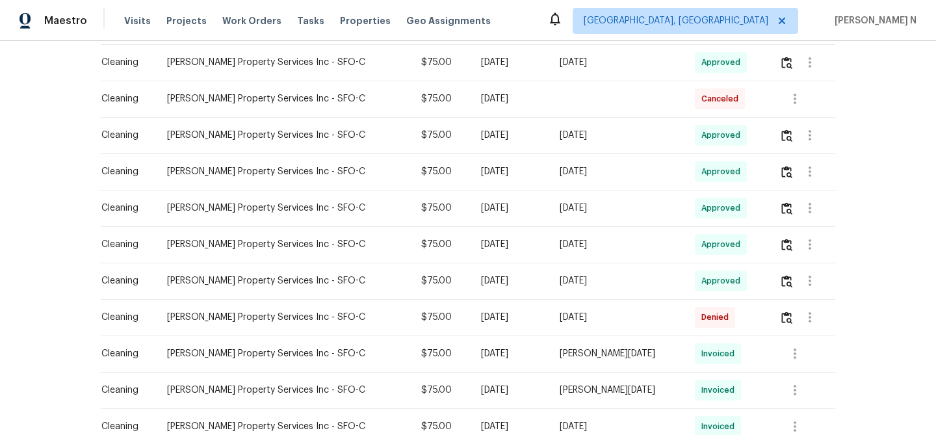
scroll to position [274, 0]
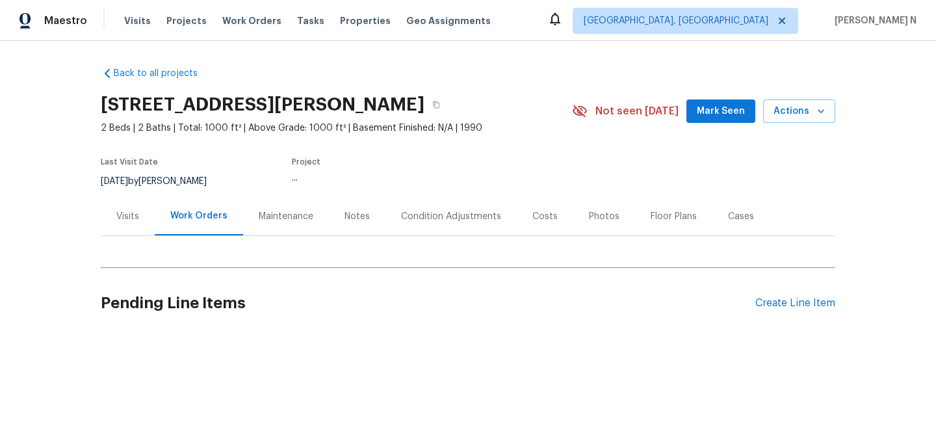
click at [281, 220] on div "Maintenance" at bounding box center [286, 216] width 55 height 13
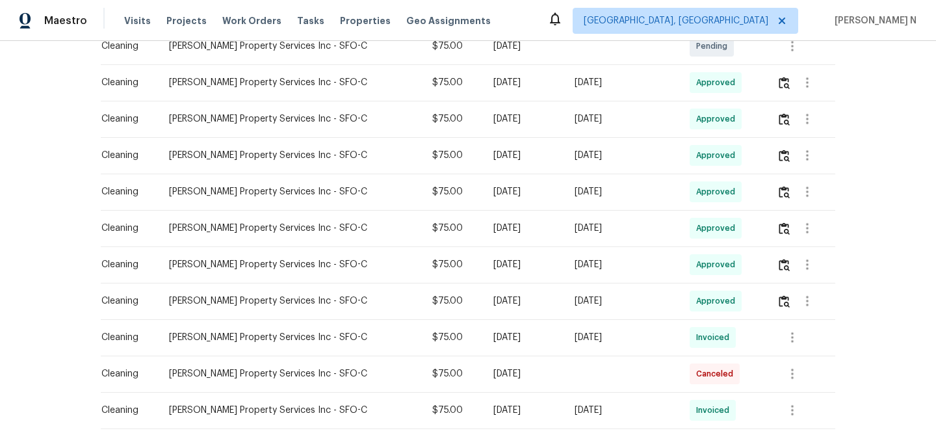
scroll to position [264, 0]
